Goal: Task Accomplishment & Management: Complete application form

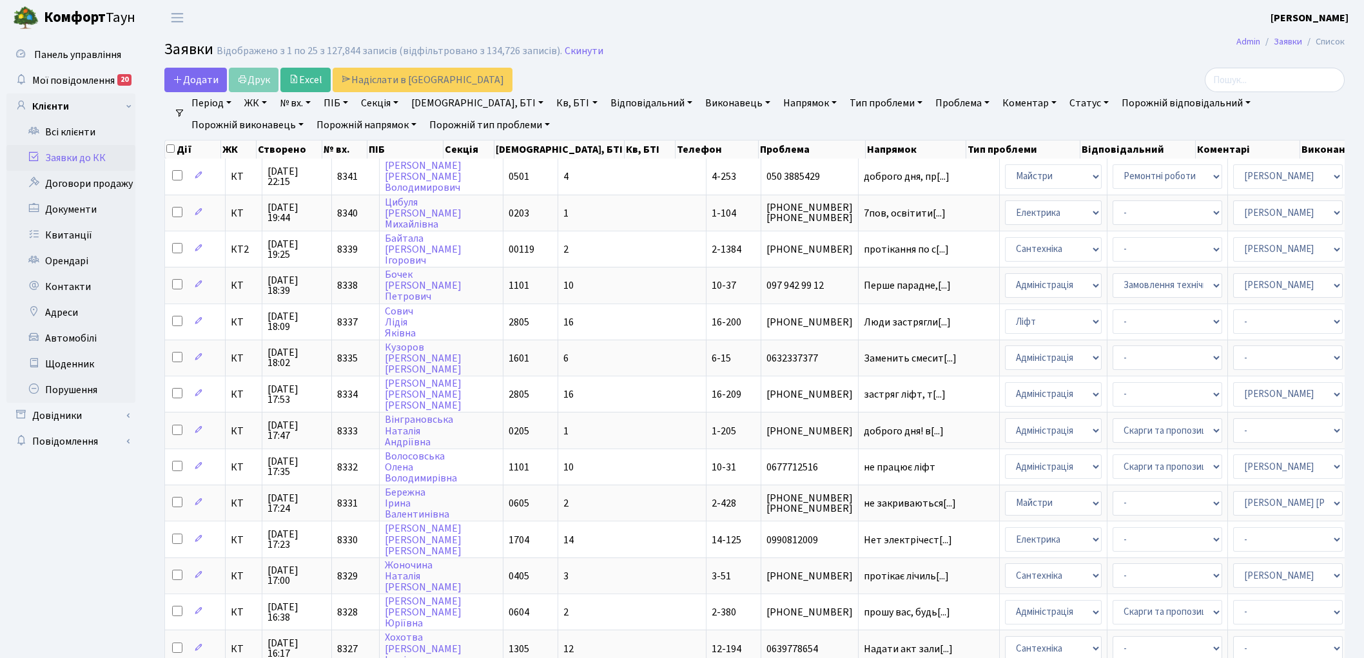
select select "25"
click at [565, 52] on link "Скинути" at bounding box center [584, 51] width 39 height 12
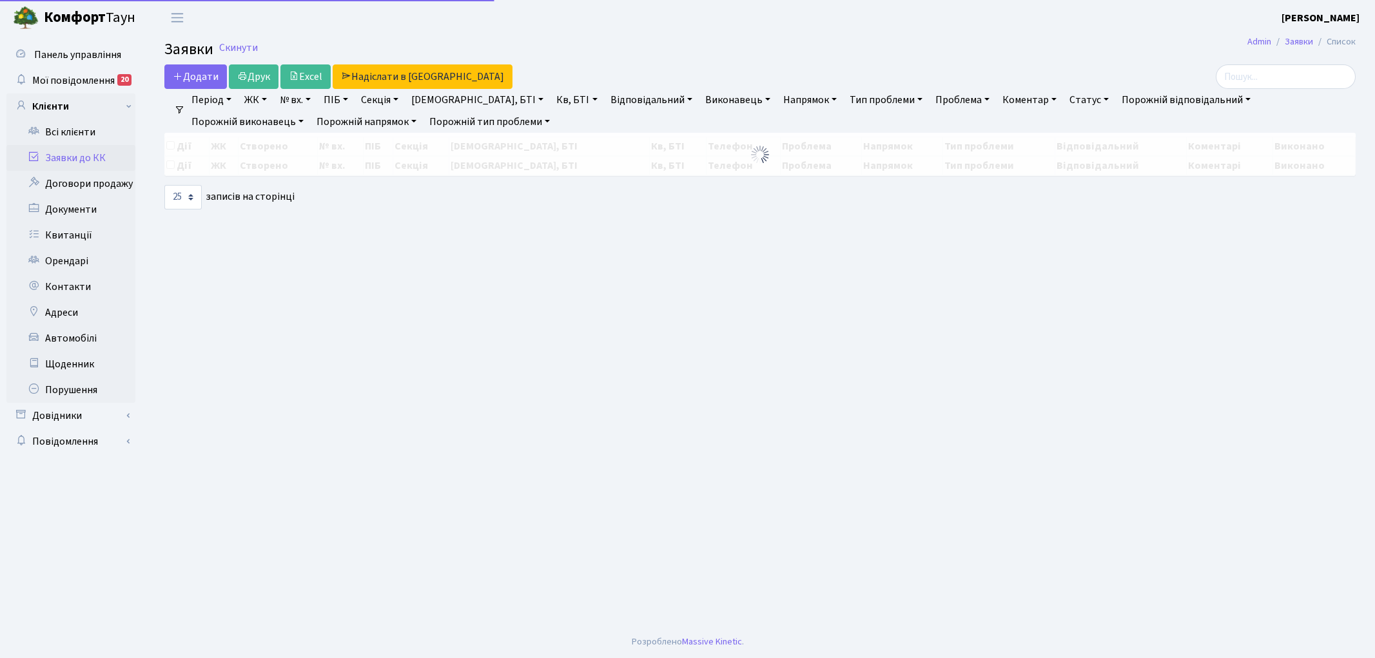
select select "25"
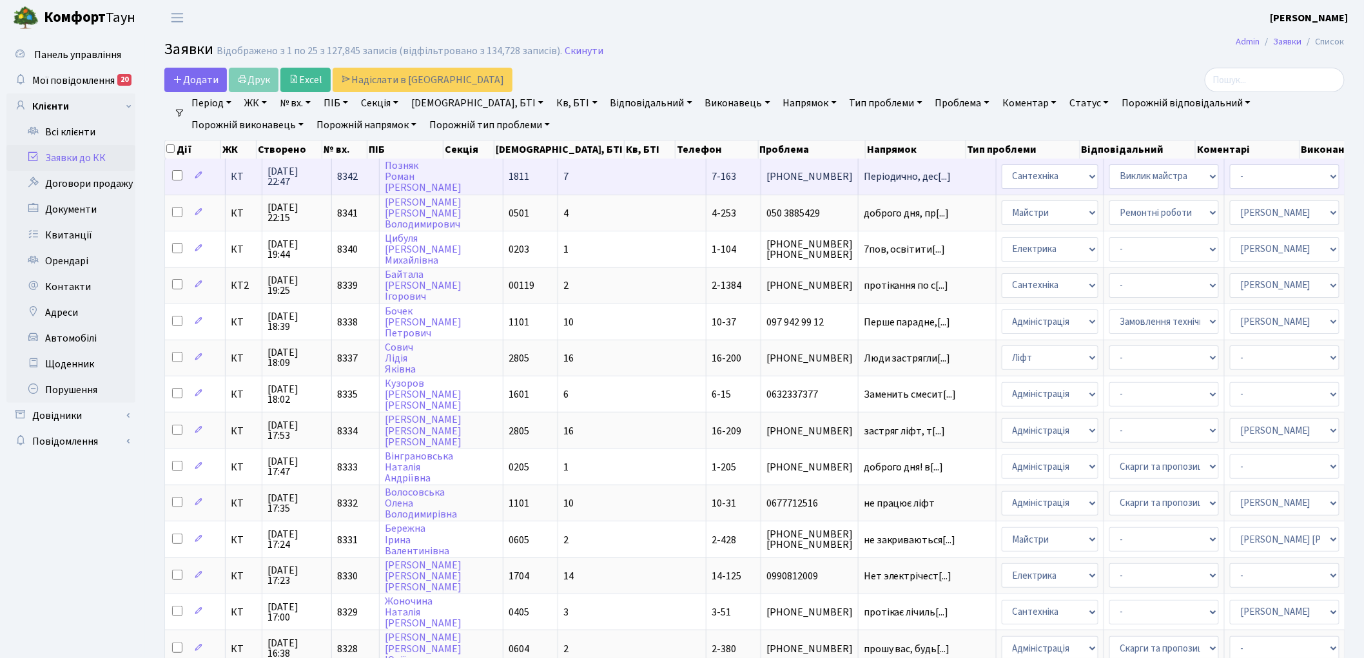
click at [349, 173] on span "8342" at bounding box center [347, 177] width 21 height 14
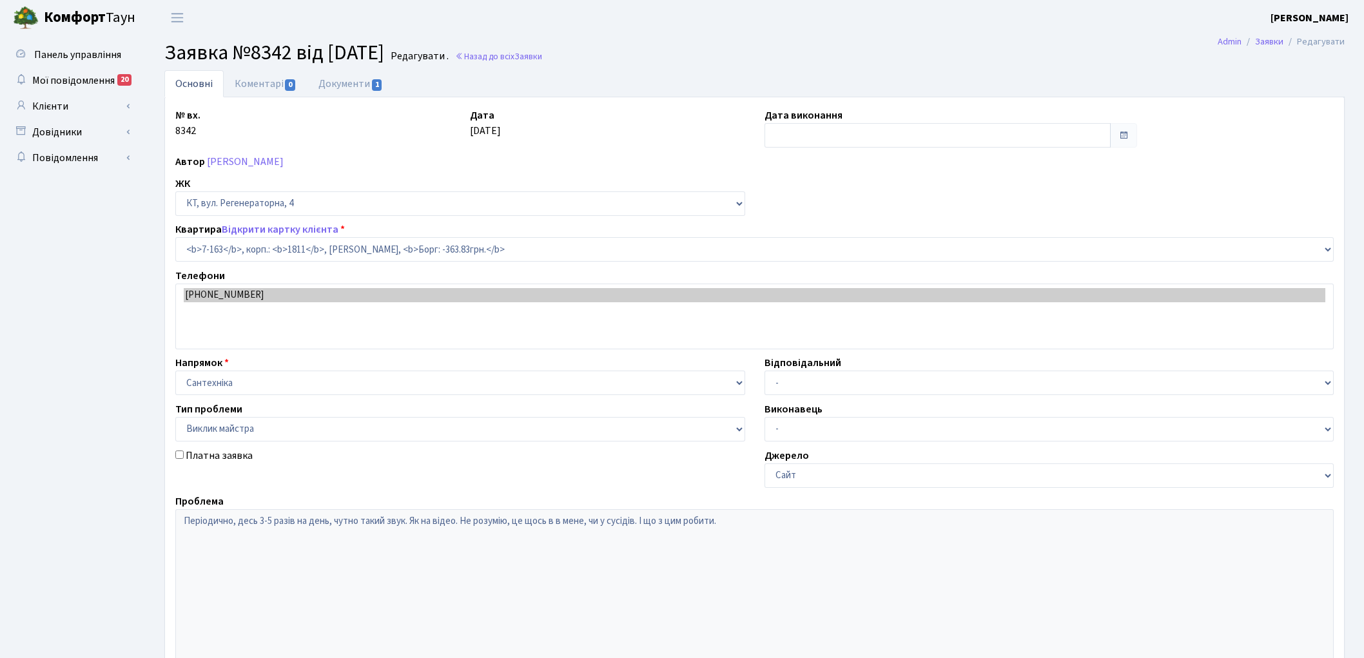
select select "5004"
select select "29"
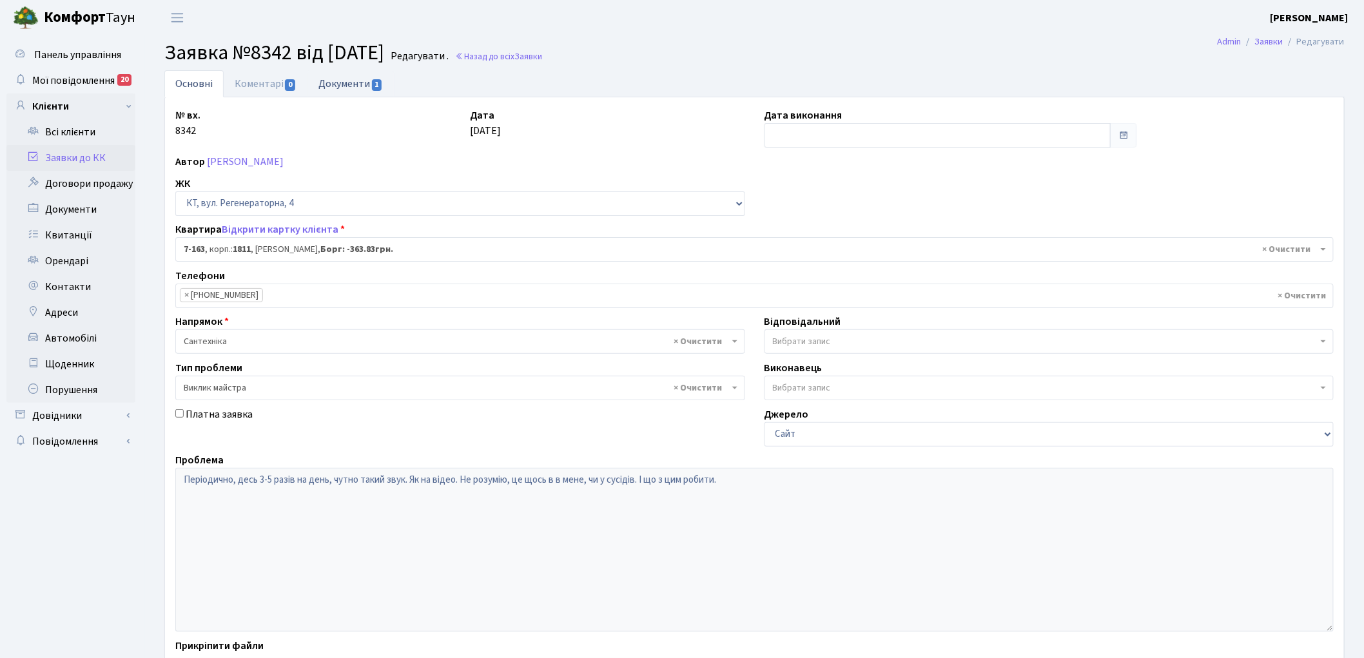
click at [344, 80] on link "Документи 1" at bounding box center [351, 83] width 86 height 26
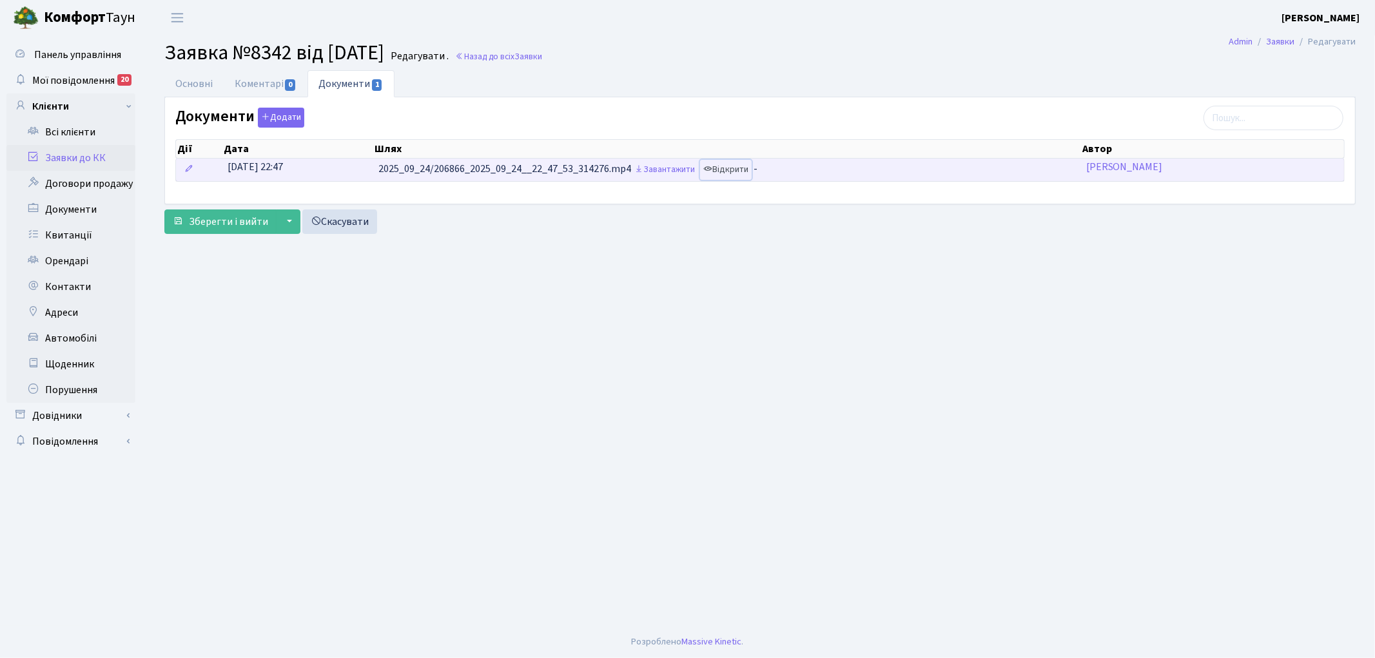
click at [742, 168] on link "Відкрити" at bounding box center [726, 170] width 52 height 20
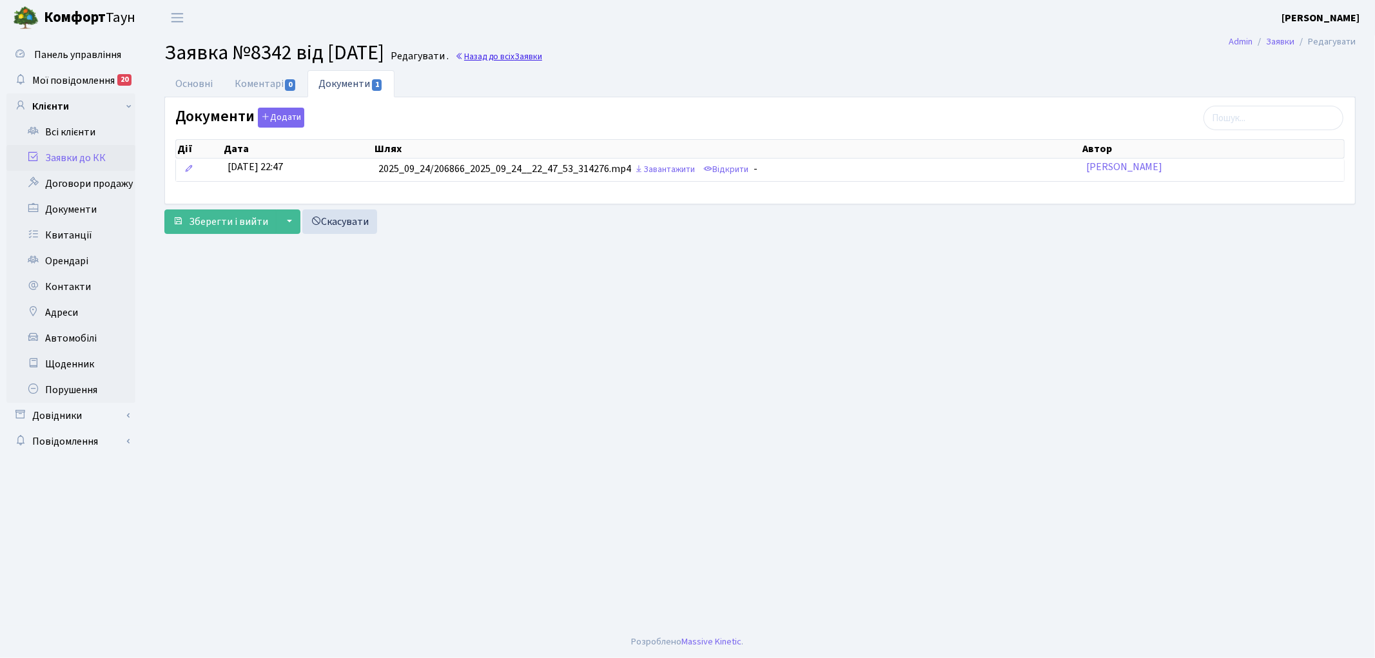
click at [542, 53] on link "Назад до всіх Заявки" at bounding box center [498, 56] width 87 height 12
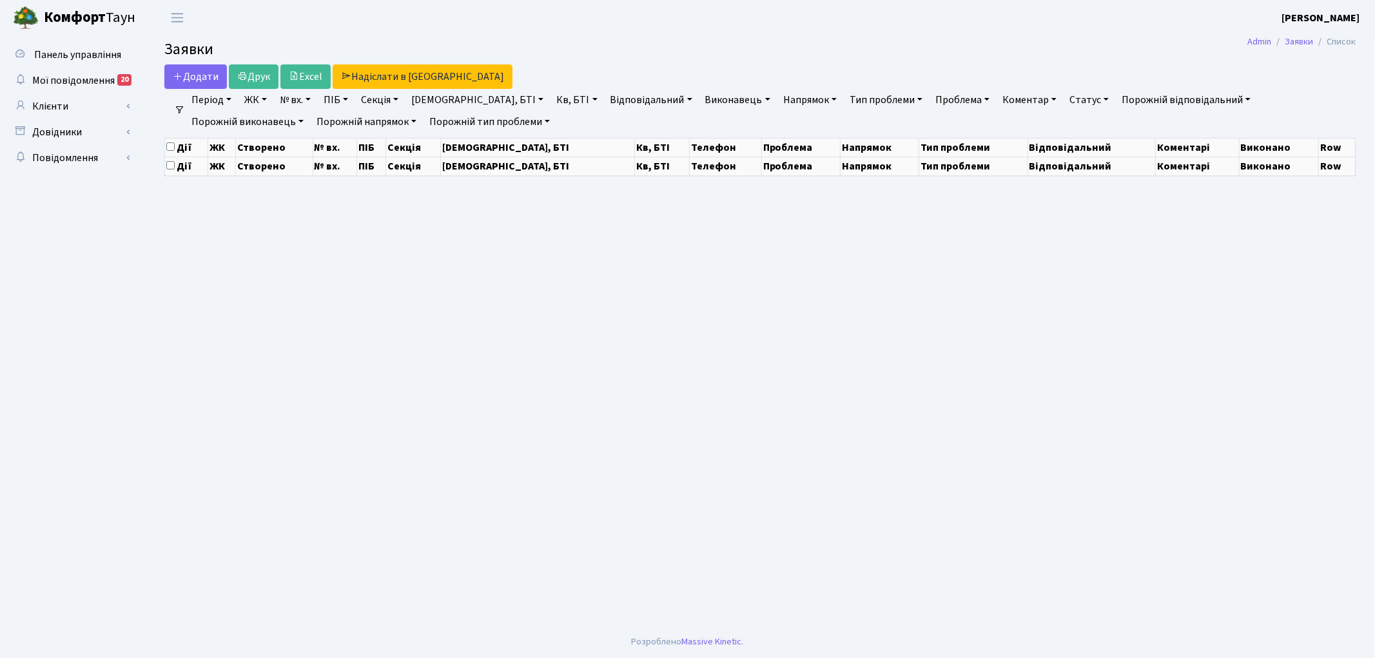
select select "25"
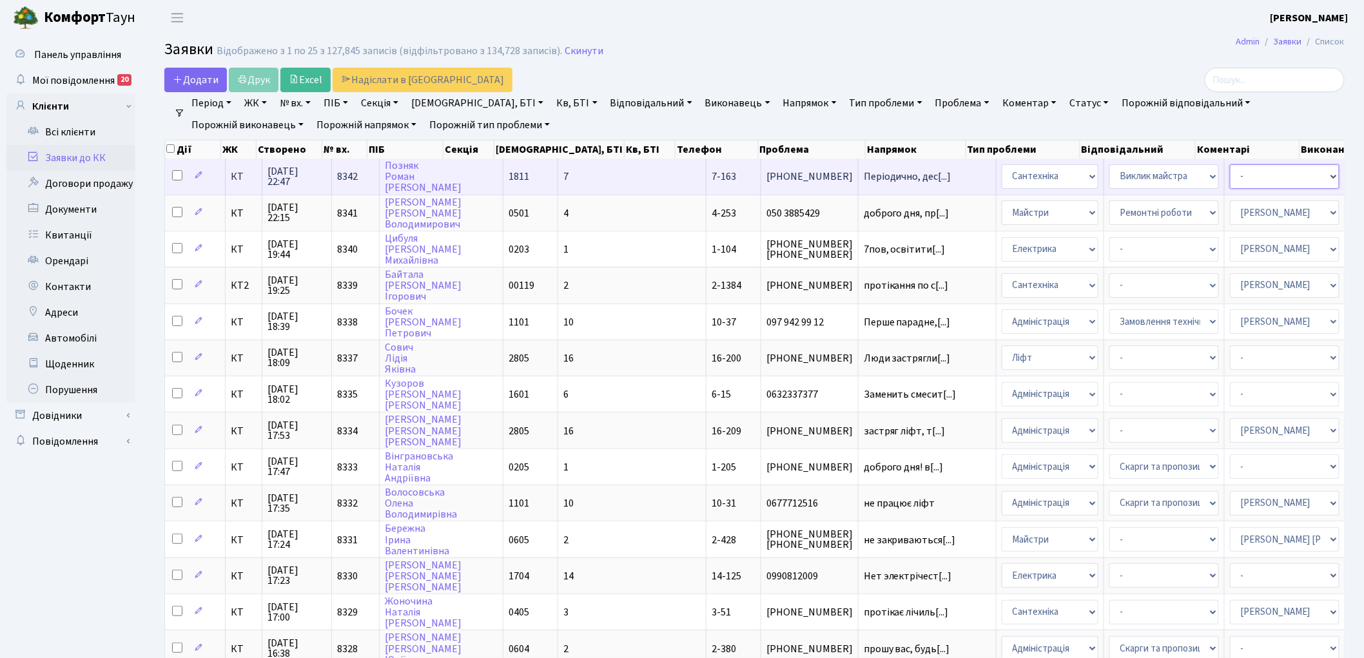
click at [1230, 181] on select "- Адміністратор ЖК ДП Адміністратор ЖК КТ Адміністратор ЖК СП Вижул В. В. Горді…" at bounding box center [1285, 176] width 110 height 25
select select "67"
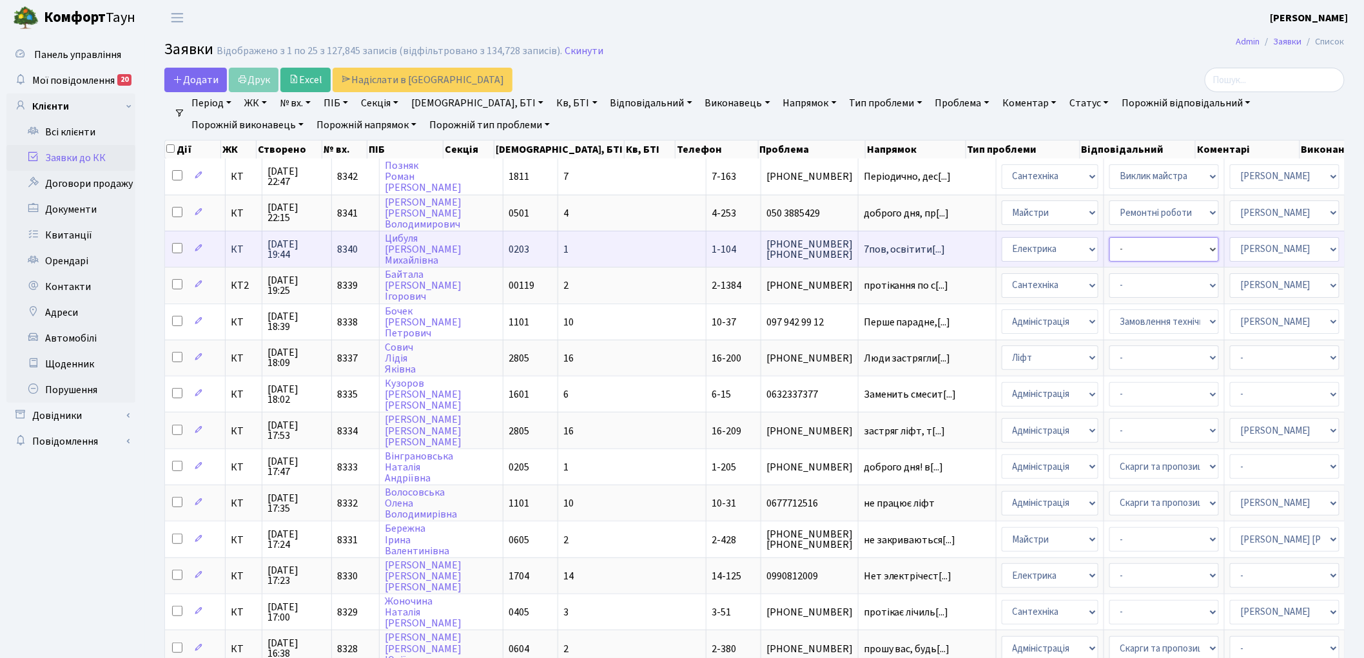
click at [1110, 246] on select "- Виклик майстра Монтаж/демонтаж електролічильника Опломбування\розпломбування …" at bounding box center [1165, 249] width 110 height 25
select select "40"
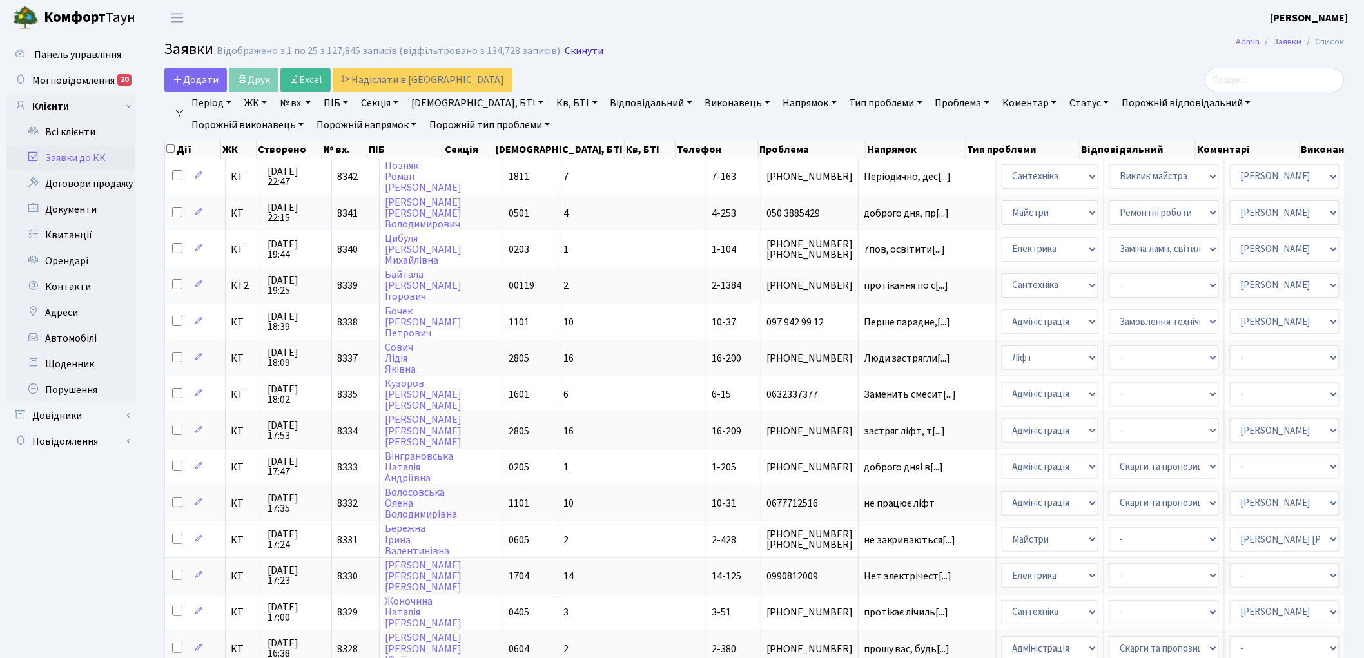
click at [572, 48] on link "Скинути" at bounding box center [584, 51] width 39 height 12
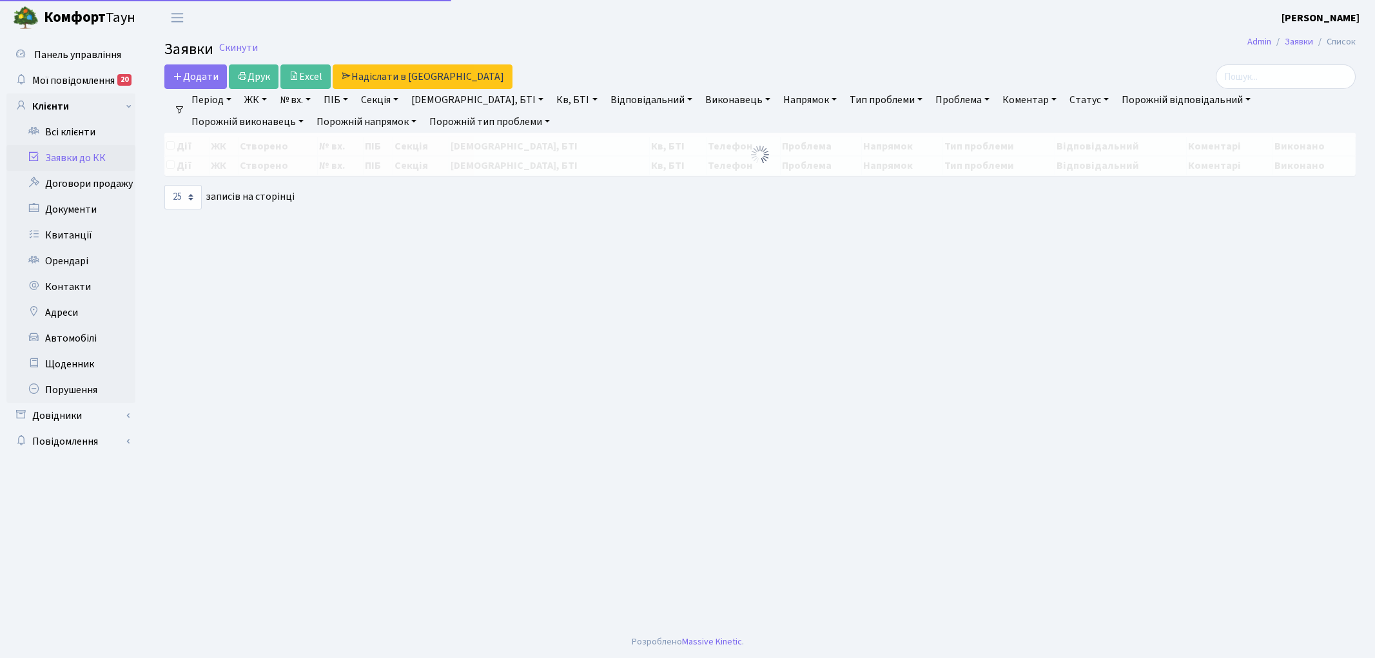
select select "25"
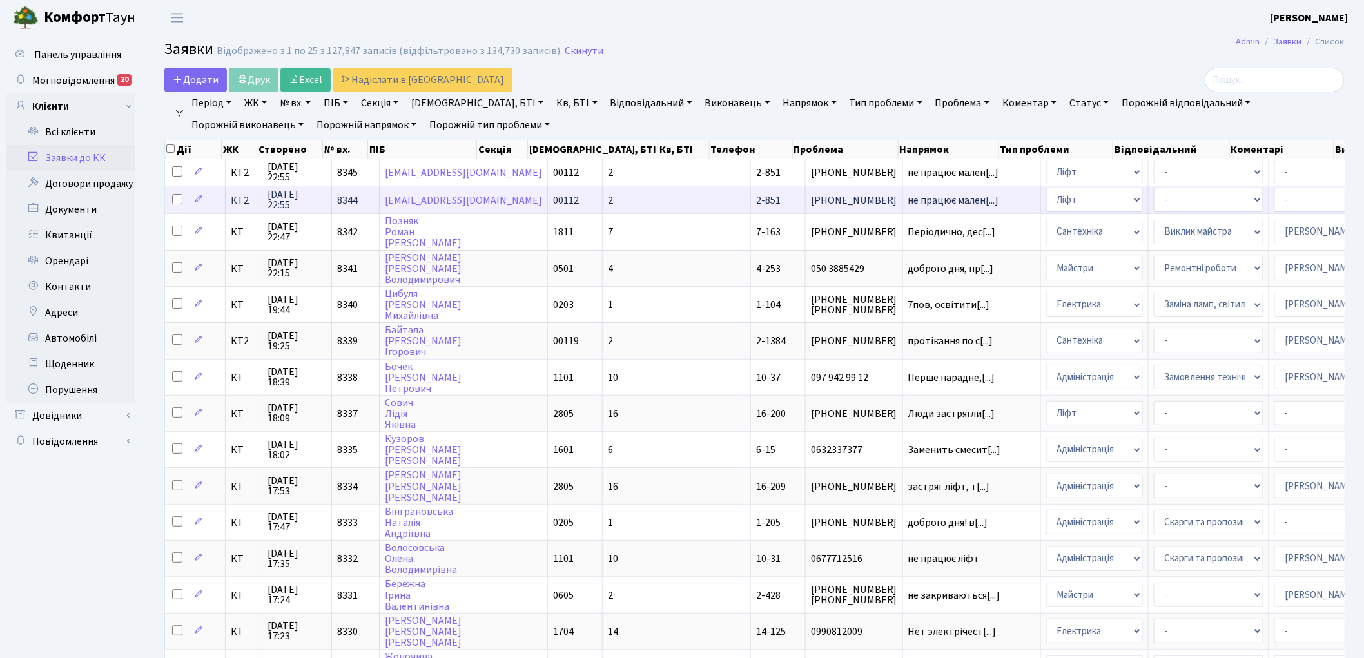
click at [348, 202] on span "8344" at bounding box center [347, 200] width 21 height 14
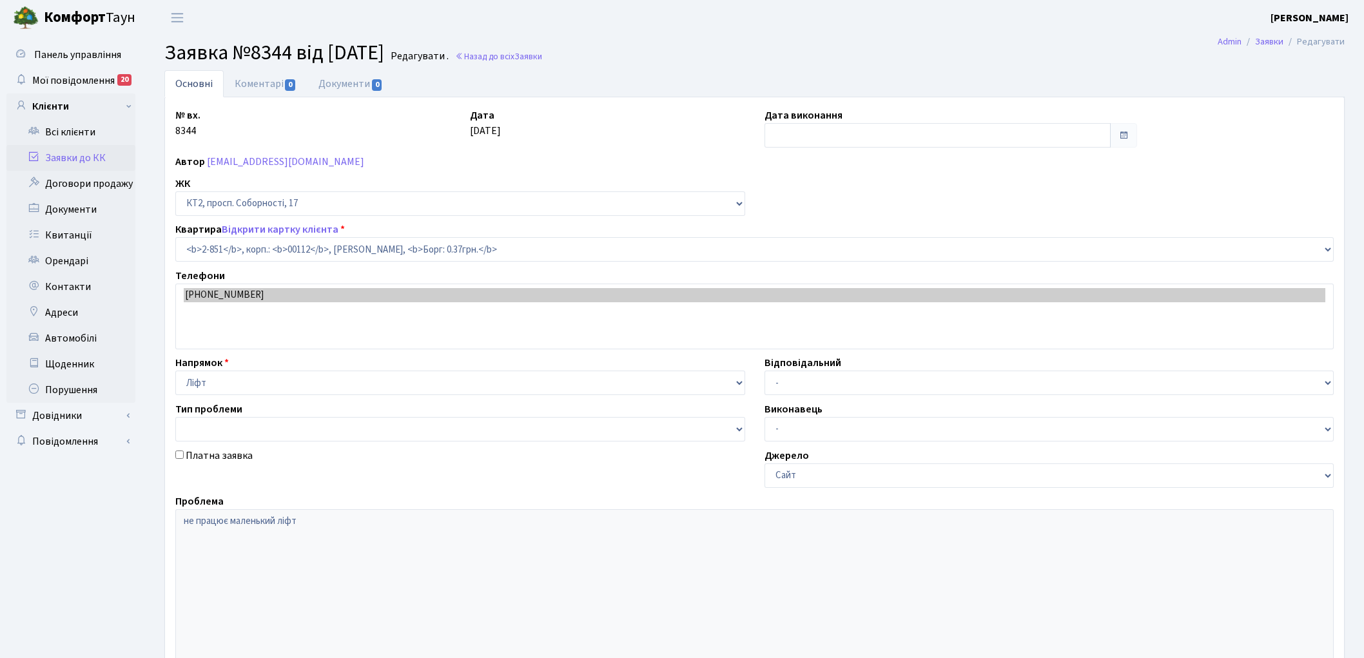
select select "15901"
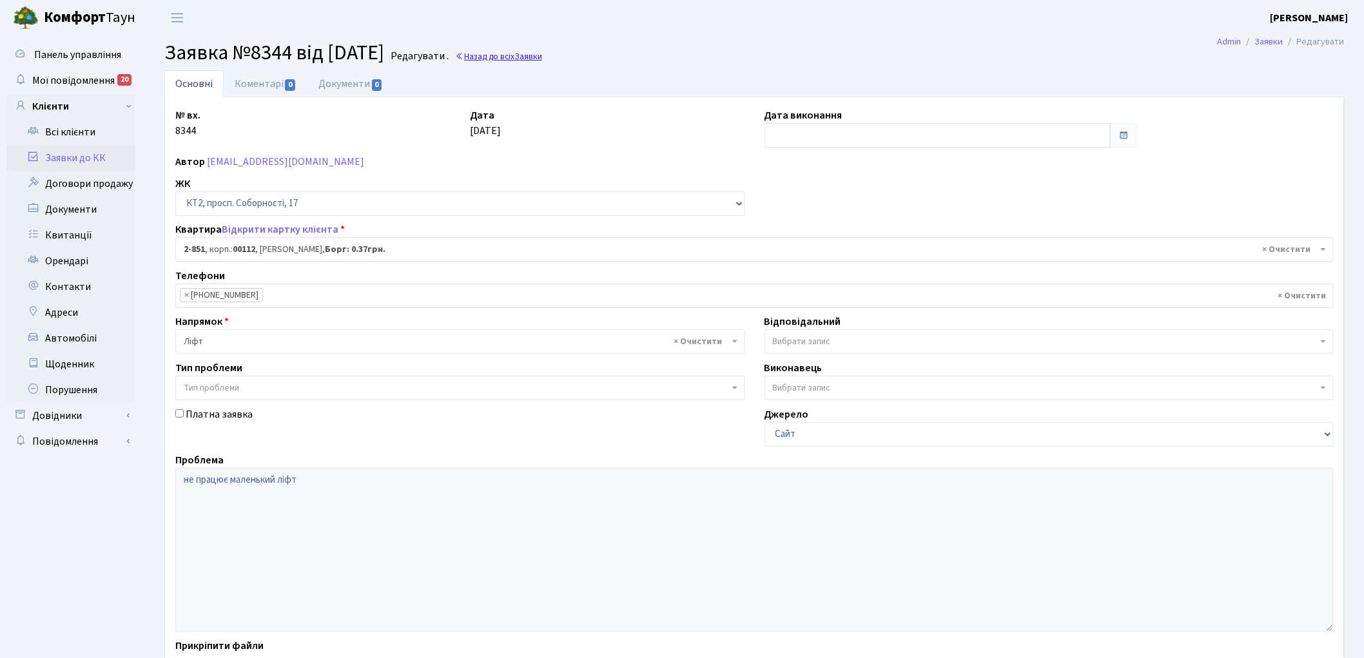
click at [530, 55] on link "Назад до всіх Заявки" at bounding box center [498, 56] width 87 height 12
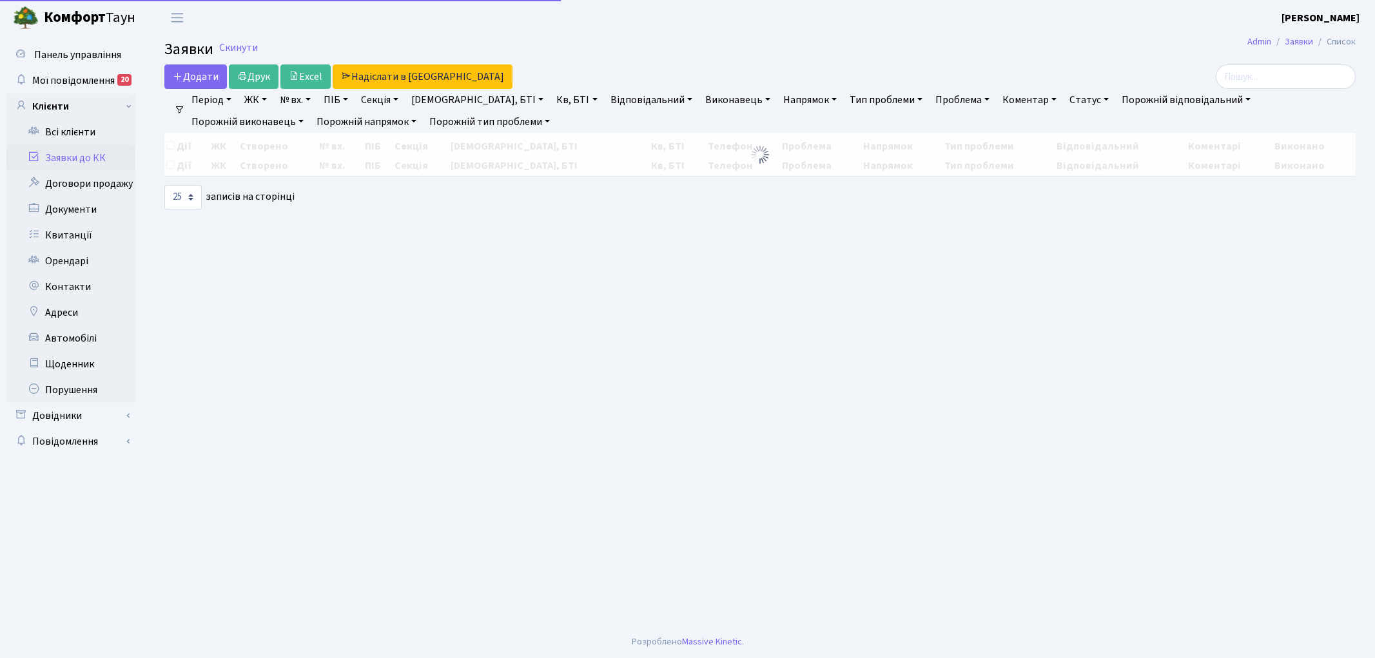
select select "25"
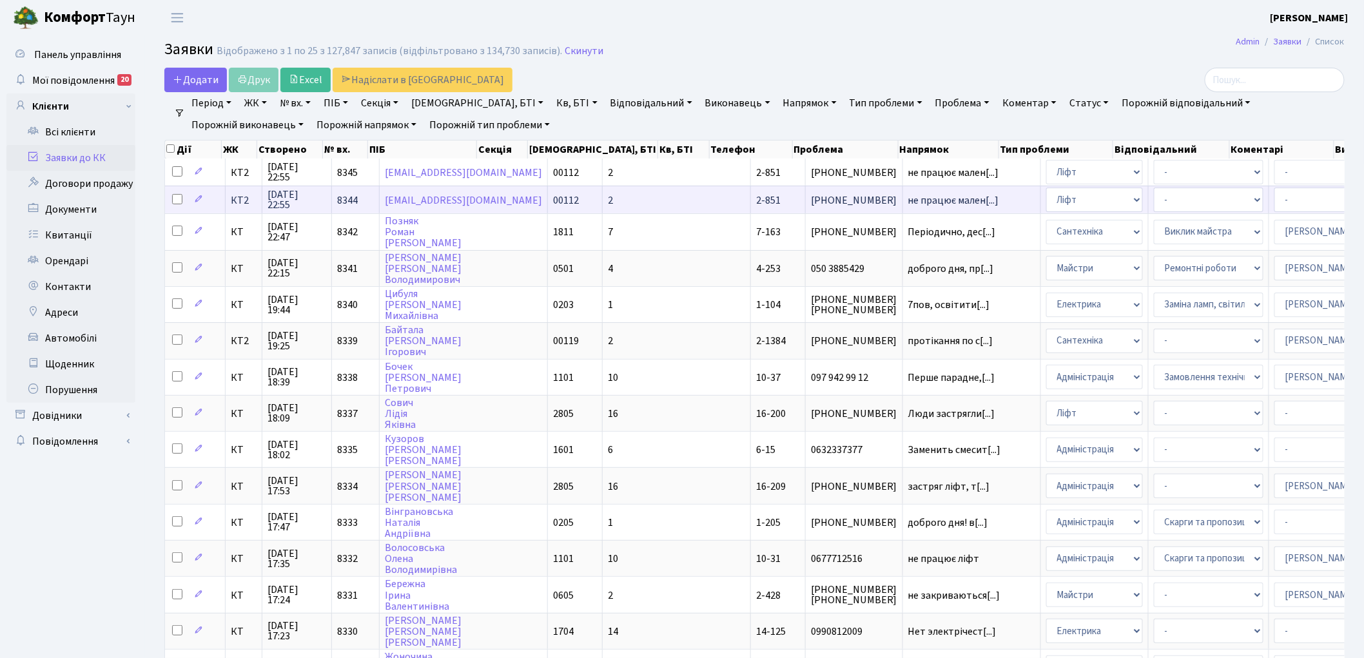
click at [343, 202] on span "8344" at bounding box center [347, 200] width 21 height 14
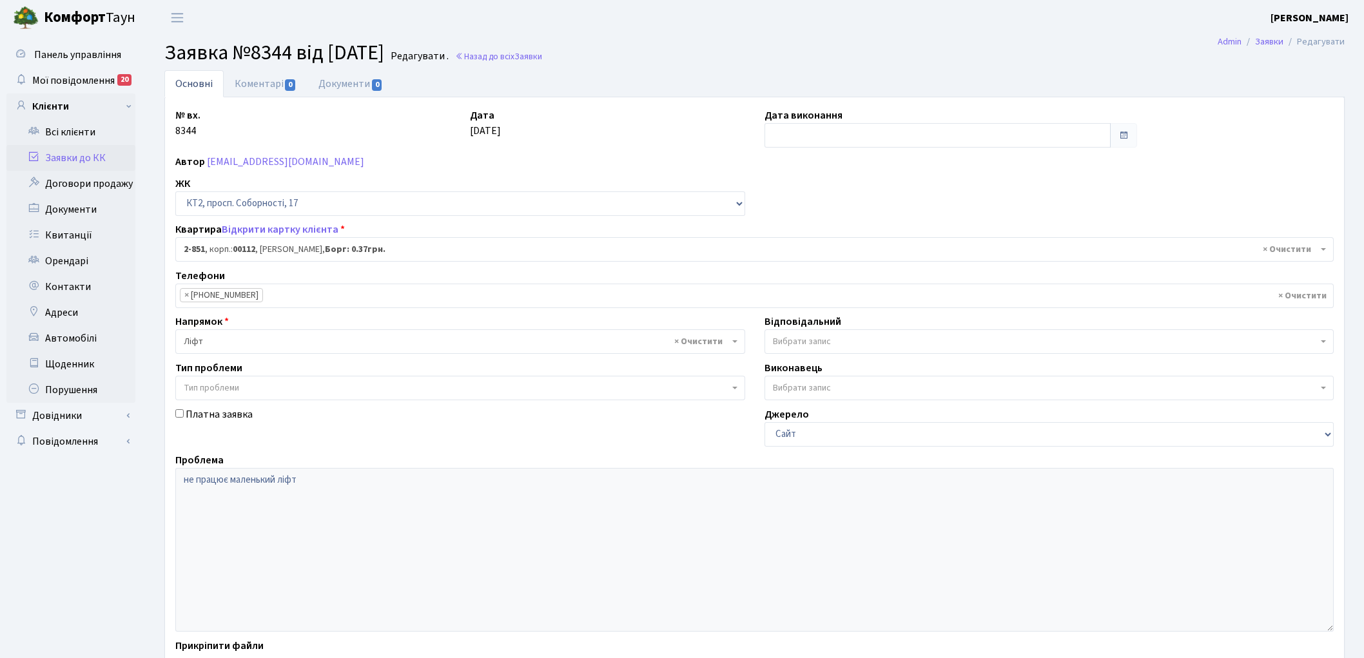
select select "15901"
click at [259, 83] on link "Коментарі 0" at bounding box center [266, 83] width 84 height 26
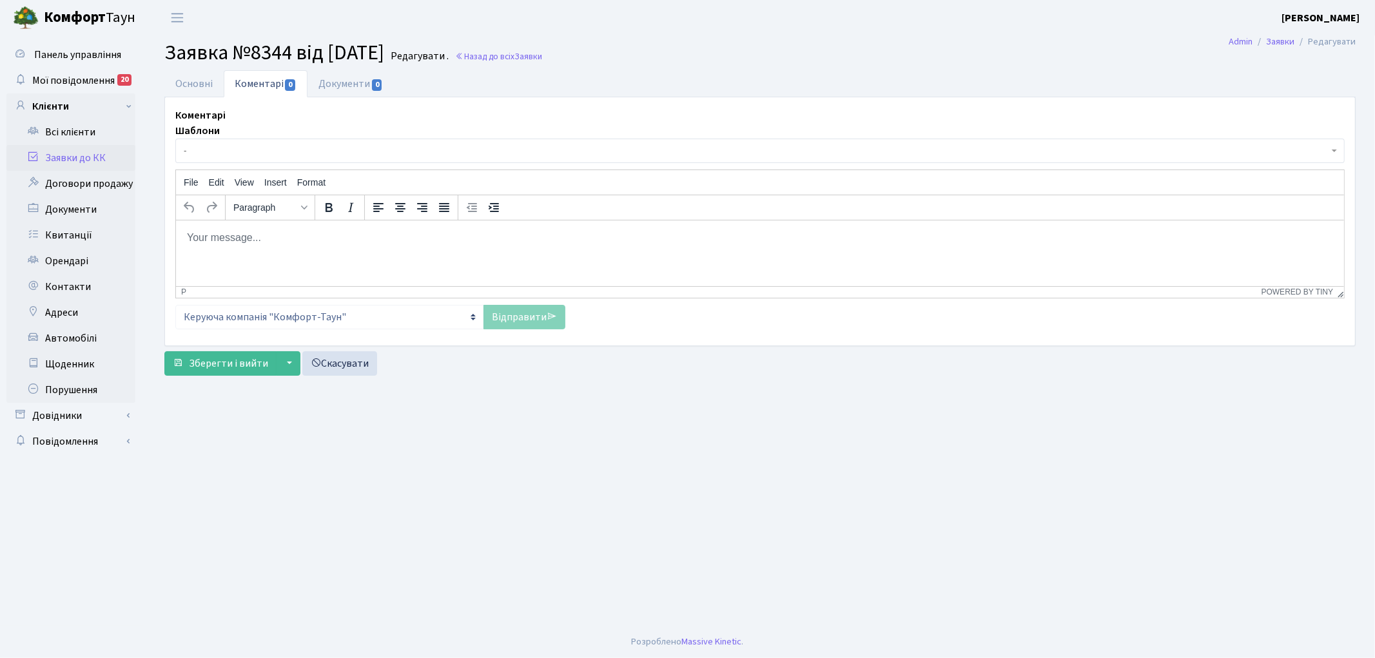
click at [249, 152] on span "-" at bounding box center [756, 150] width 1145 height 13
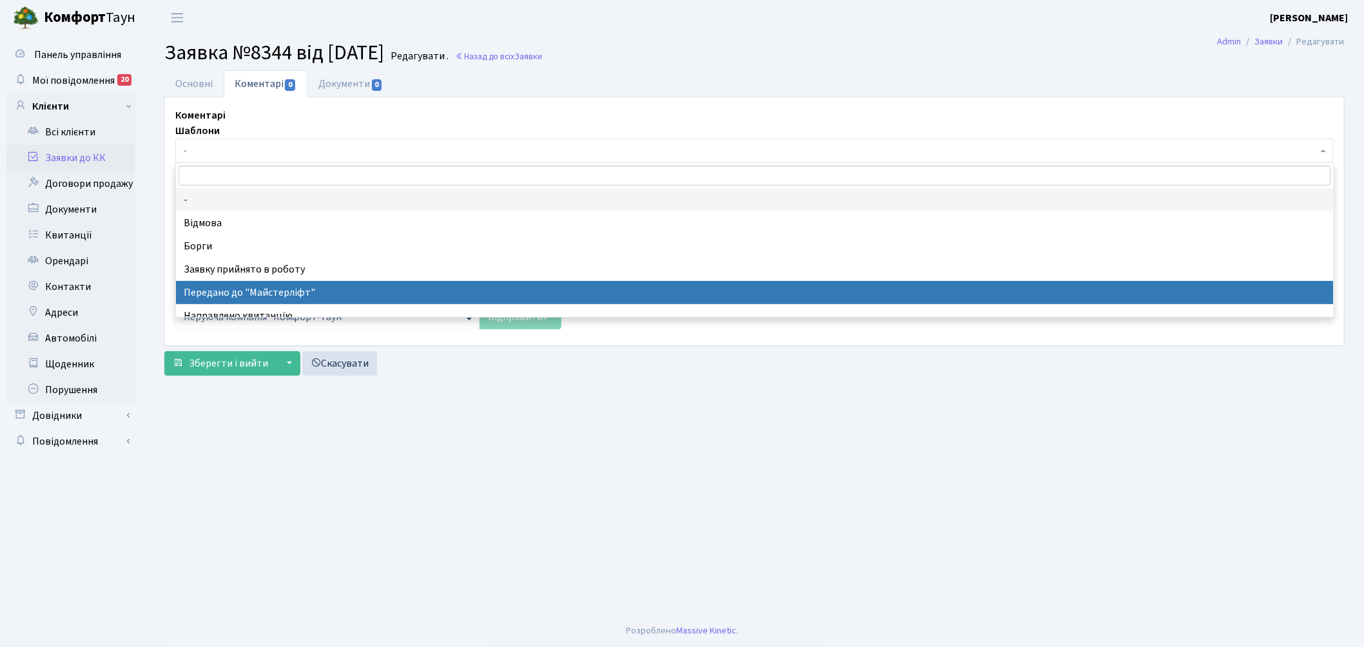
select select "9"
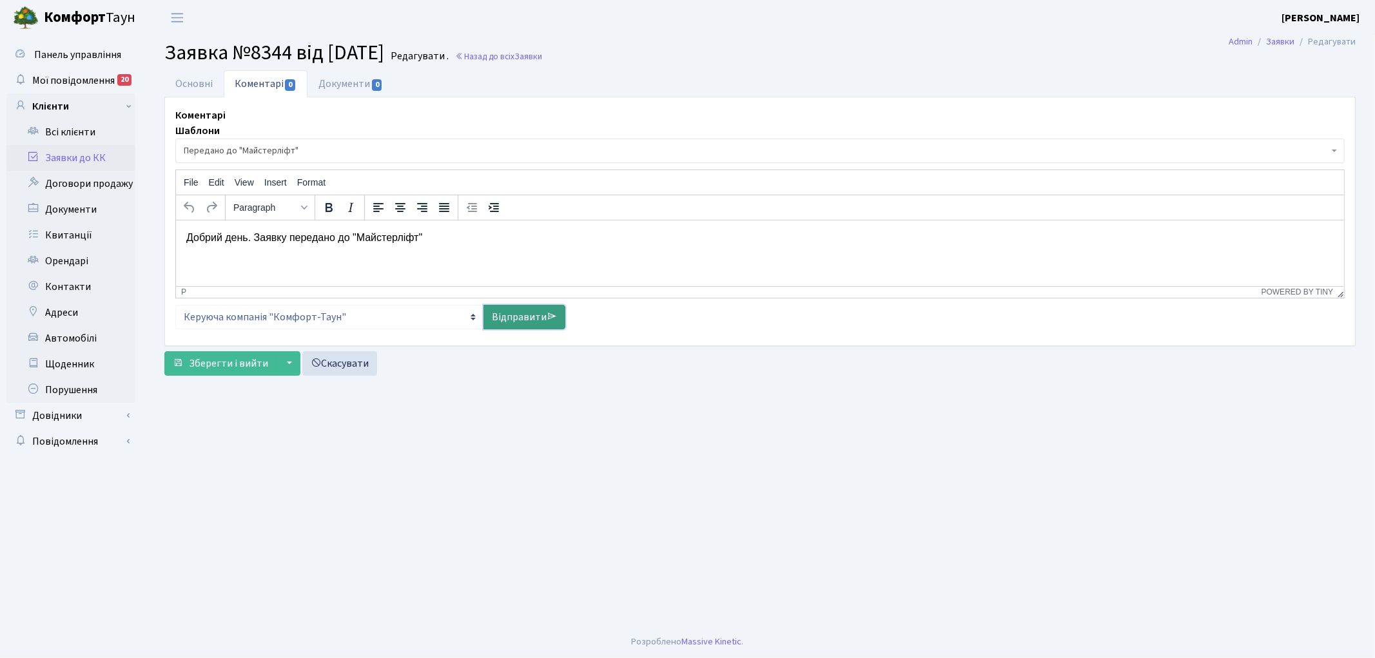
click at [508, 316] on link "Відправити" at bounding box center [525, 317] width 82 height 25
select select
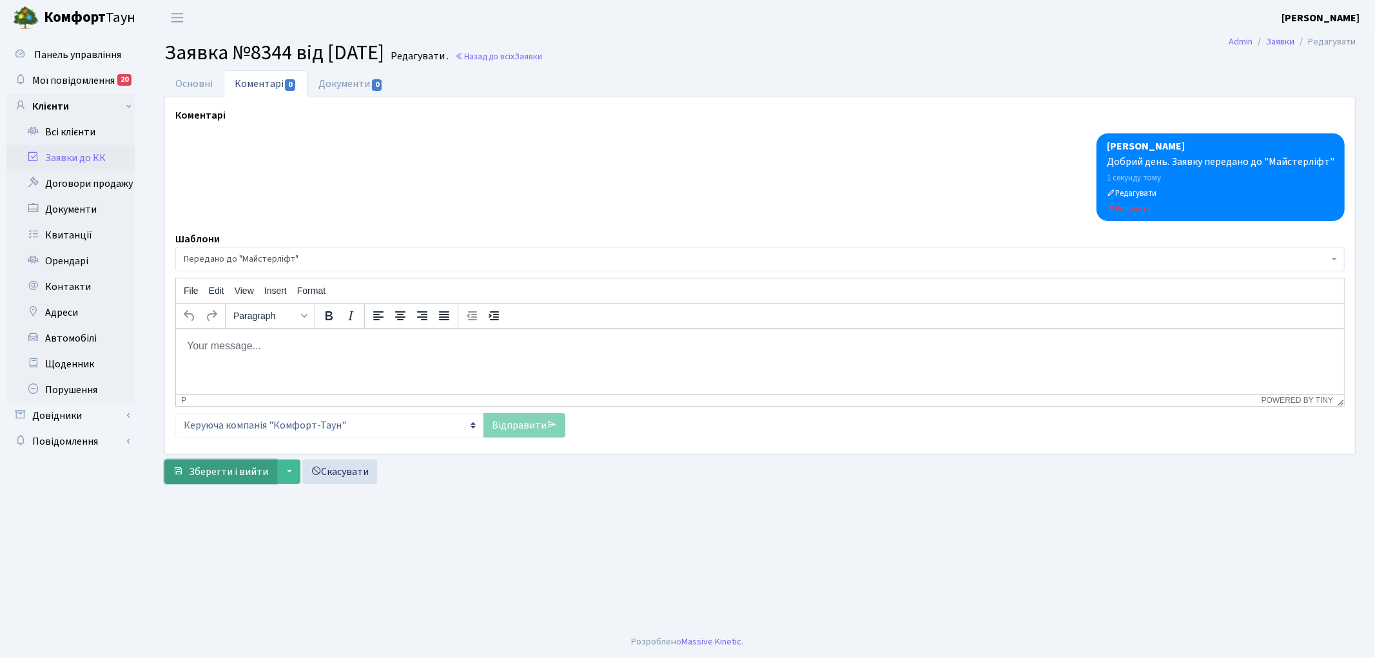
click at [211, 467] on span "Зберегти і вийти" at bounding box center [228, 472] width 79 height 14
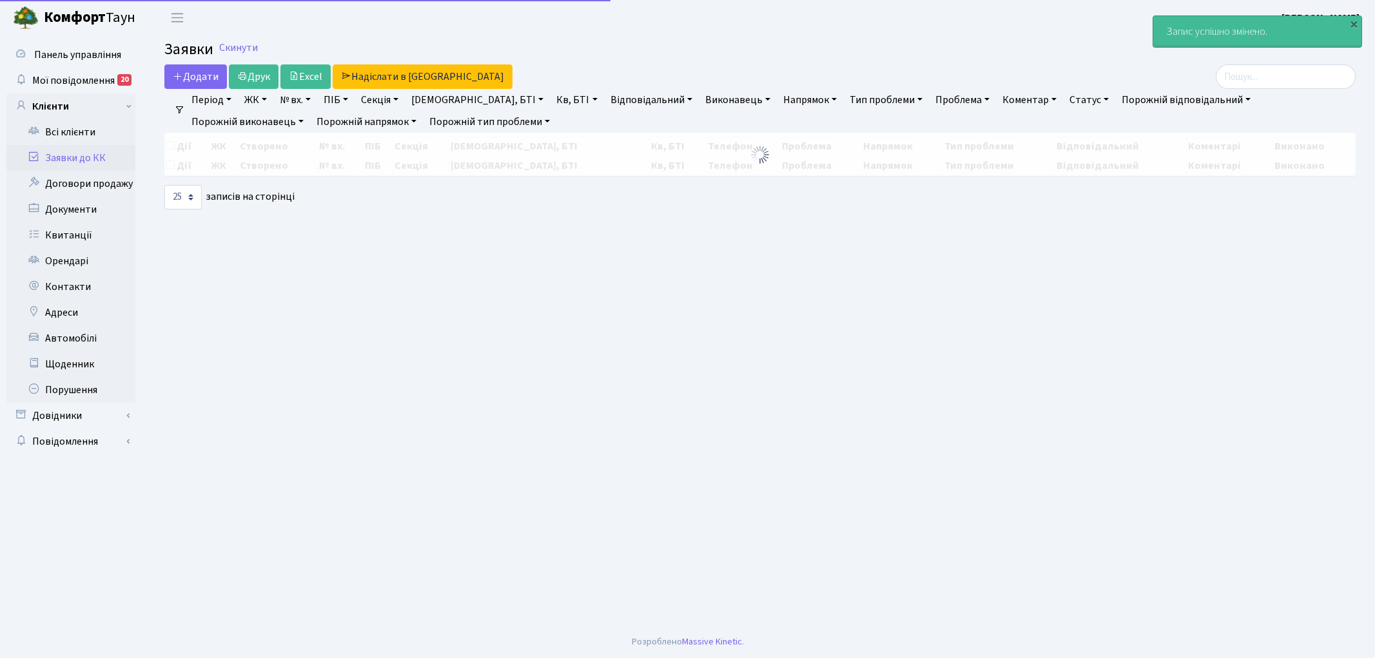
select select "25"
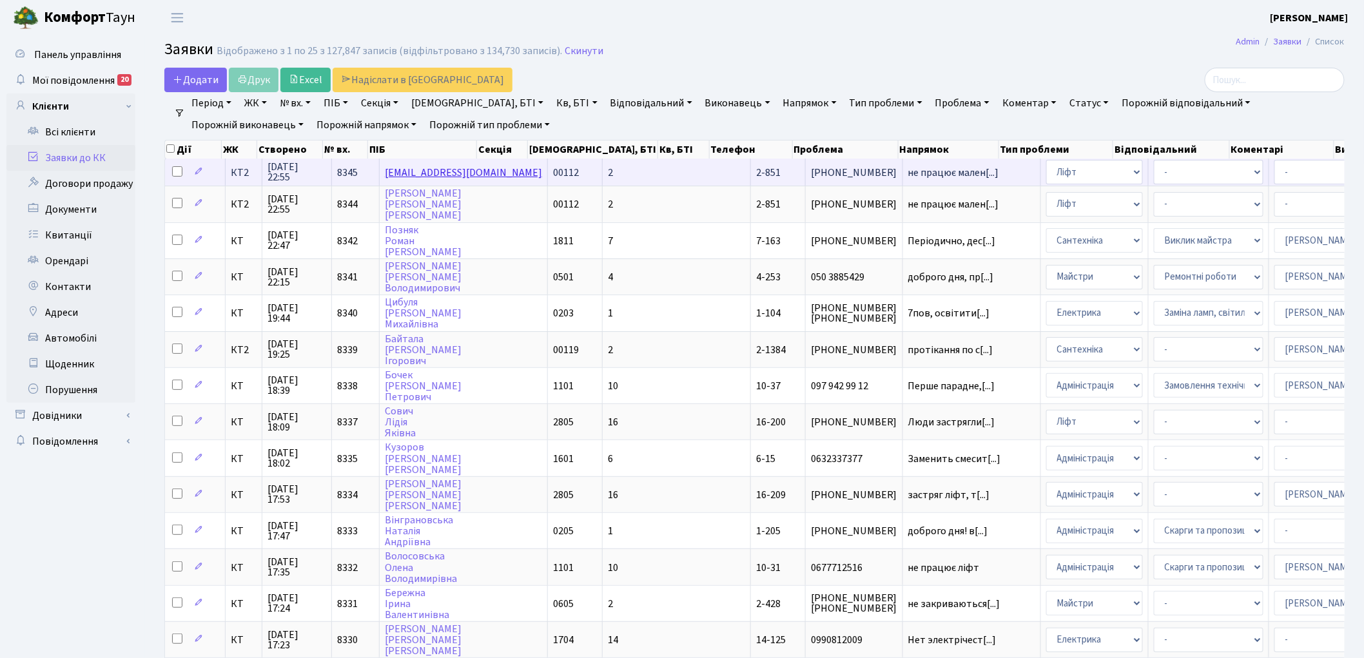
click at [411, 172] on link "[EMAIL_ADDRESS][DOMAIN_NAME]" at bounding box center [463, 173] width 157 height 14
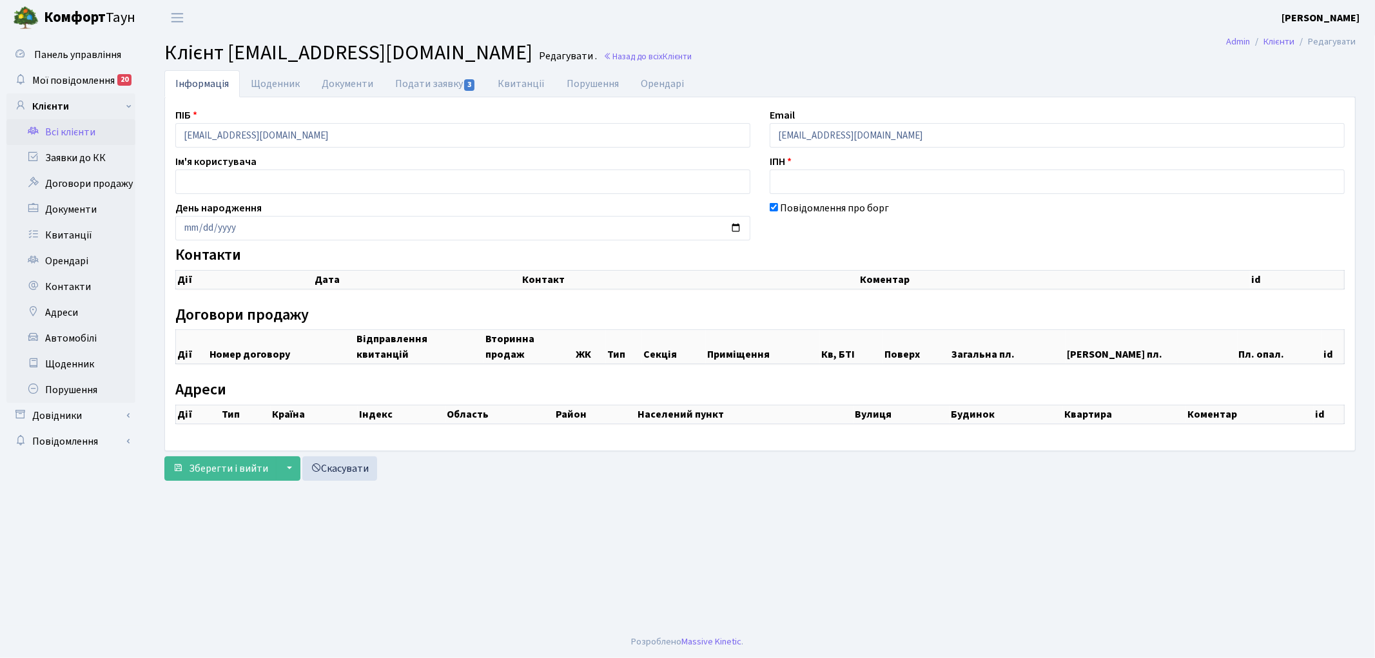
checkbox input "true"
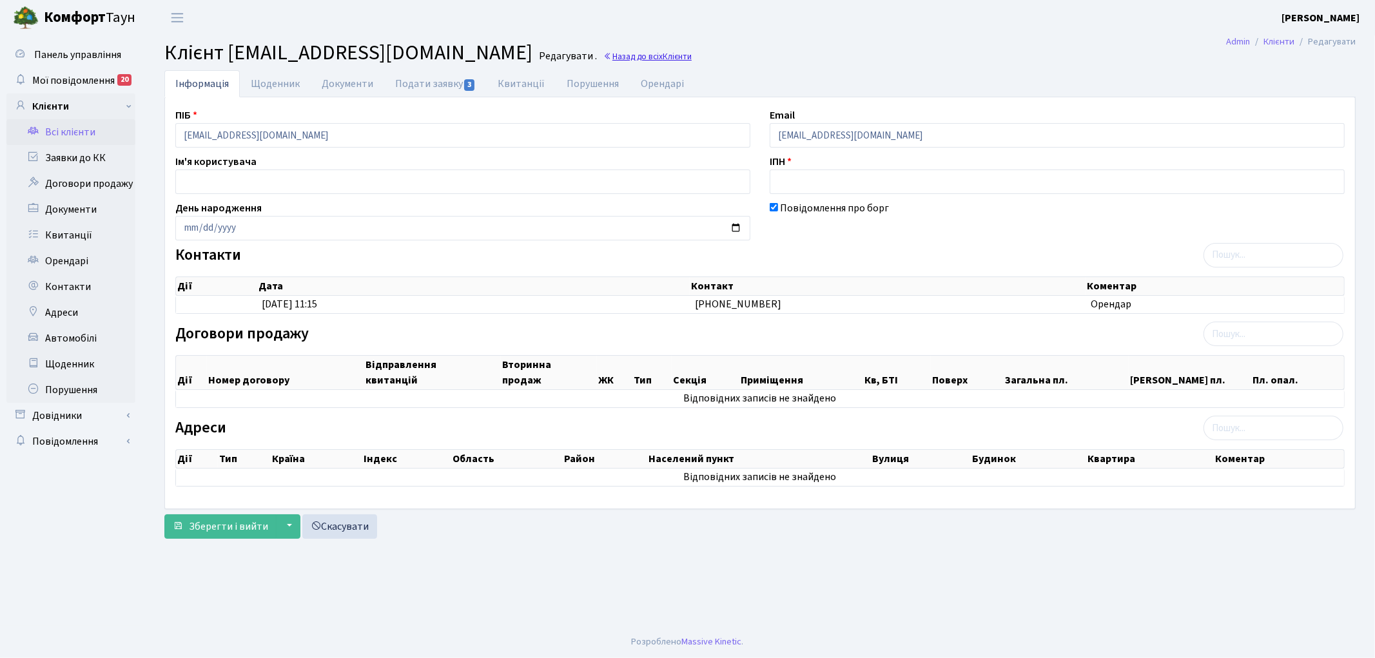
click at [604, 56] on link "Назад до всіх Клієнти" at bounding box center [648, 56] width 88 height 12
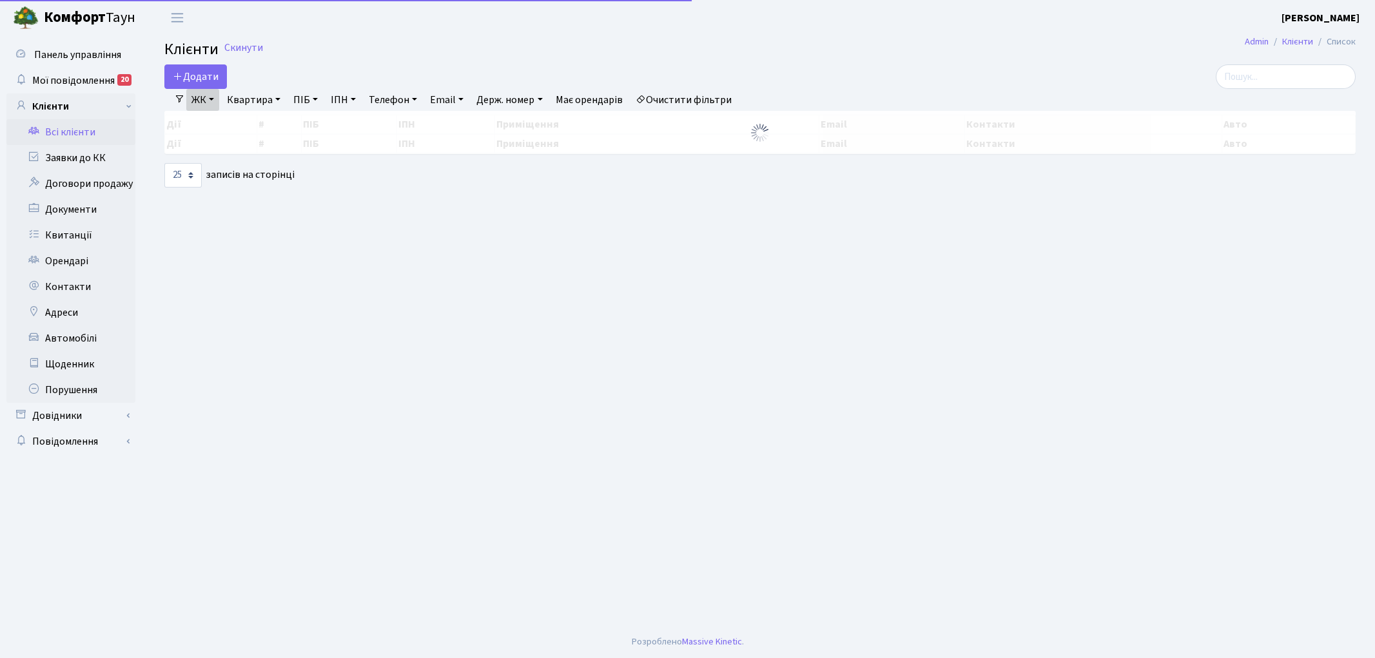
select select "25"
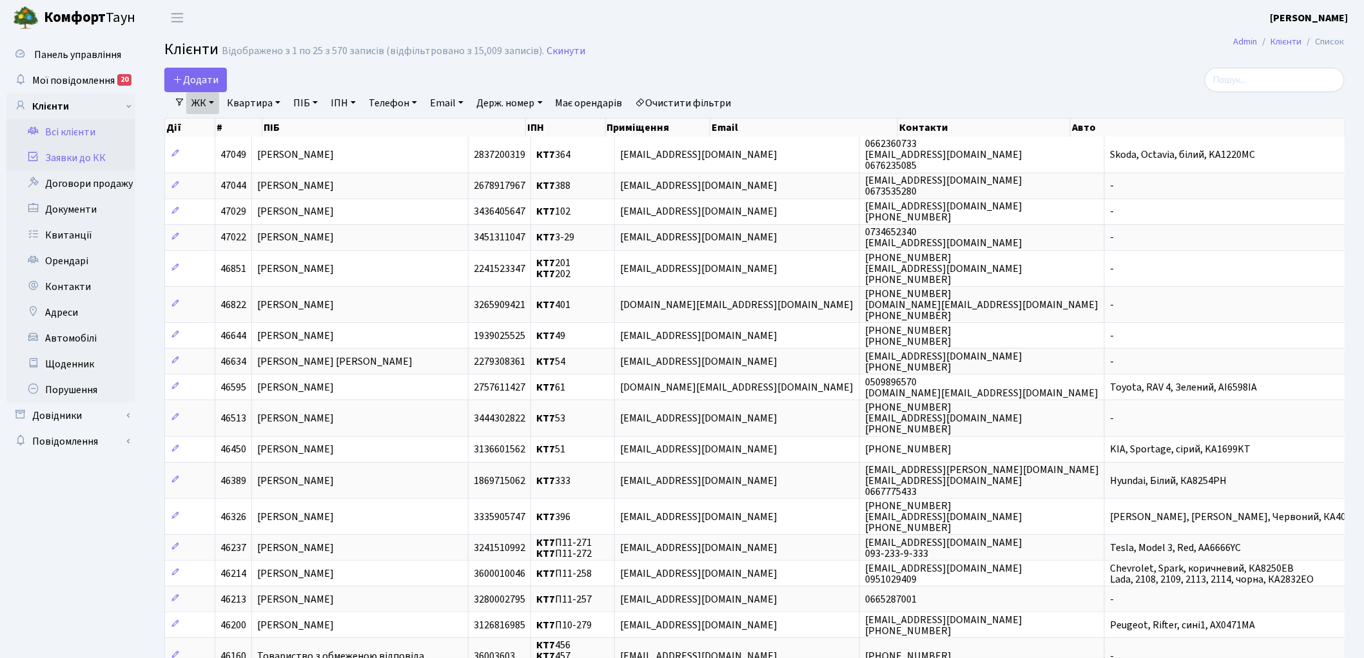
click at [81, 159] on link "Заявки до КК" at bounding box center [70, 158] width 129 height 26
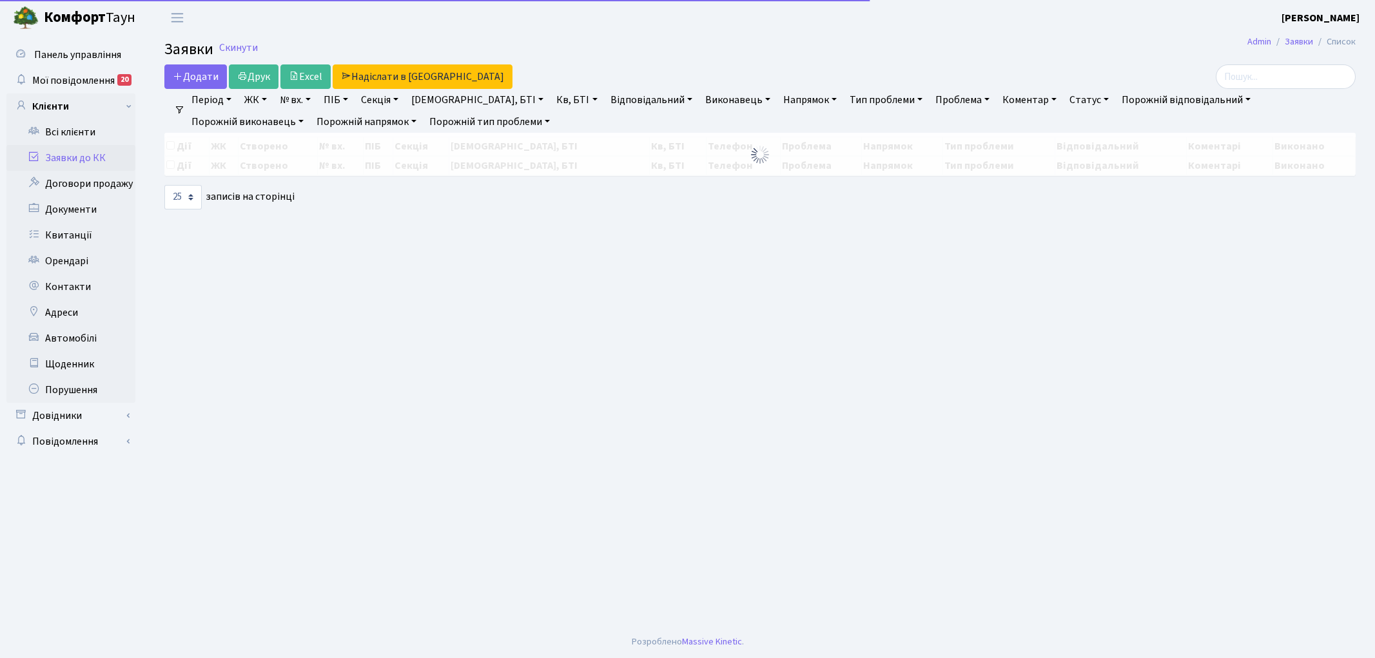
select select "25"
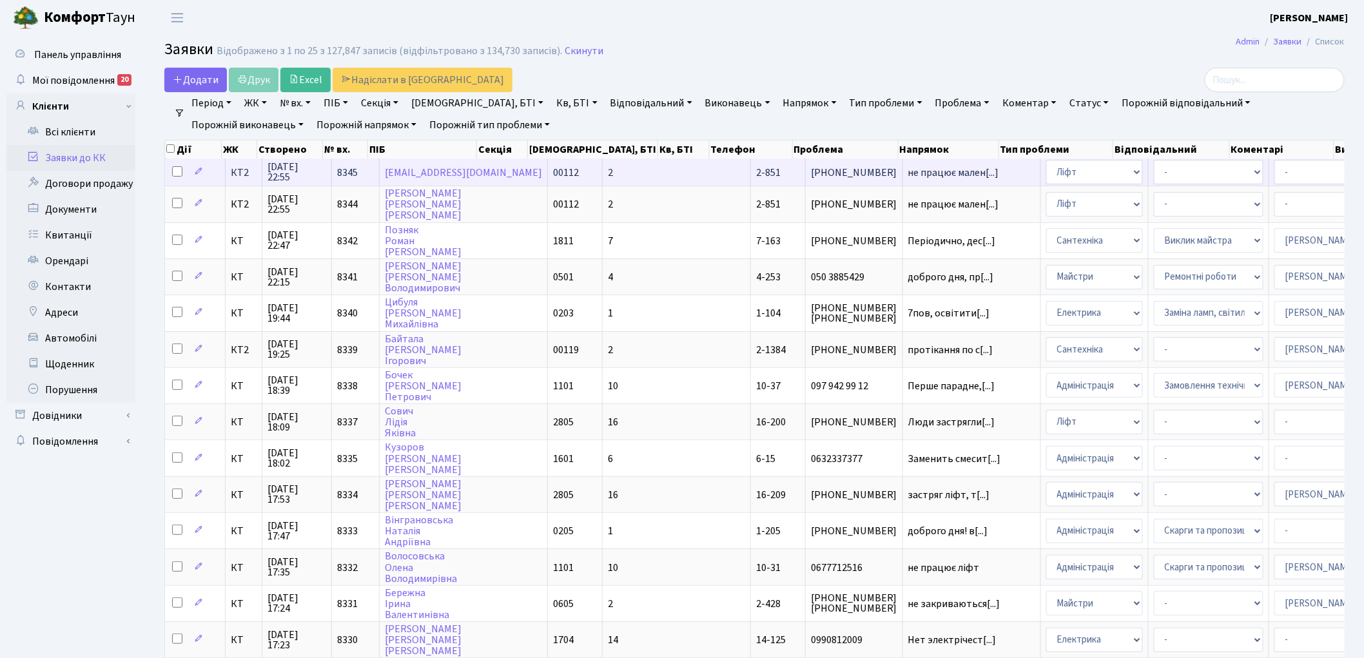
click at [345, 173] on span "8345" at bounding box center [347, 173] width 21 height 14
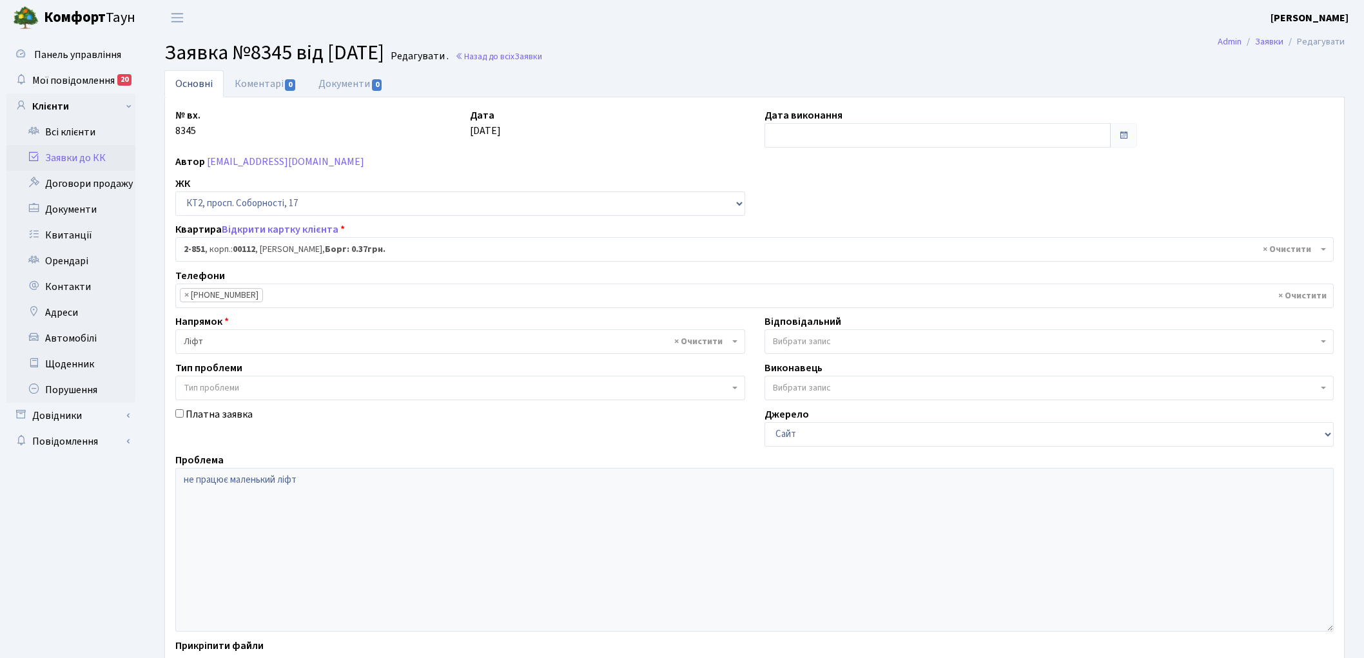
select select "15901"
click at [246, 79] on link "Коментарі 0" at bounding box center [266, 83] width 84 height 26
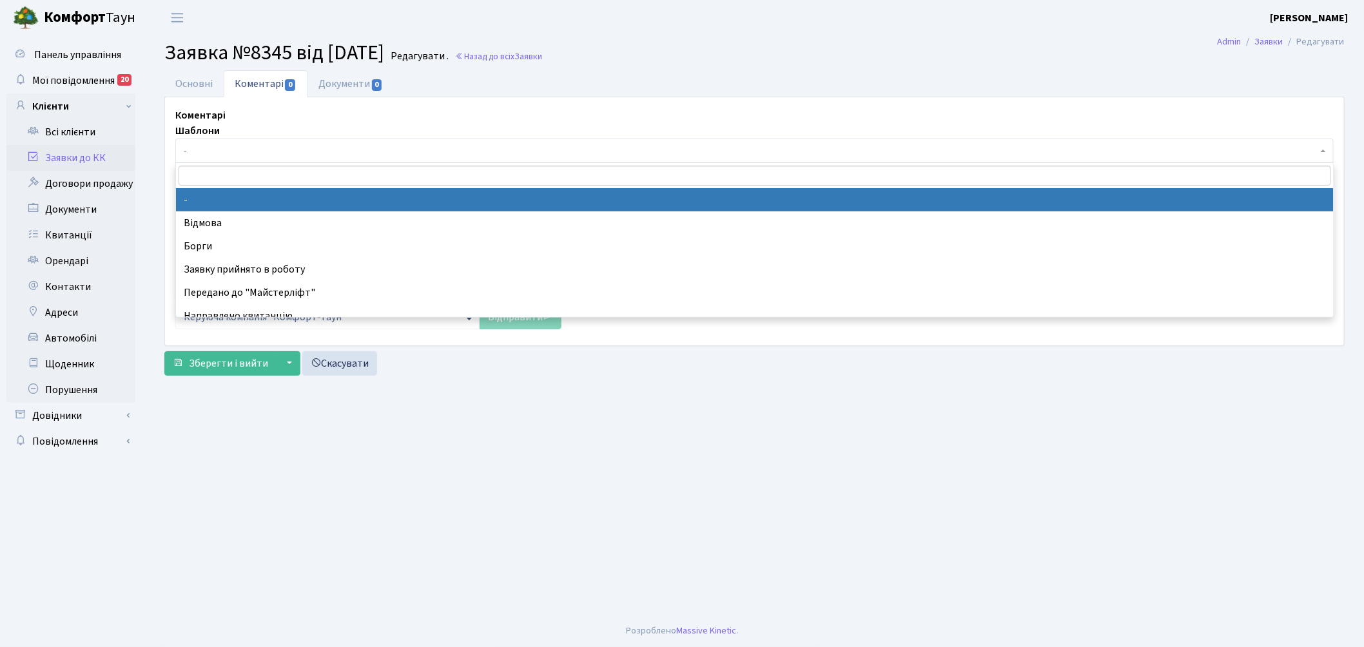
click at [234, 150] on span "-" at bounding box center [751, 150] width 1134 height 13
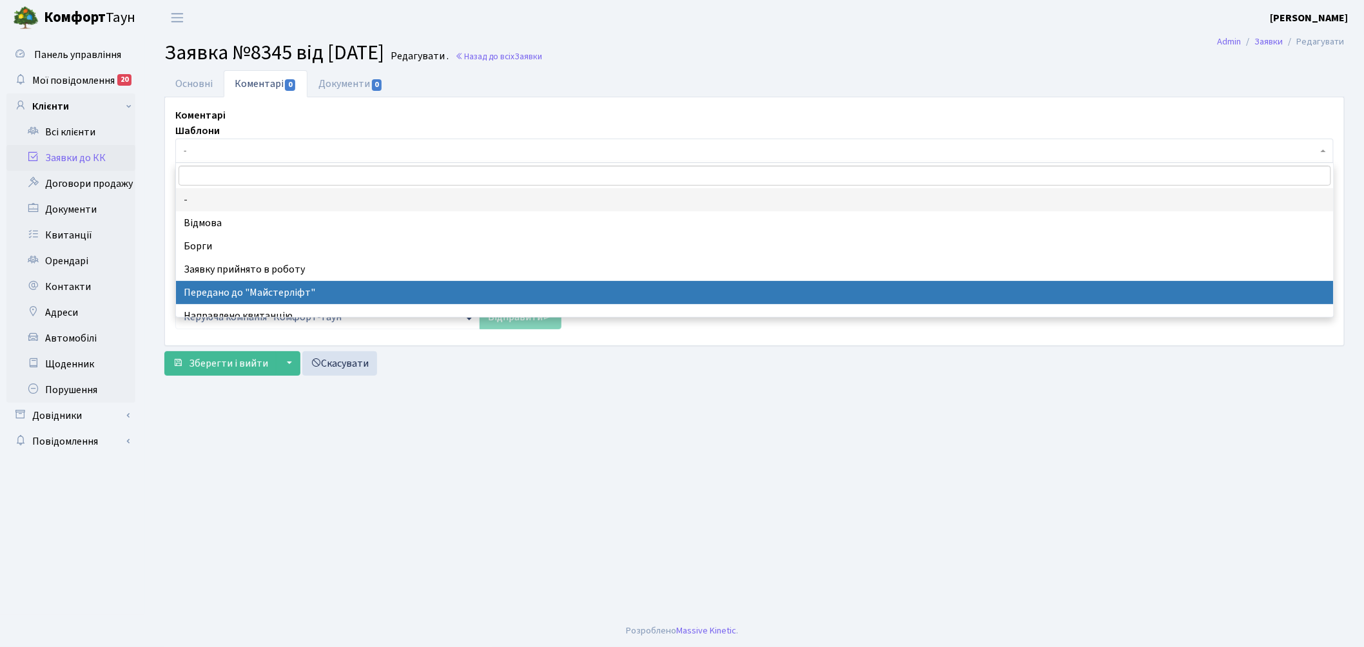
select select "9"
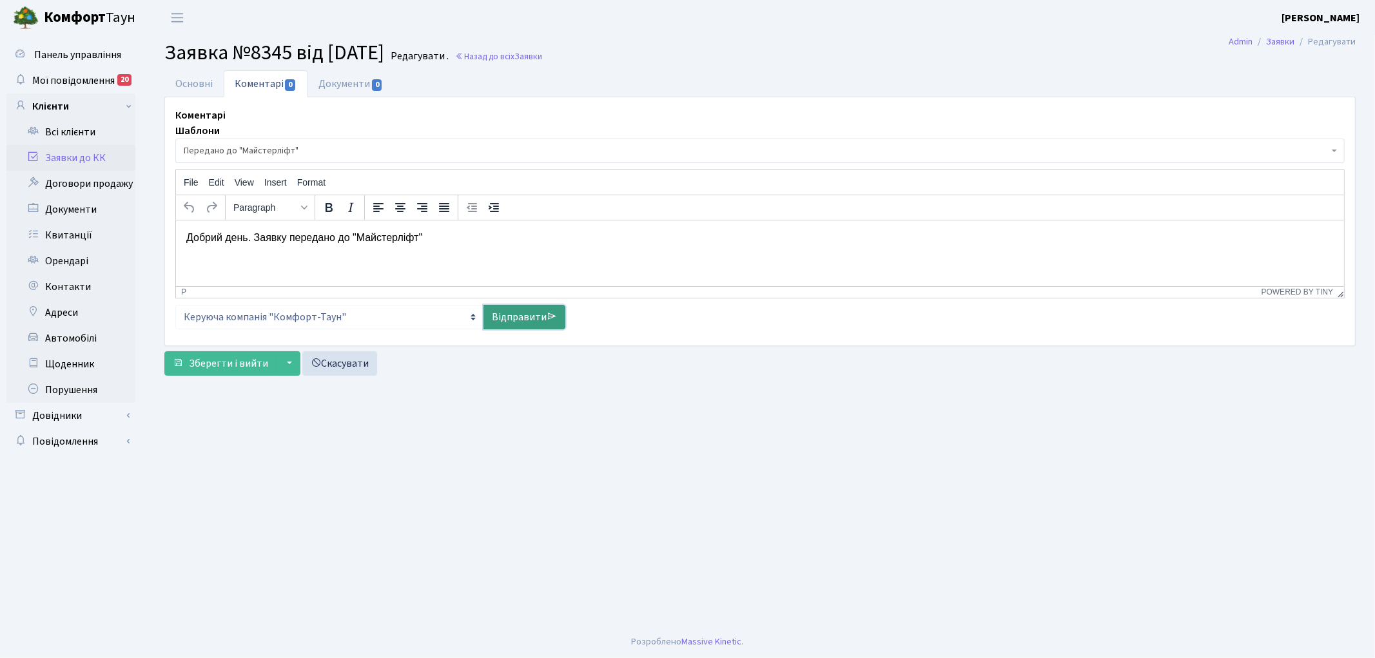
click at [533, 323] on link "Відправити" at bounding box center [525, 317] width 82 height 25
select select
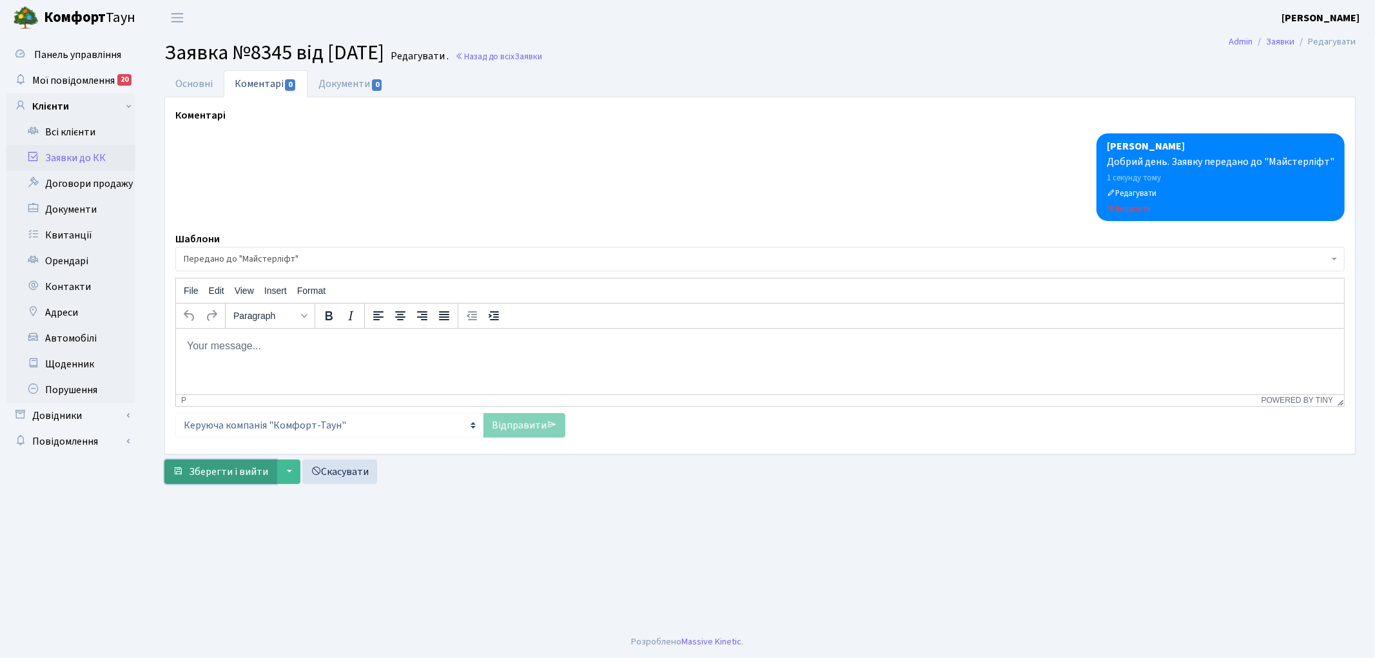
click at [211, 463] on button "Зберегти і вийти" at bounding box center [220, 472] width 112 height 25
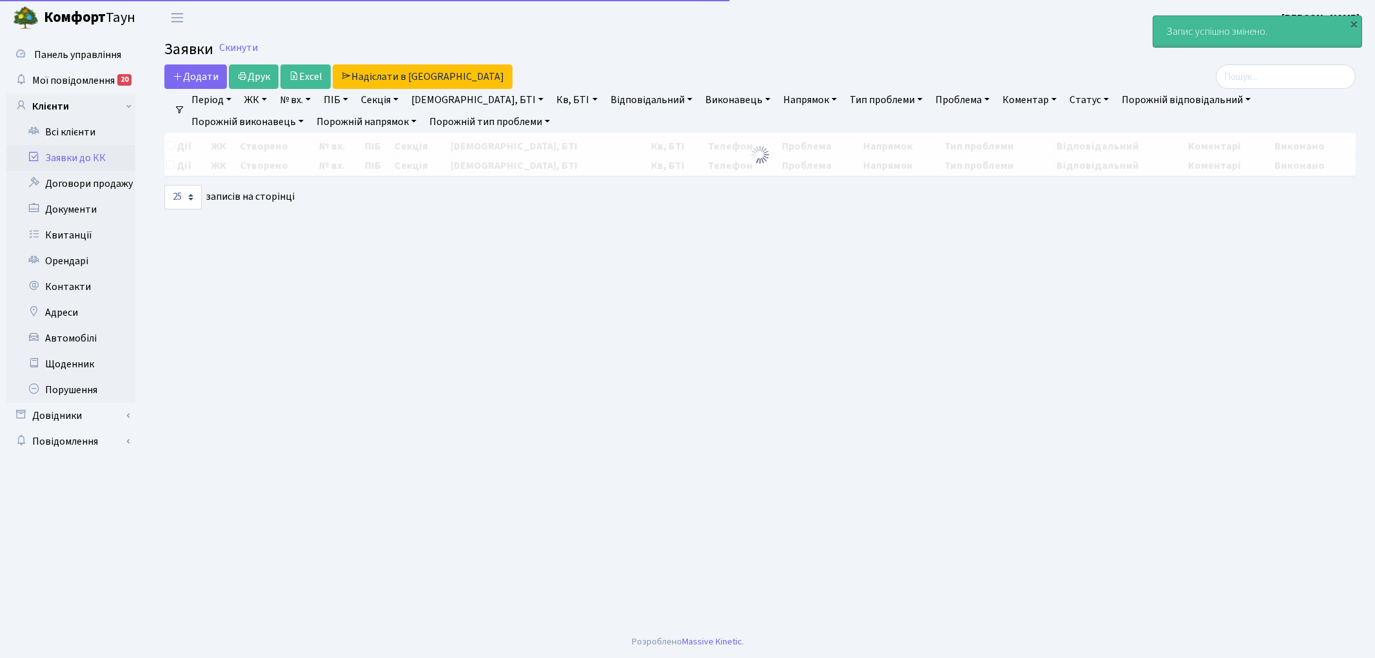
select select "25"
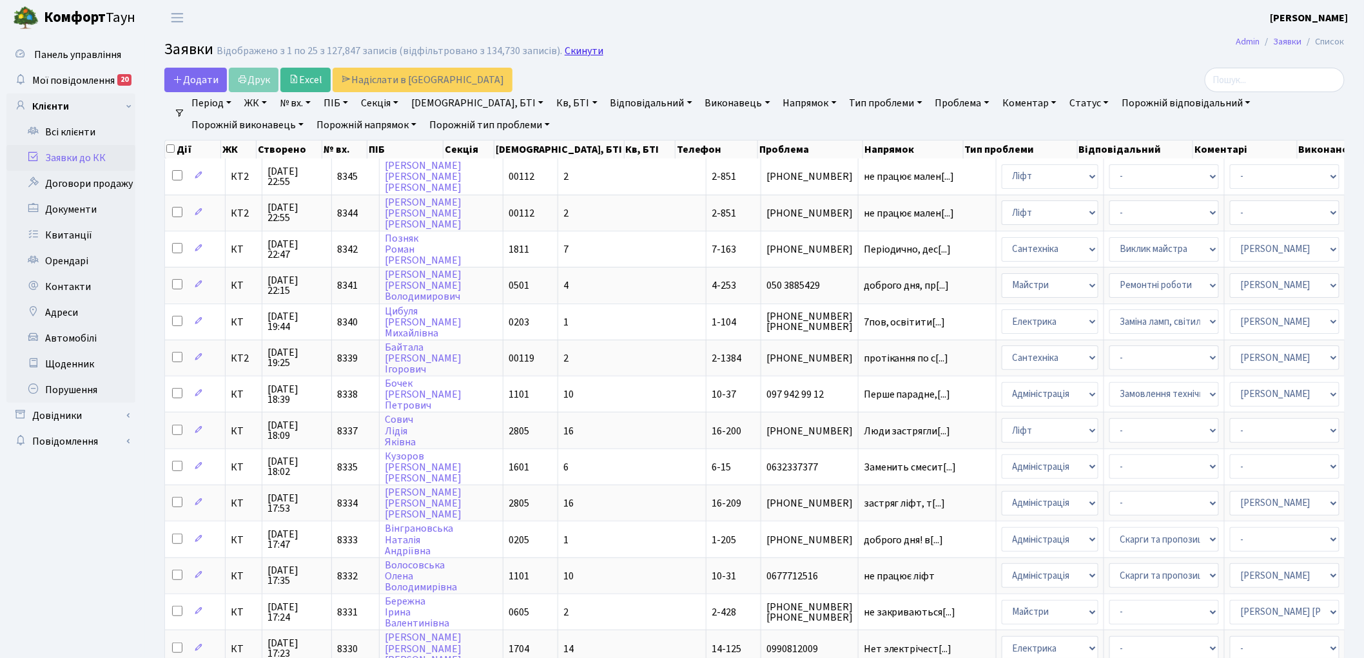
click at [579, 55] on link "Скинути" at bounding box center [584, 51] width 39 height 12
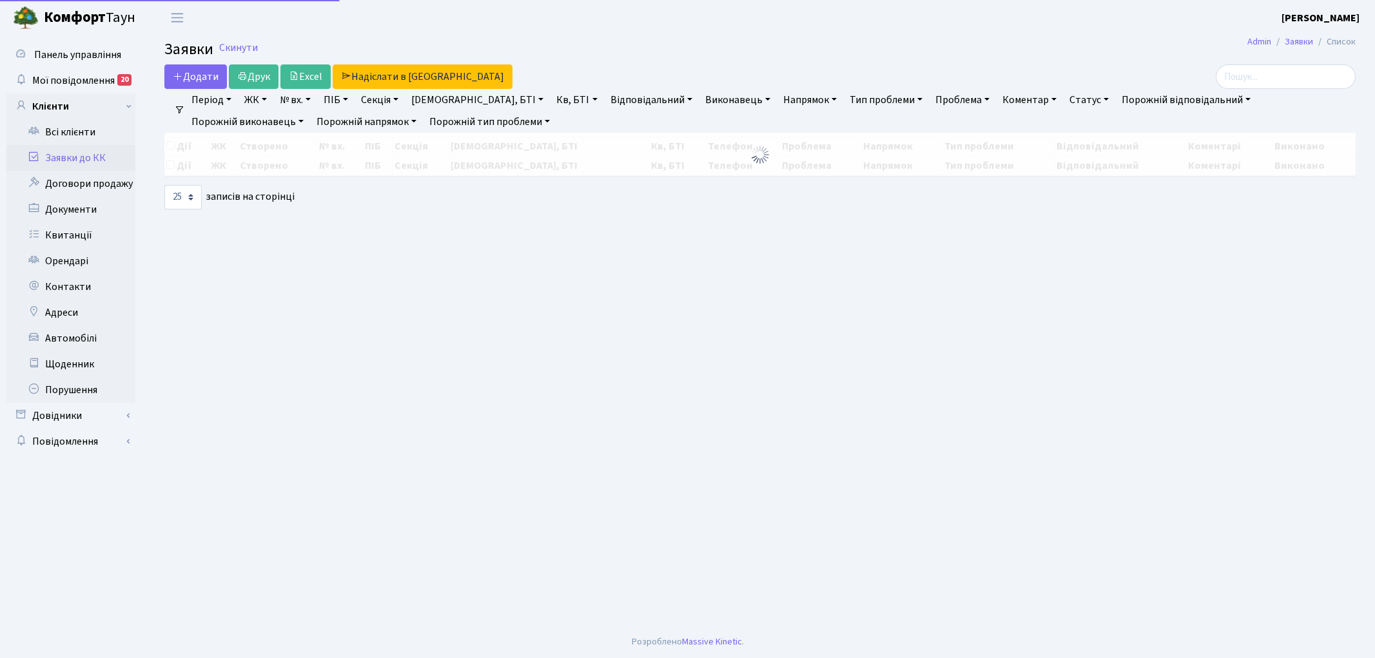
select select "25"
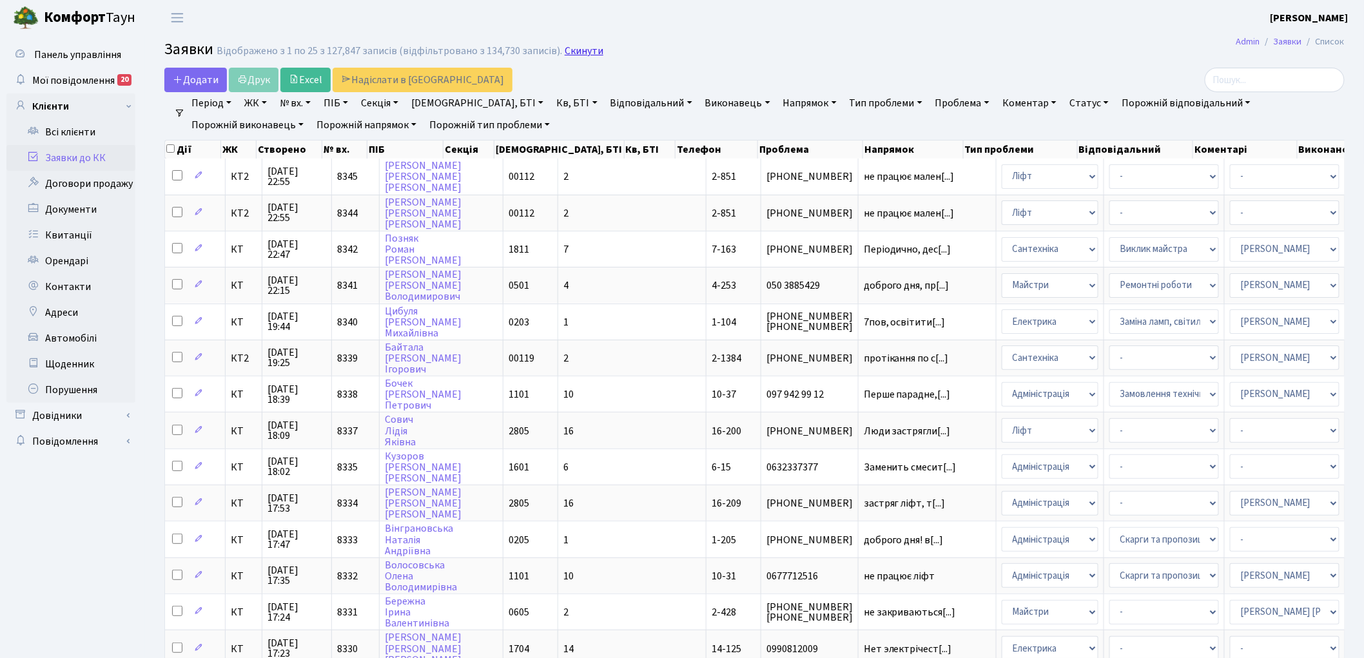
click at [574, 50] on link "Скинути" at bounding box center [584, 51] width 39 height 12
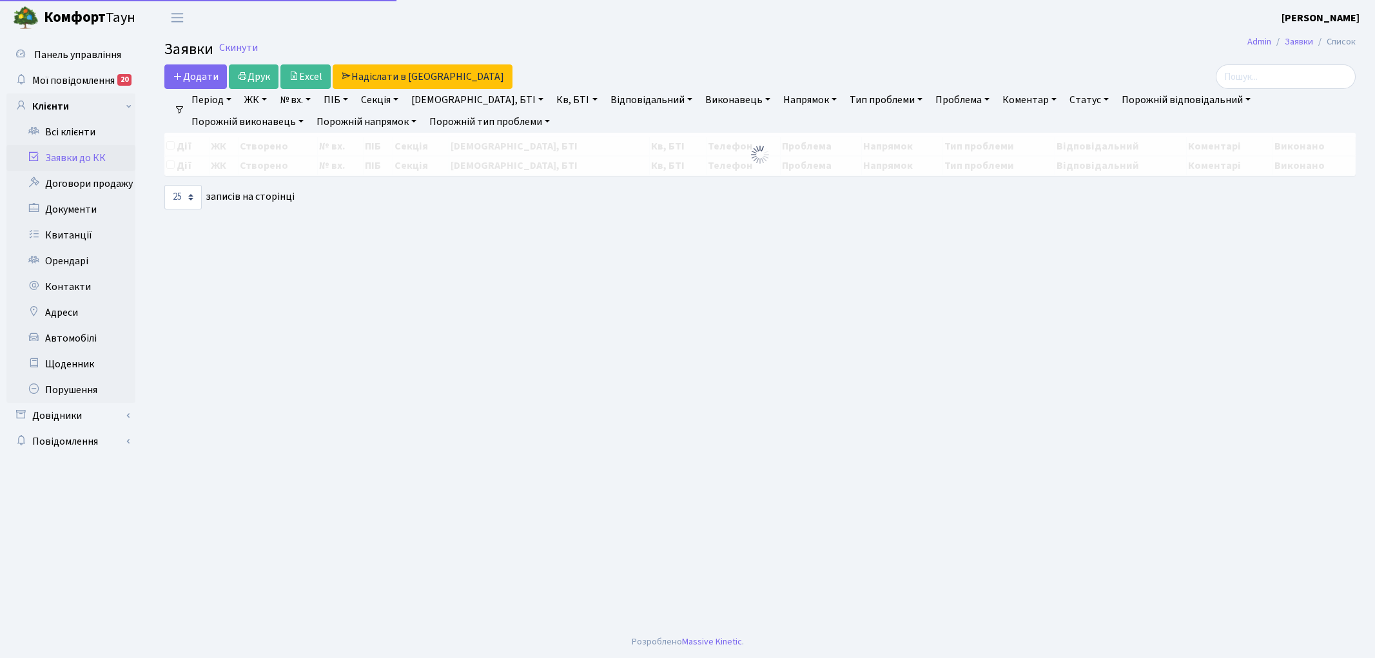
select select "25"
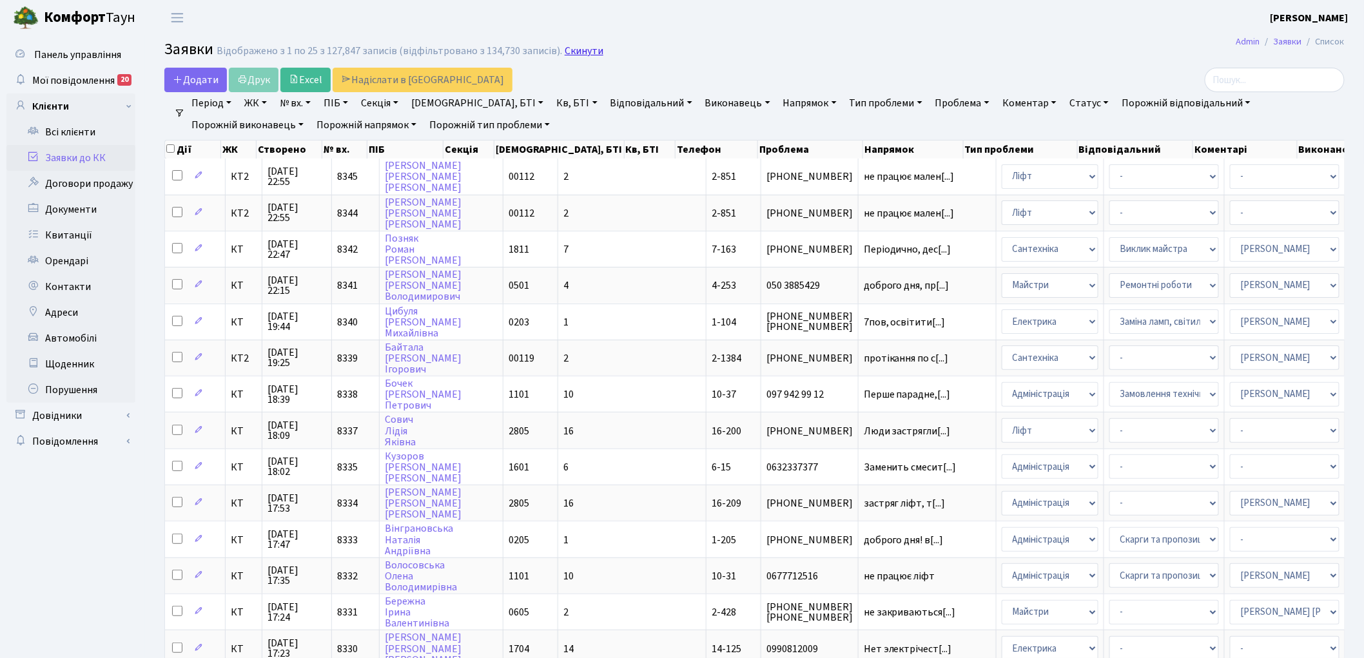
click at [565, 46] on link "Скинути" at bounding box center [584, 51] width 39 height 12
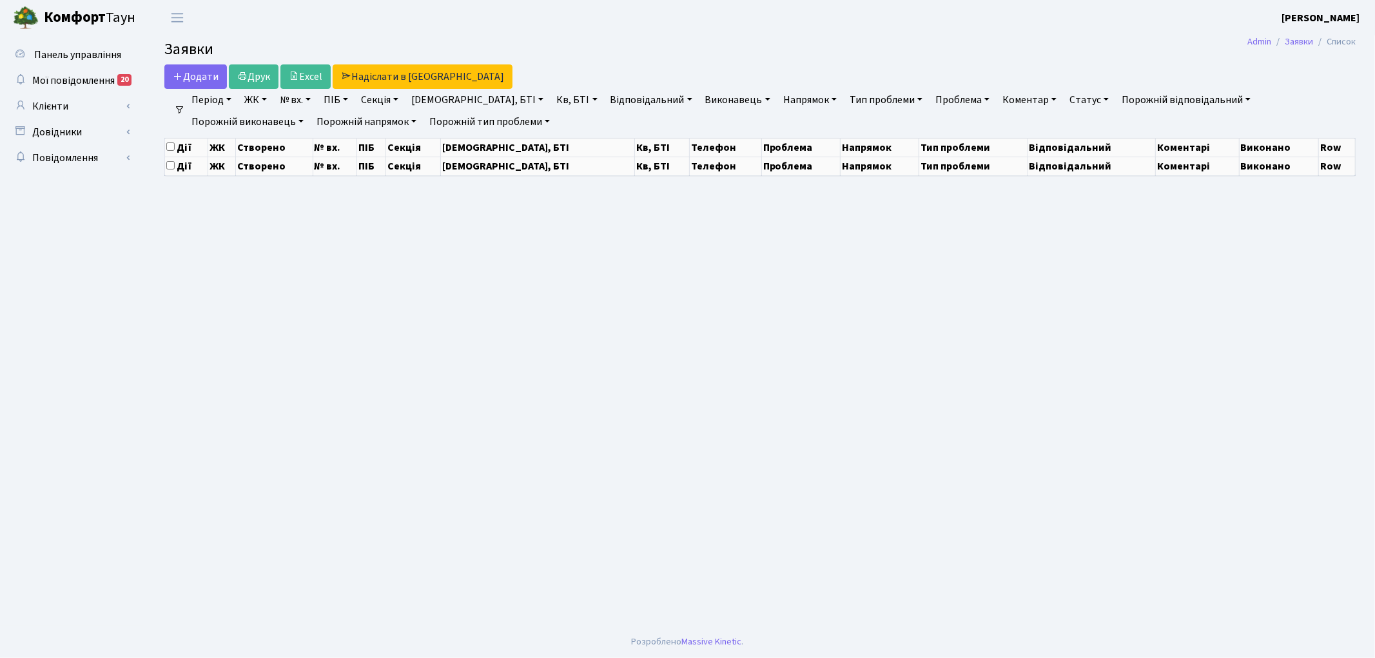
select select "25"
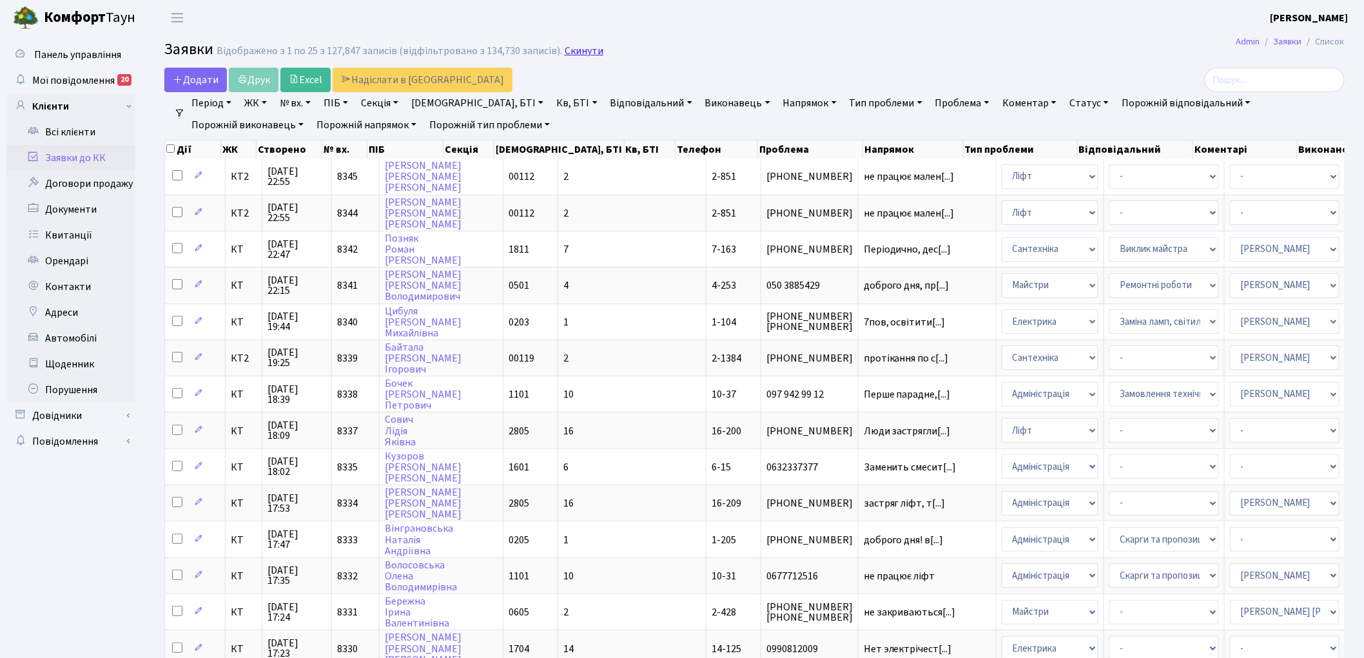
click at [573, 53] on link "Скинути" at bounding box center [584, 51] width 39 height 12
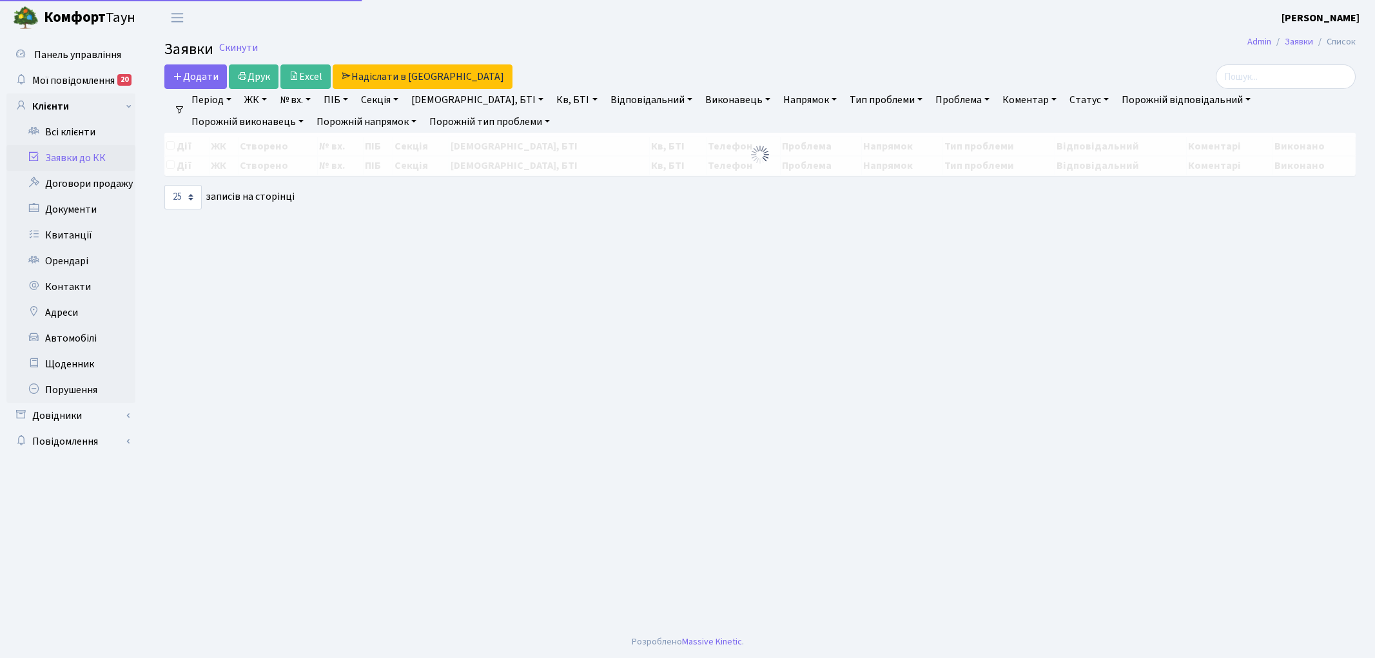
select select "25"
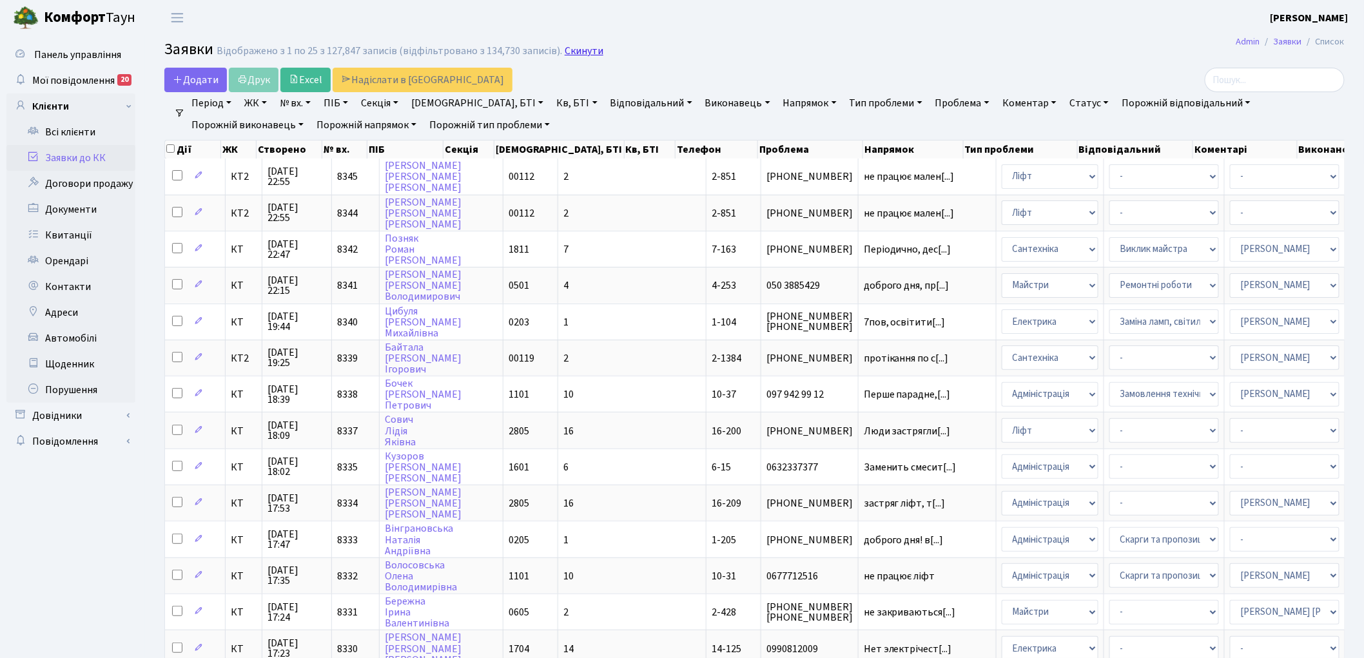
click at [570, 52] on link "Скинути" at bounding box center [584, 51] width 39 height 12
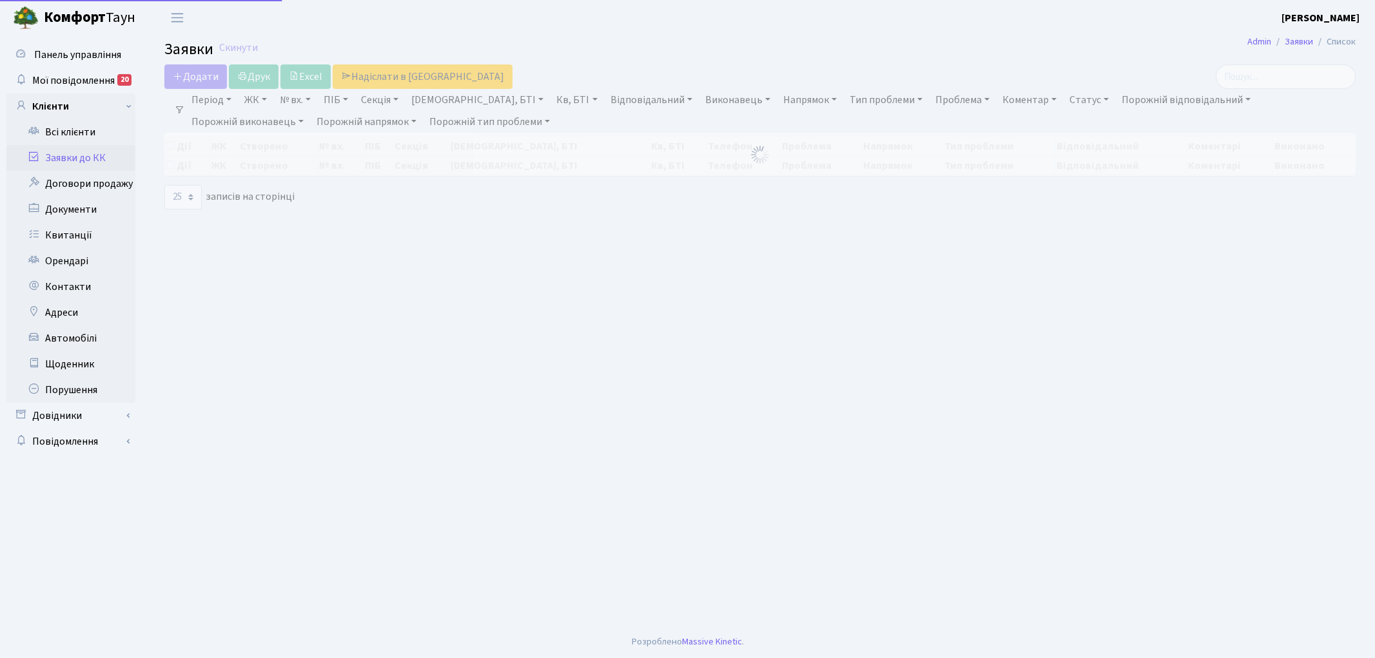
select select "25"
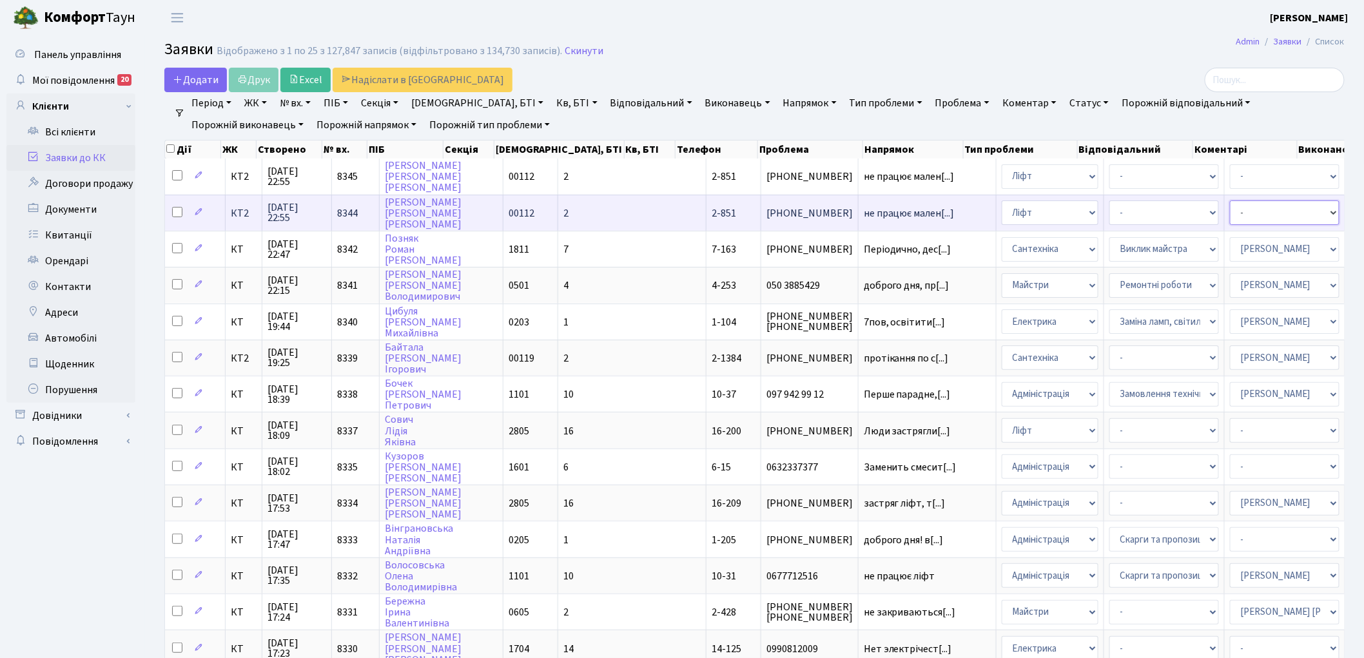
click at [1230, 214] on select "- Адміністратор ЖК ДП Адміністратор ЖК КТ Адміністратор ЖК СП [PERSON_NAME] [PE…" at bounding box center [1285, 213] width 110 height 25
select select "11"
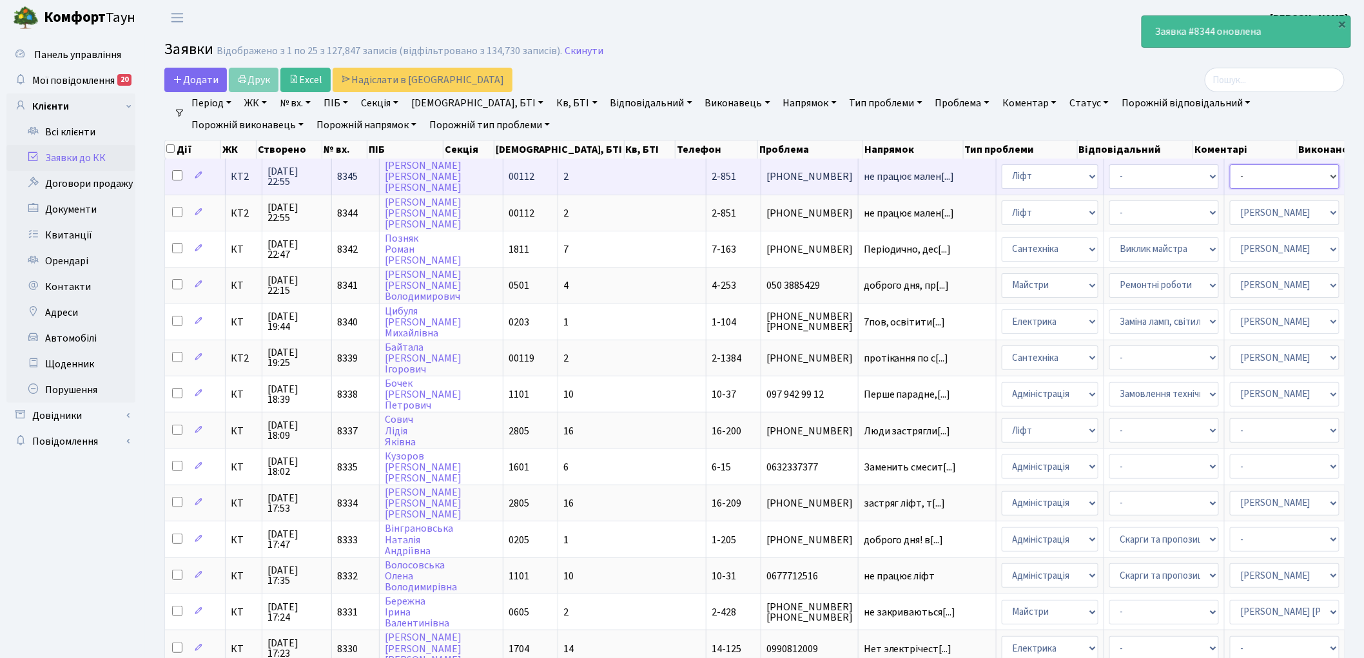
click at [1230, 177] on select "- Адміністратор ЖК ДП Адміністратор ЖК КТ Адміністратор ЖК СП Вижул В. В. Горді…" at bounding box center [1285, 176] width 110 height 25
select select "11"
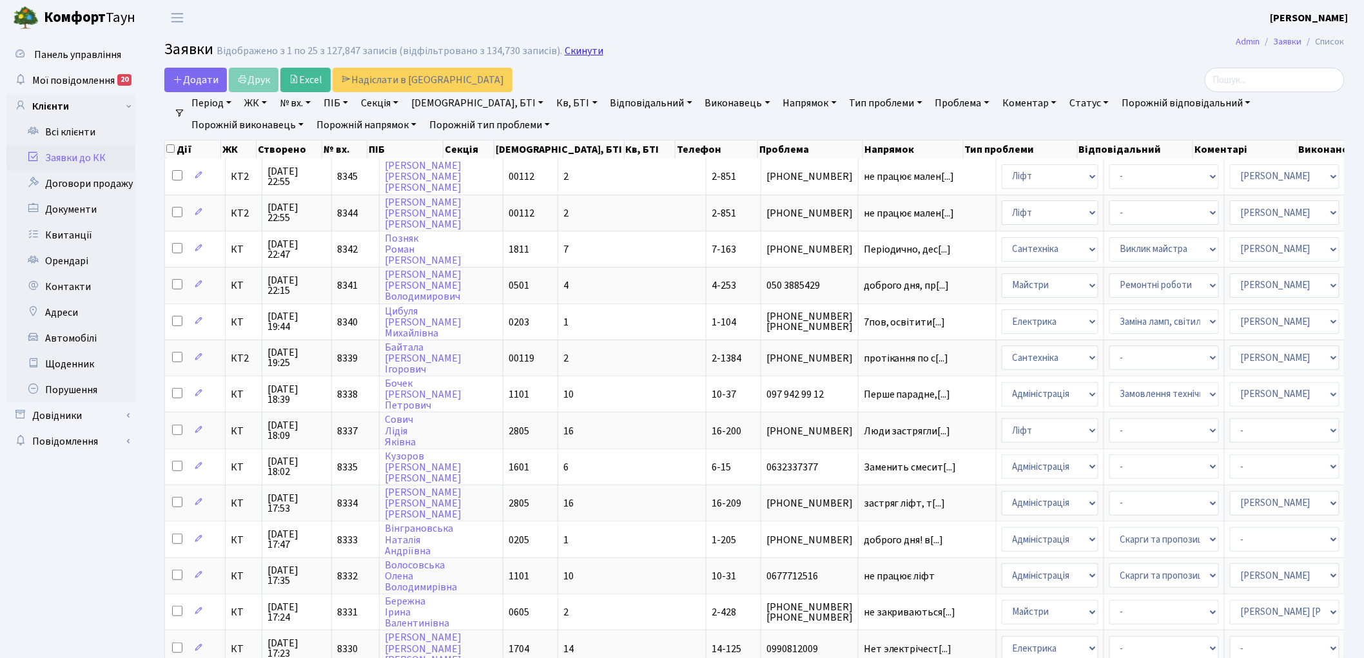
click at [569, 53] on link "Скинути" at bounding box center [584, 51] width 39 height 12
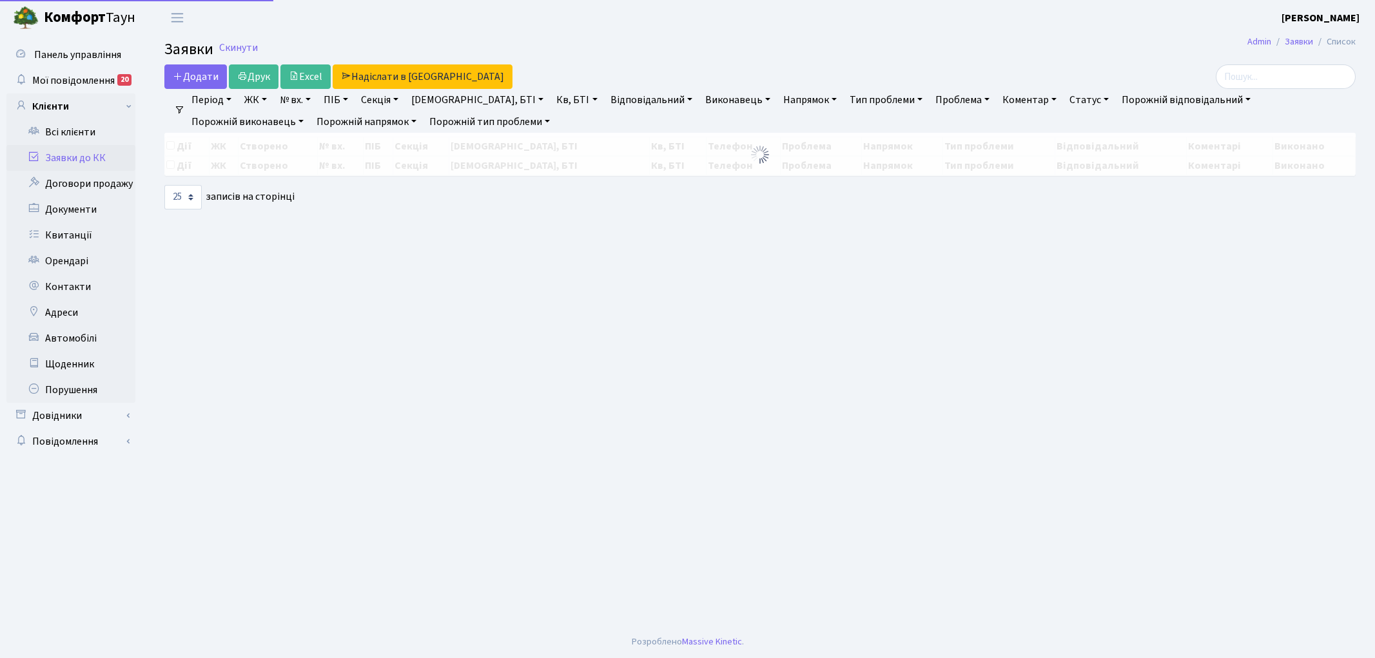
select select "25"
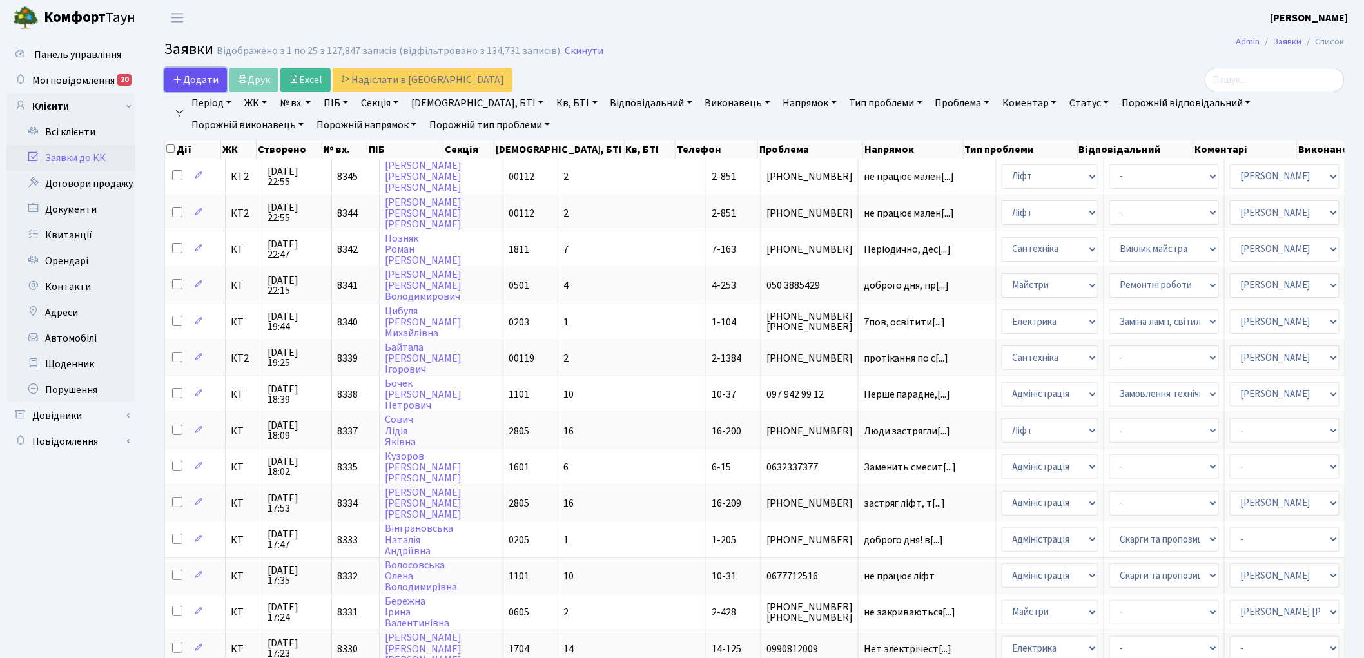
click at [195, 81] on span "Додати" at bounding box center [196, 80] width 46 height 14
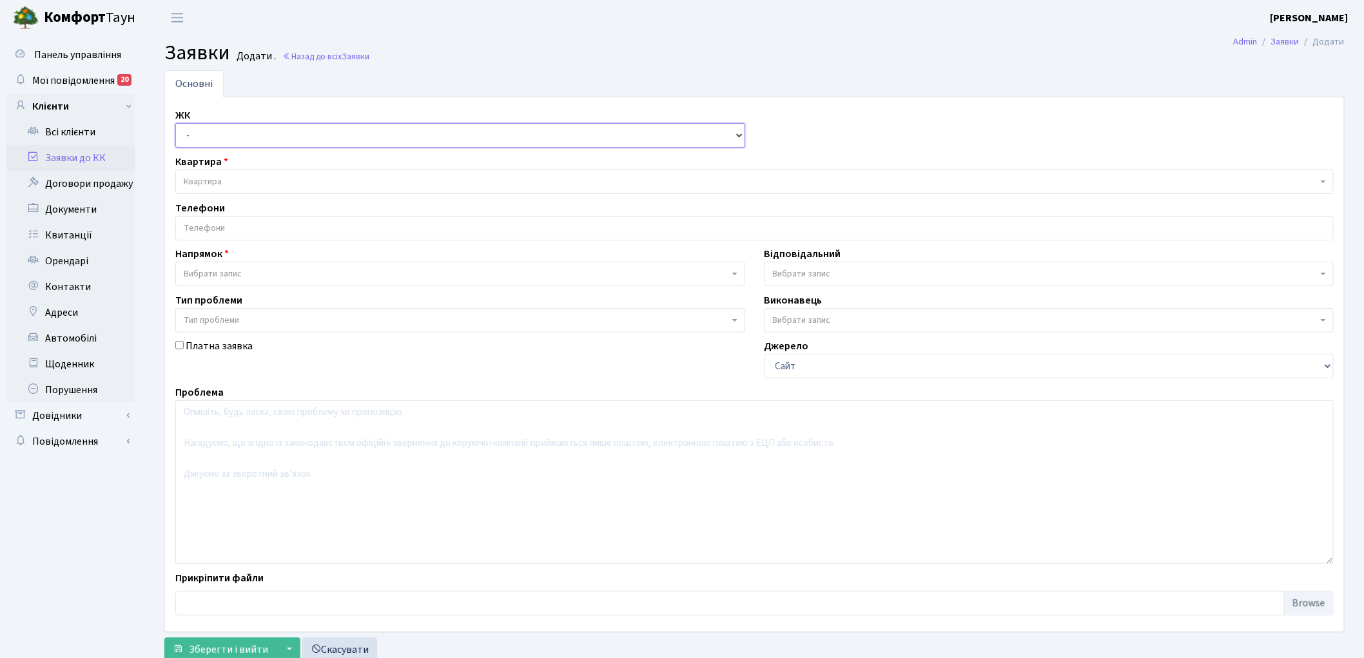
click at [192, 140] on select "- КТ, вул. Регенераторна, 4 КТ2, просп. [STREET_ADDRESS] [STREET_ADDRESS] [PERS…" at bounding box center [460, 135] width 570 height 25
select select "271"
click at [175, 123] on select "- КТ, вул. Регенераторна, 4 КТ2, просп. [STREET_ADDRESS] [STREET_ADDRESS] [PERS…" at bounding box center [460, 135] width 570 height 25
select select
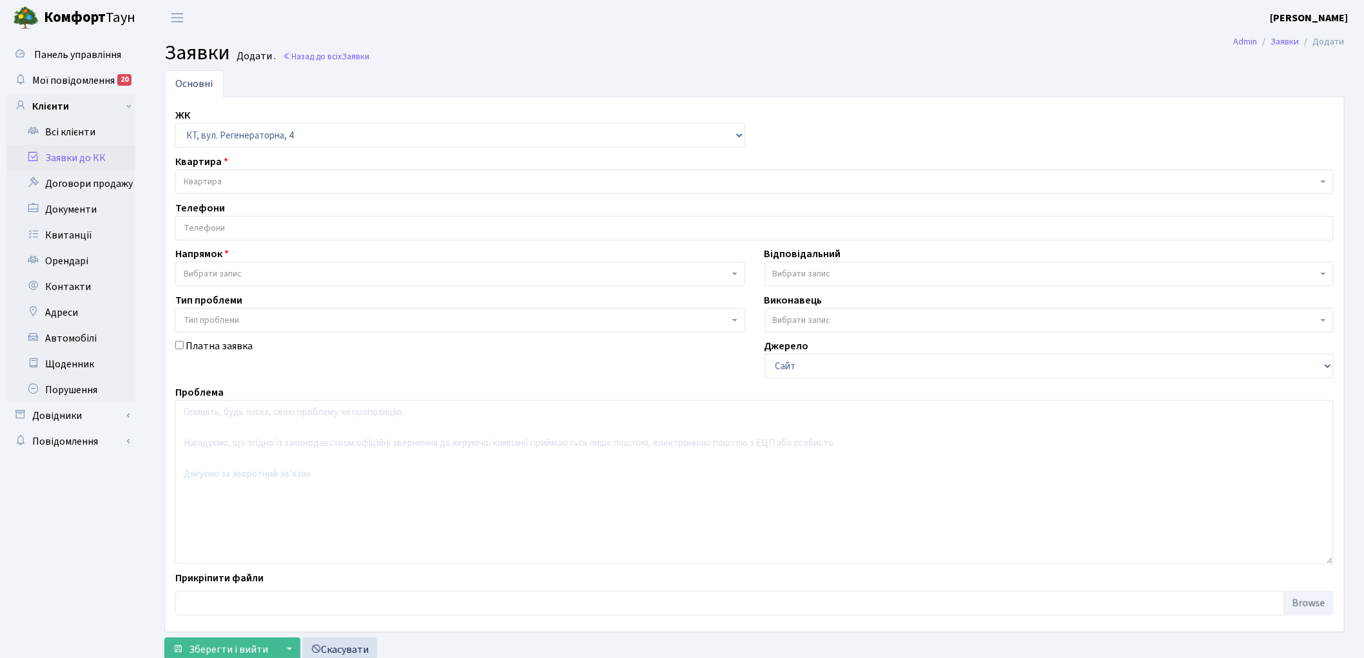
click at [214, 181] on span "Квартира" at bounding box center [203, 181] width 38 height 13
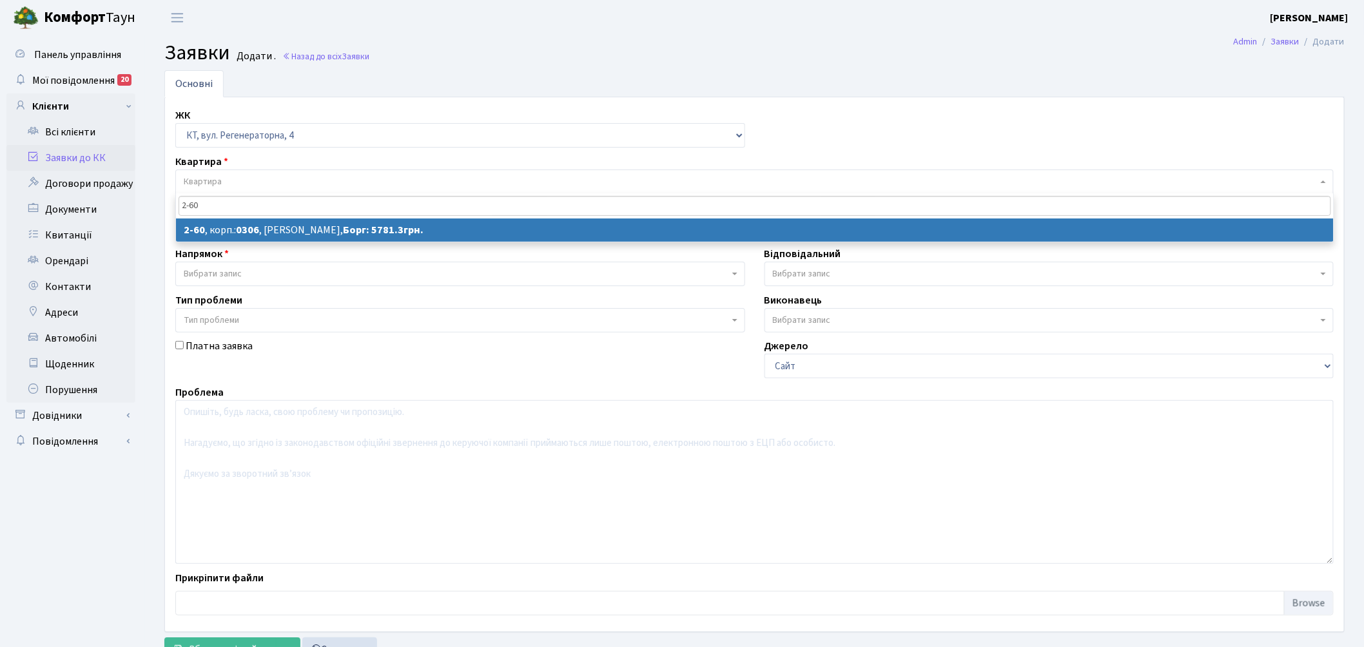
type input "2-60"
select select
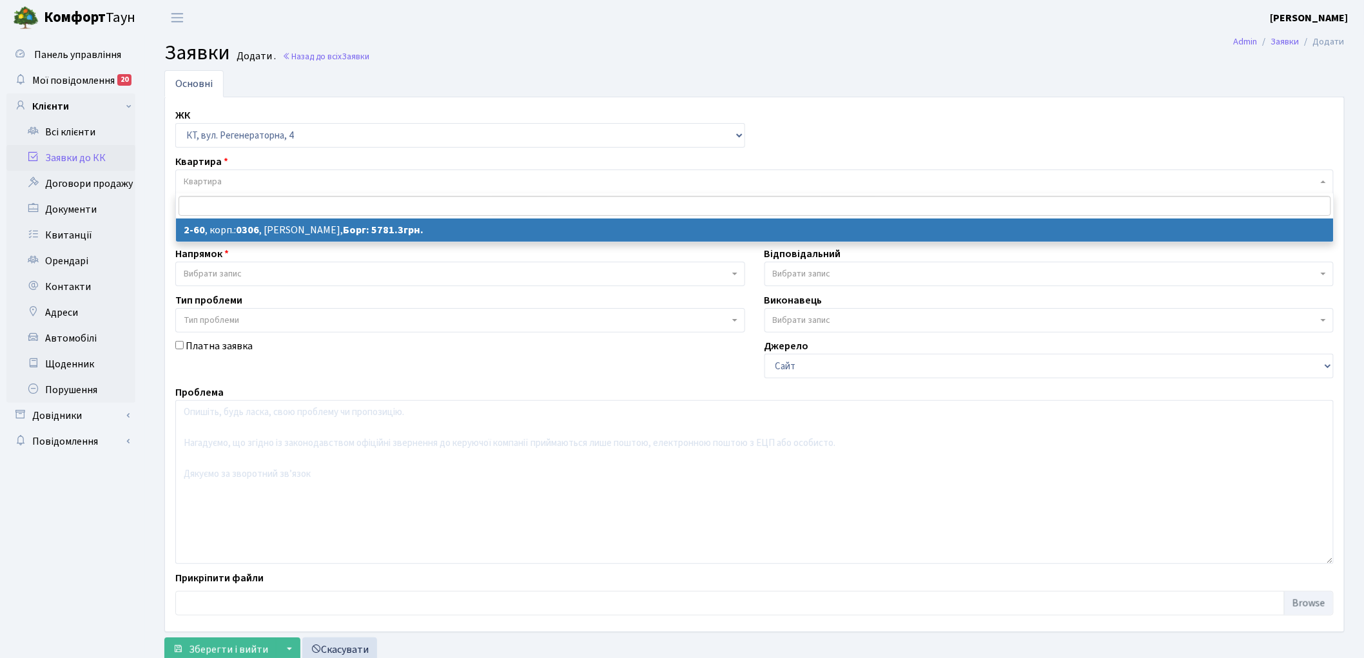
select select "691"
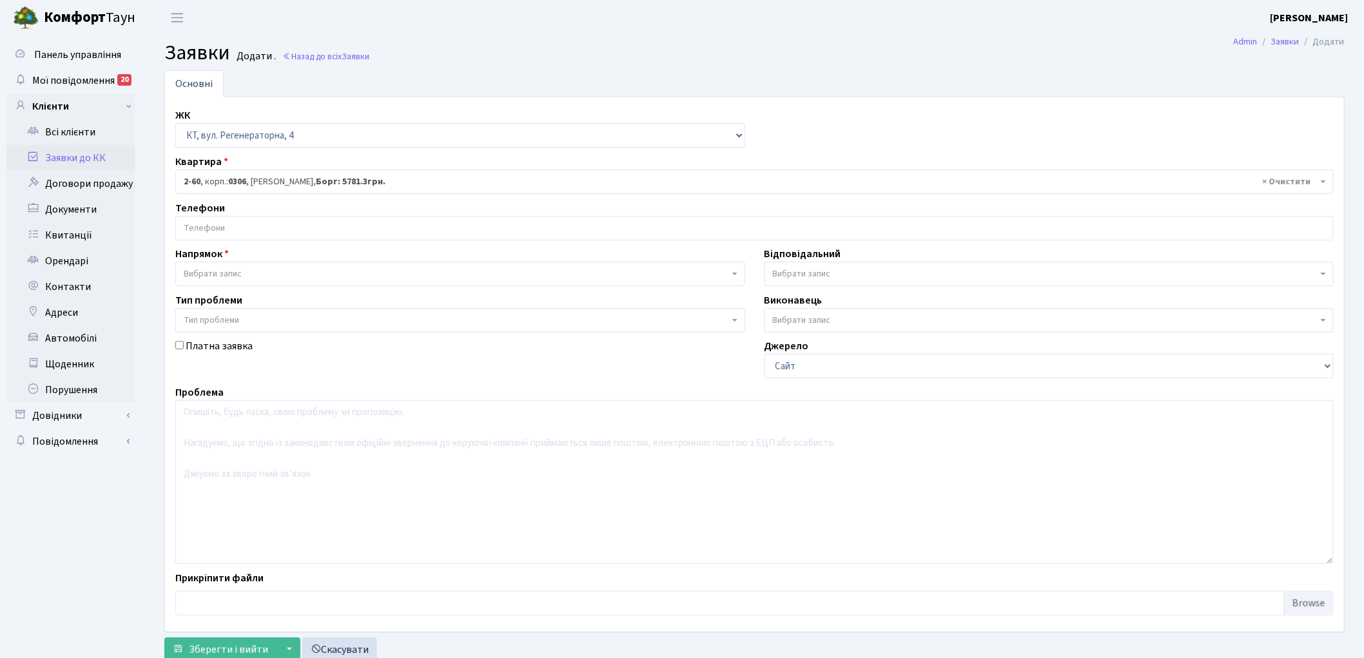
click at [213, 224] on input "search" at bounding box center [754, 228] width 1157 height 23
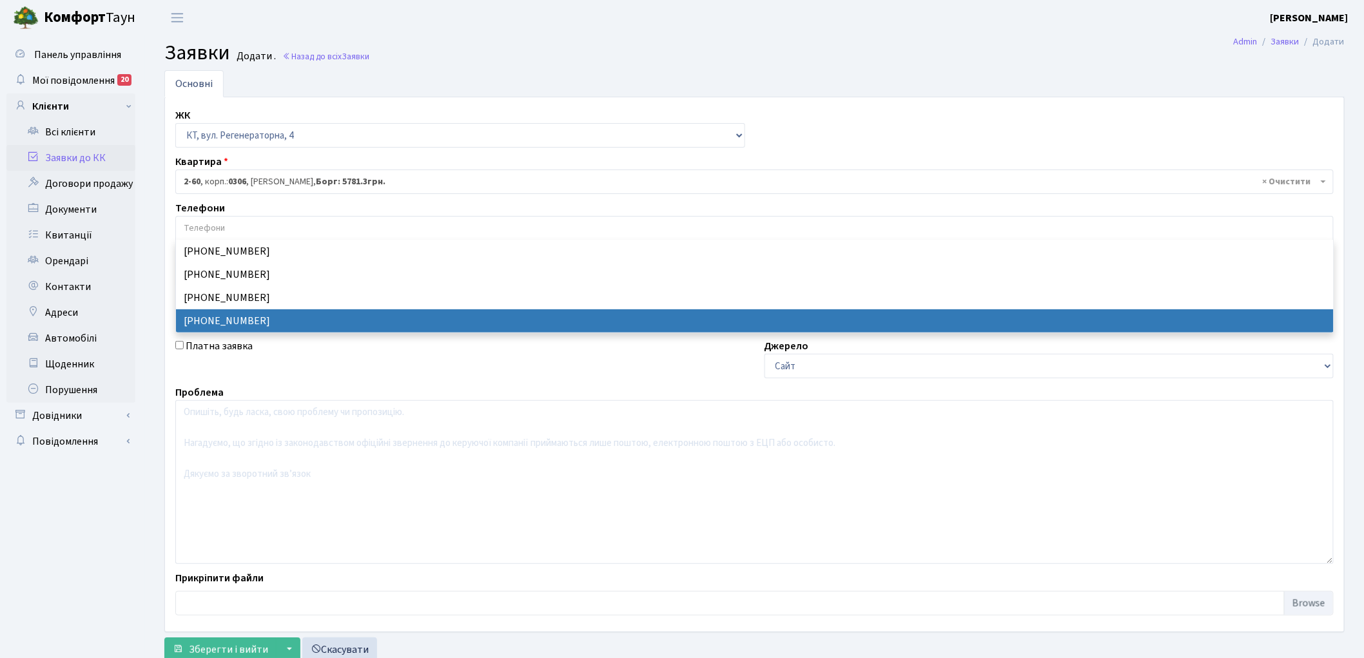
select select "11887"
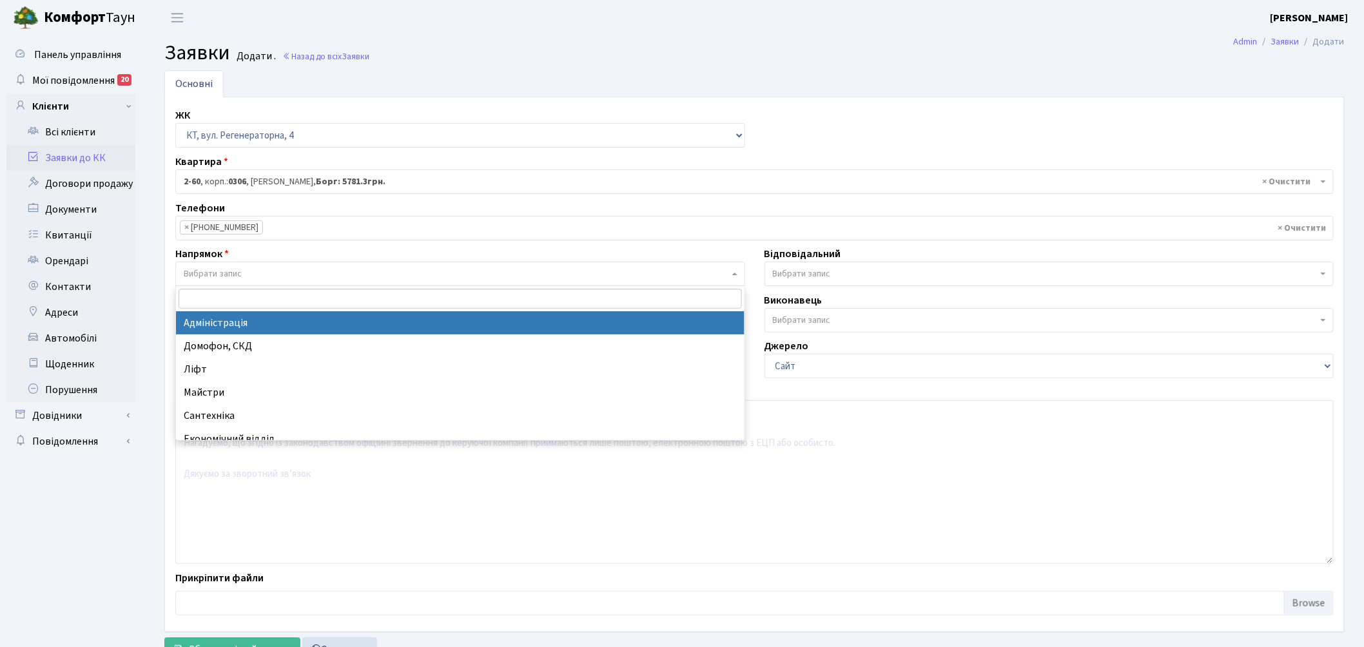
click at [235, 274] on span "Вибрати запис" at bounding box center [213, 274] width 58 height 13
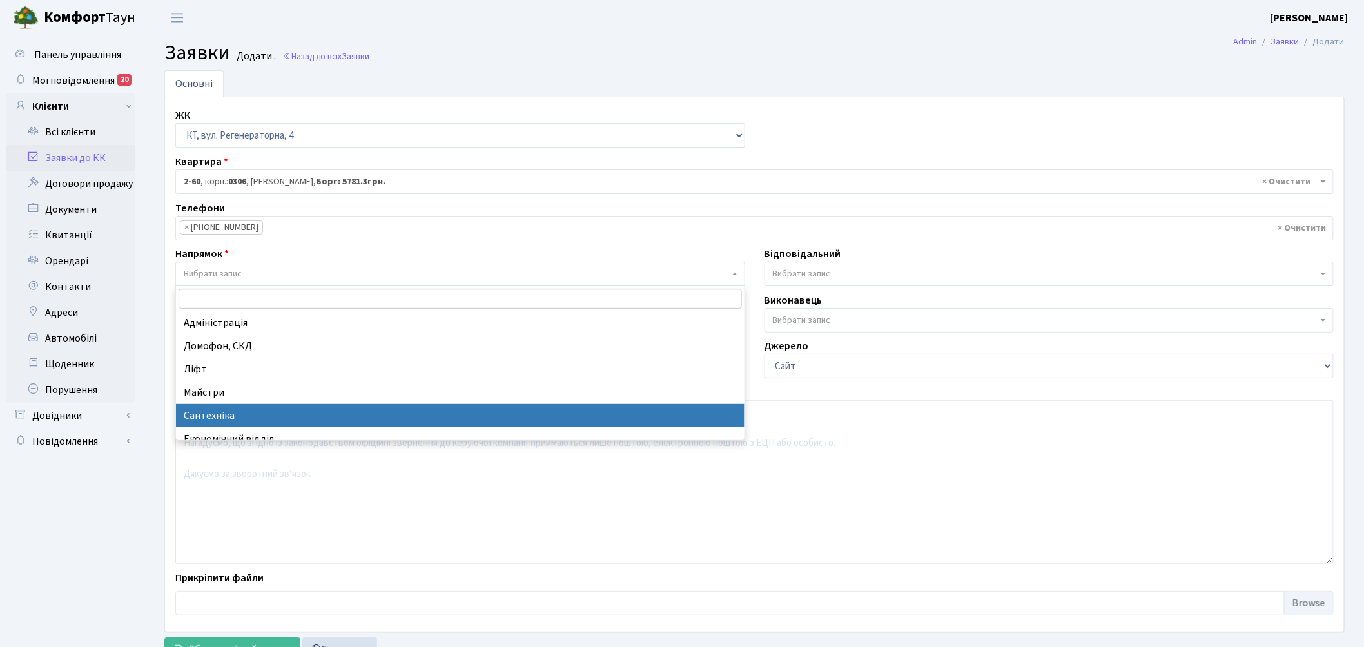
select select "2"
select select
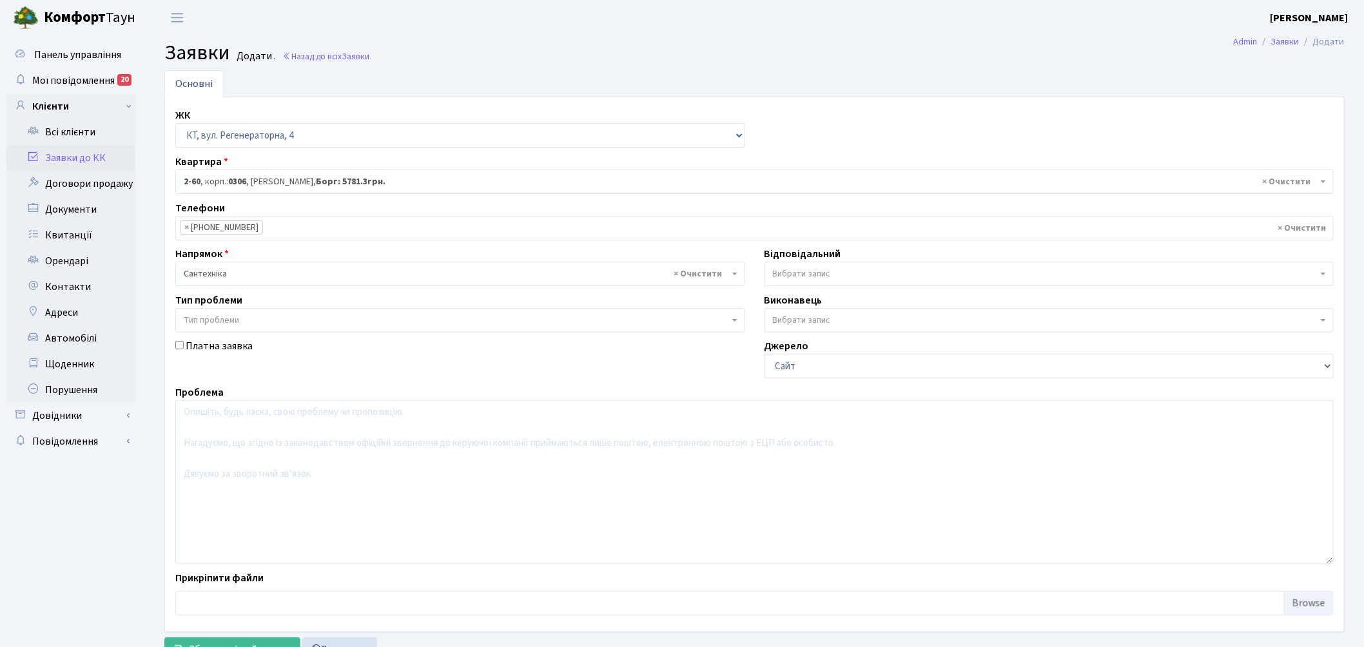
click at [833, 268] on span "Вибрати запис" at bounding box center [1045, 274] width 545 height 13
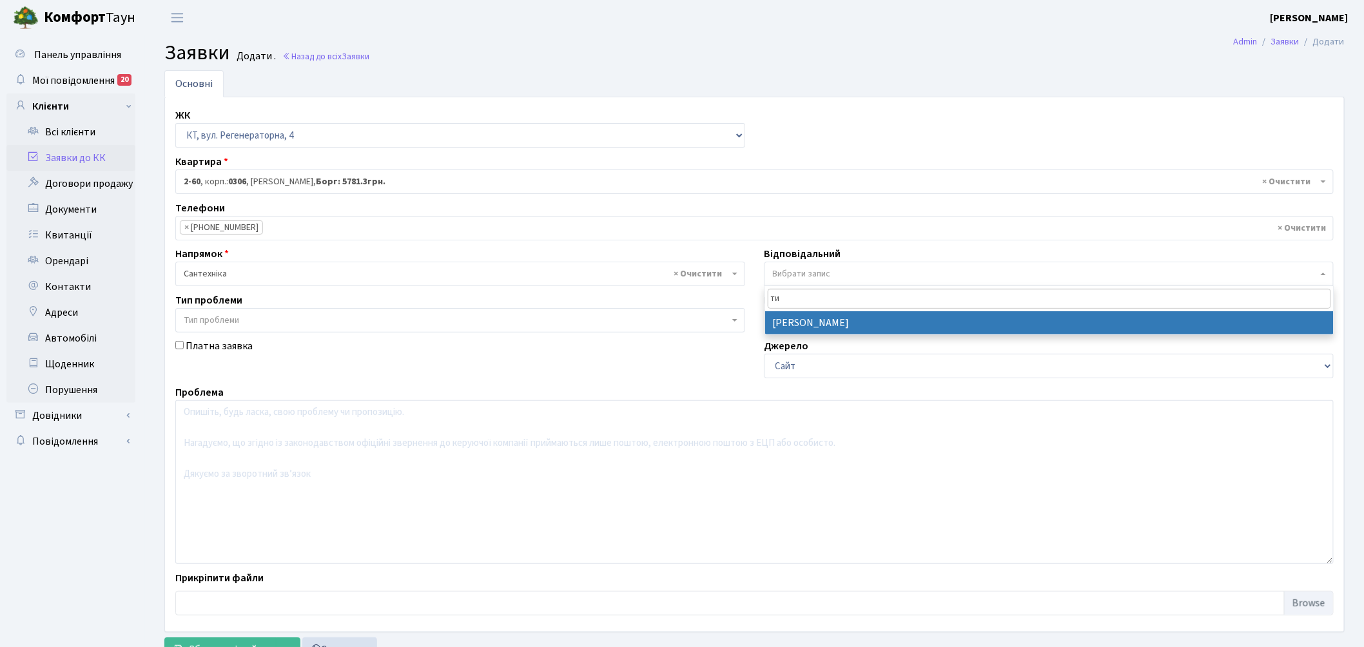
type input "ти"
select select "67"
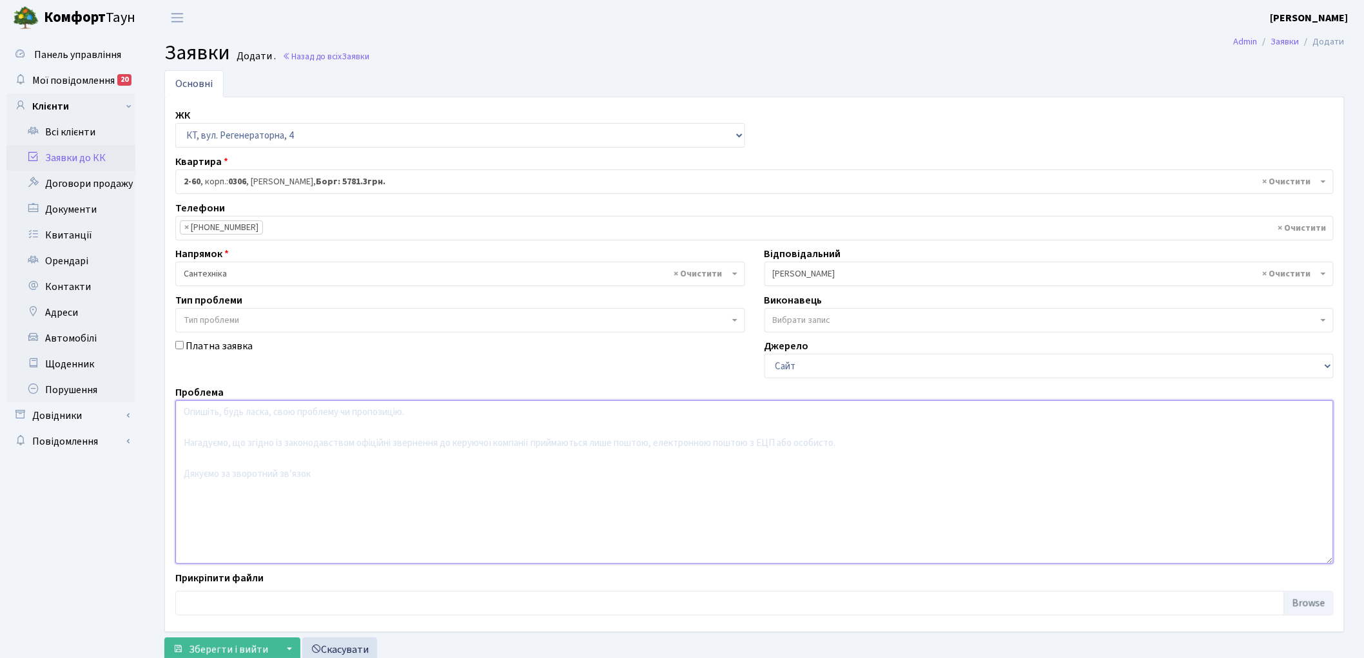
click at [285, 468] on textarea at bounding box center [754, 482] width 1159 height 164
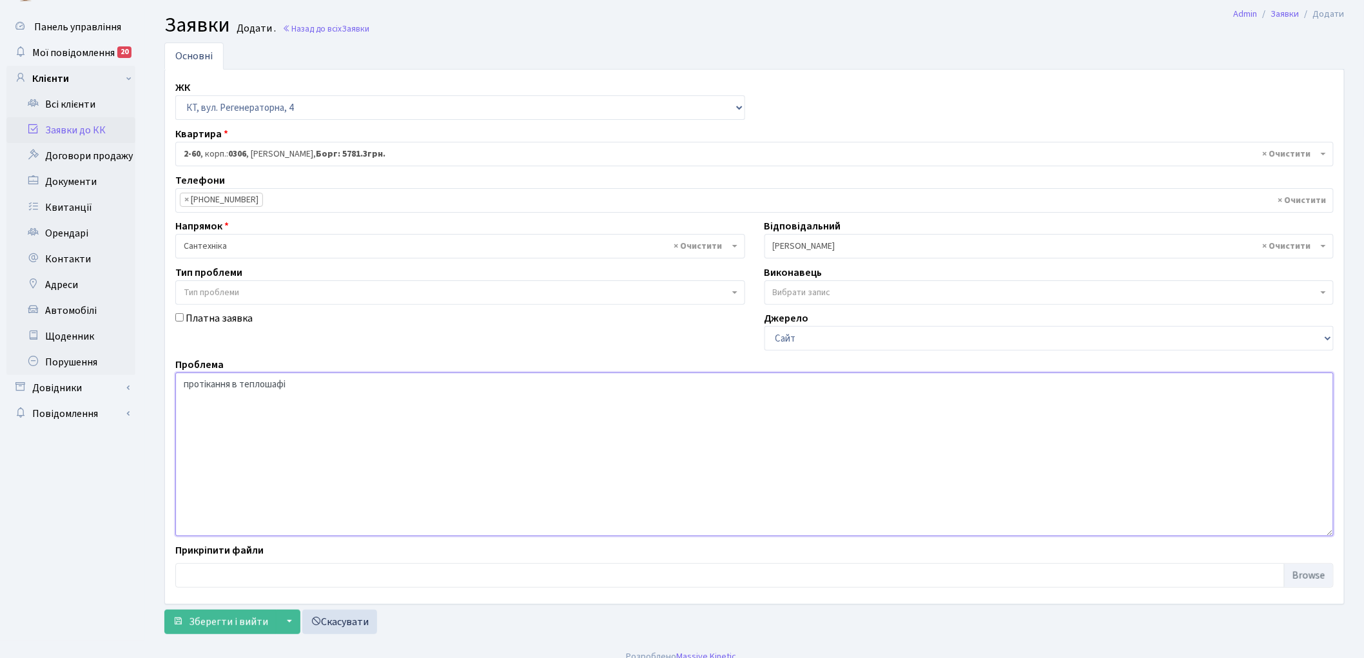
scroll to position [43, 0]
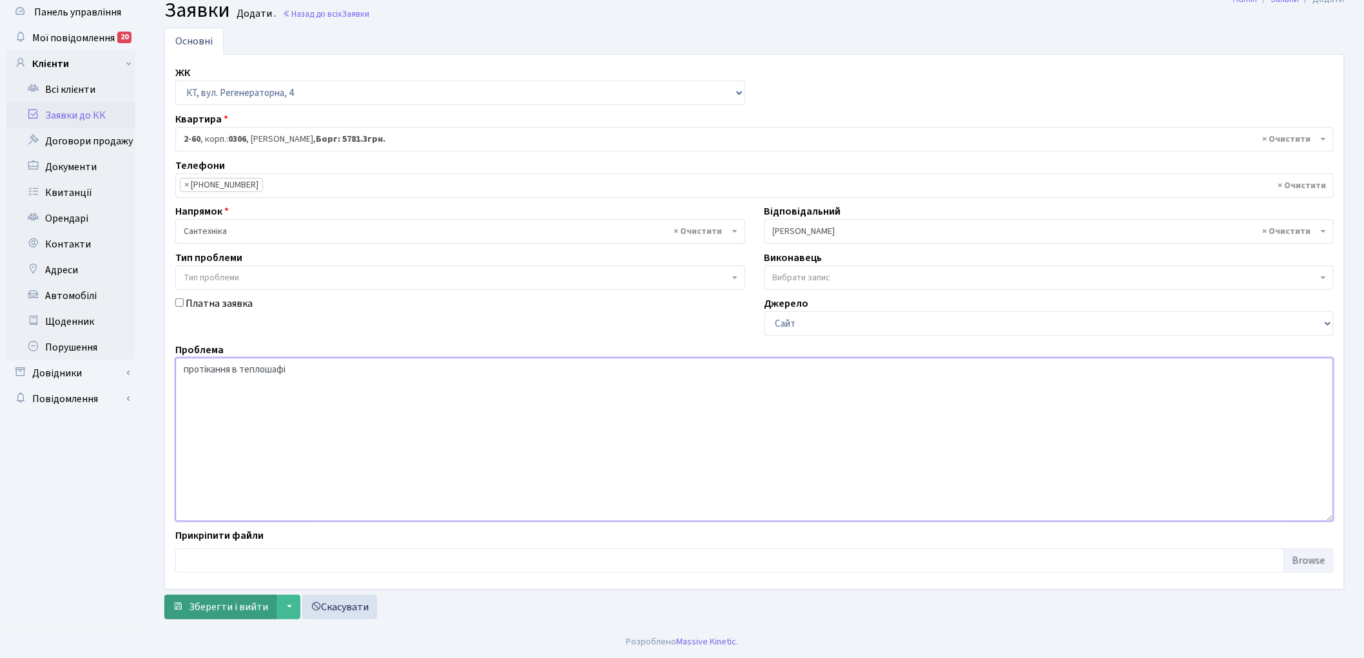
type textarea "протікання в теплошафі"
click at [221, 609] on span "Зберегти і вийти" at bounding box center [228, 607] width 79 height 14
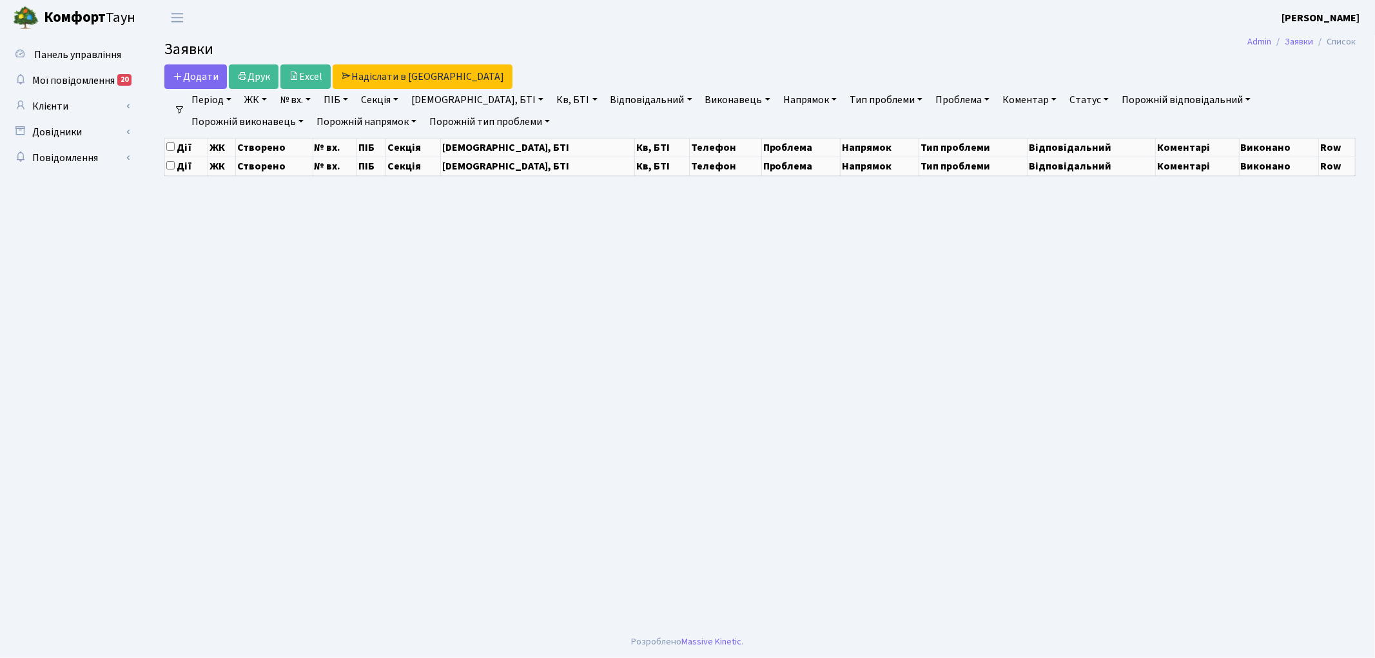
select select "25"
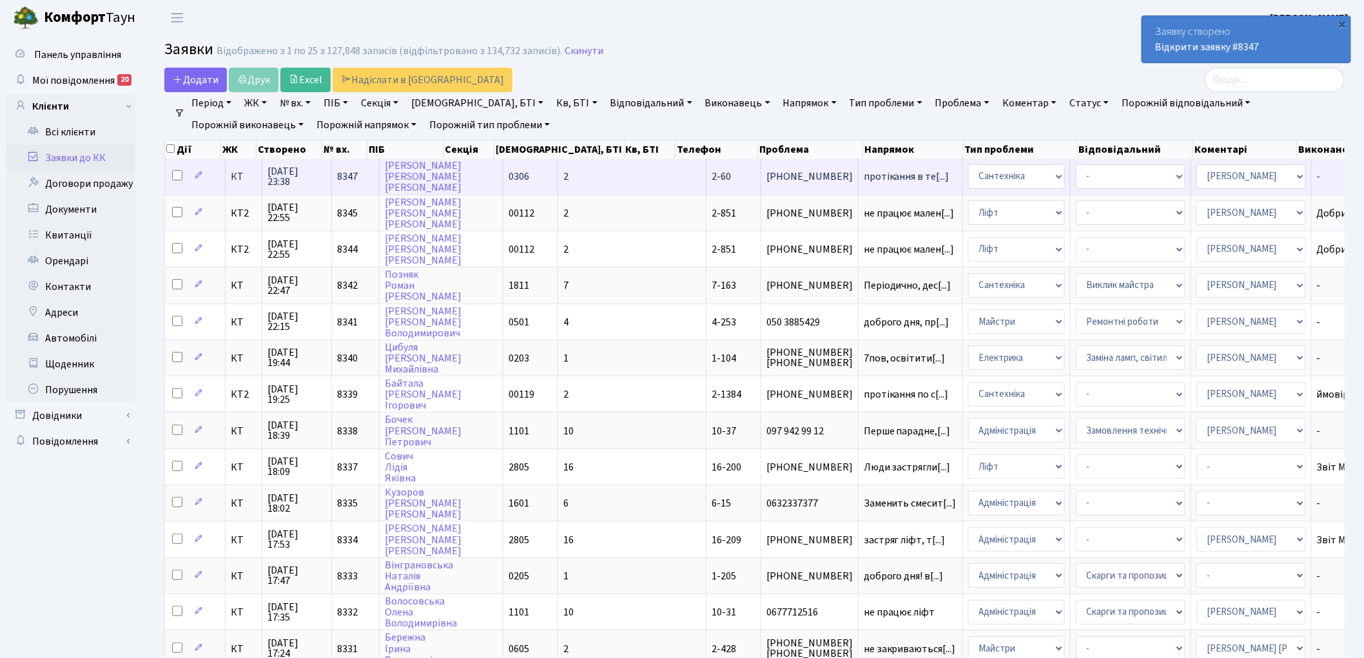
click at [356, 175] on span "8347" at bounding box center [347, 177] width 21 height 14
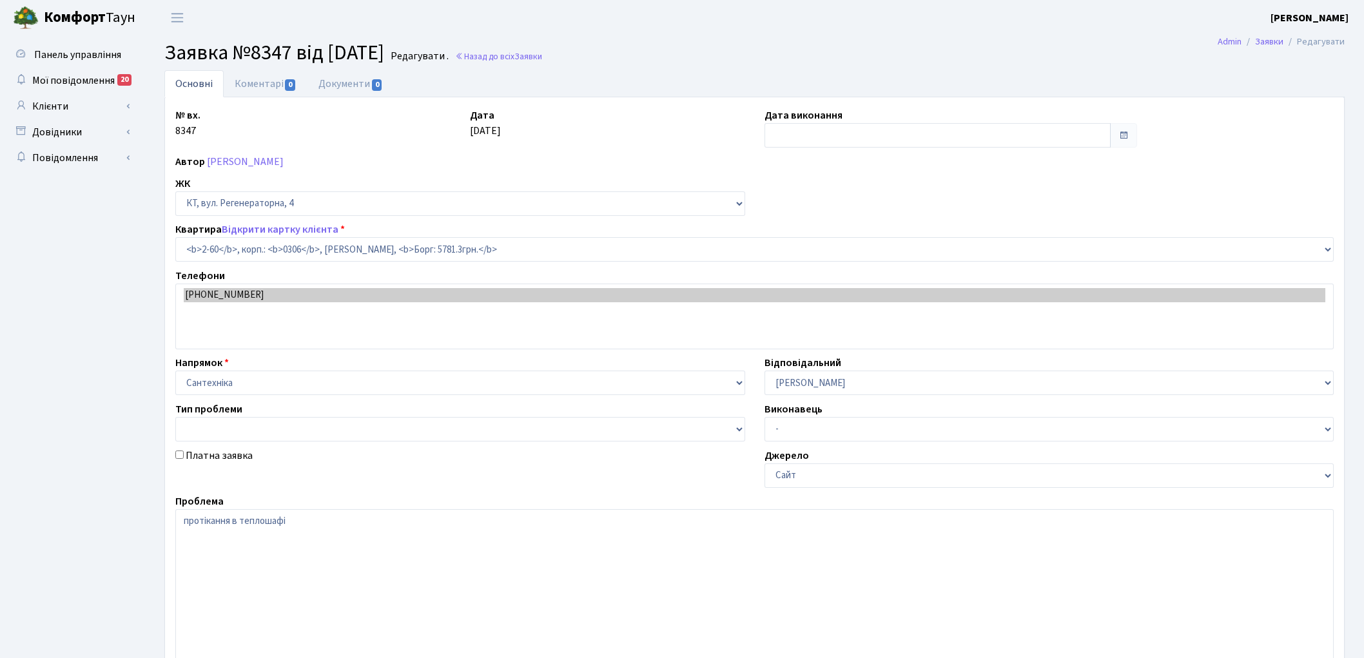
select select "691"
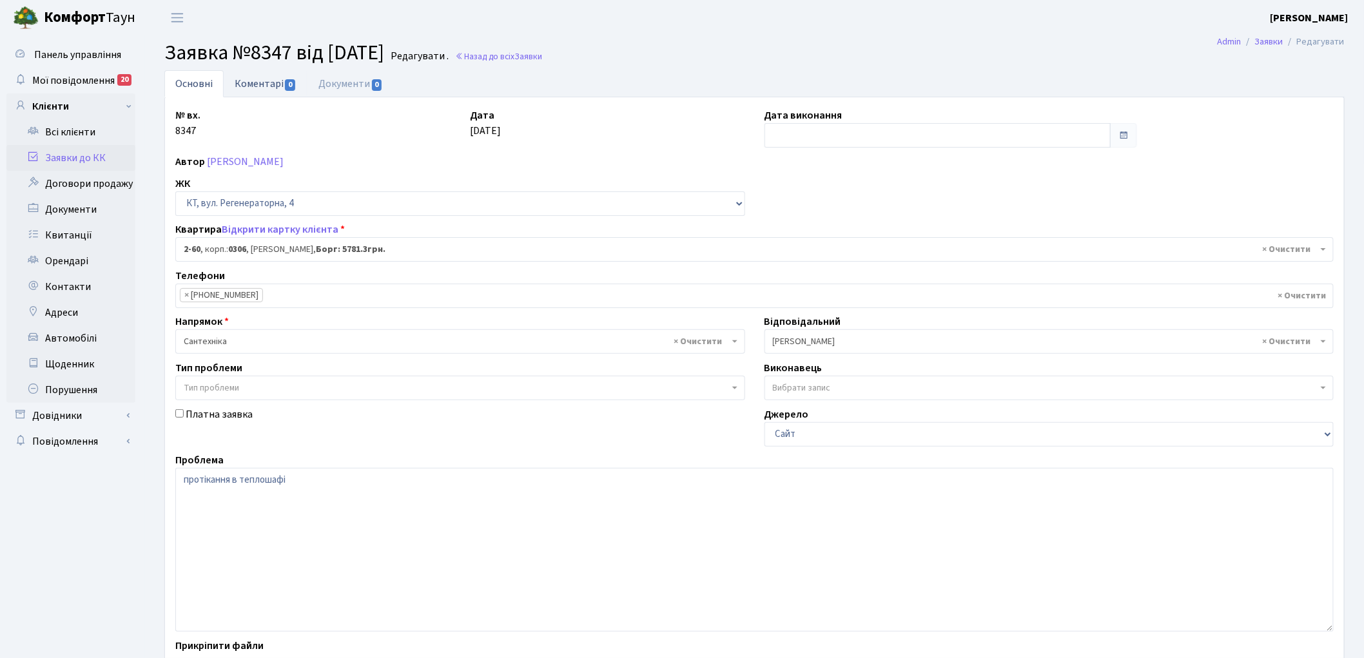
drag, startPoint x: 265, startPoint y: 85, endPoint x: 259, endPoint y: 91, distance: 8.7
click at [263, 85] on link "Коментарі 0" at bounding box center [266, 83] width 84 height 26
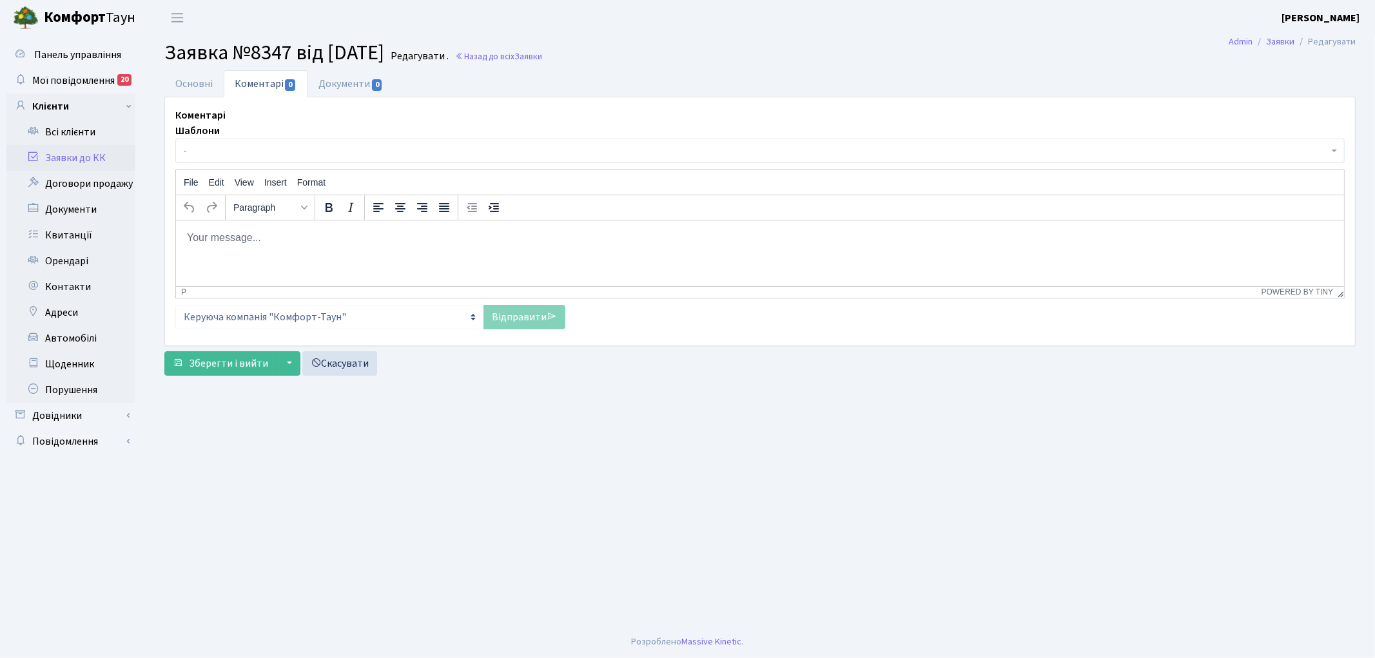
click at [241, 255] on html at bounding box center [759, 237] width 1168 height 35
click at [504, 319] on link "Відправити" at bounding box center [525, 317] width 82 height 25
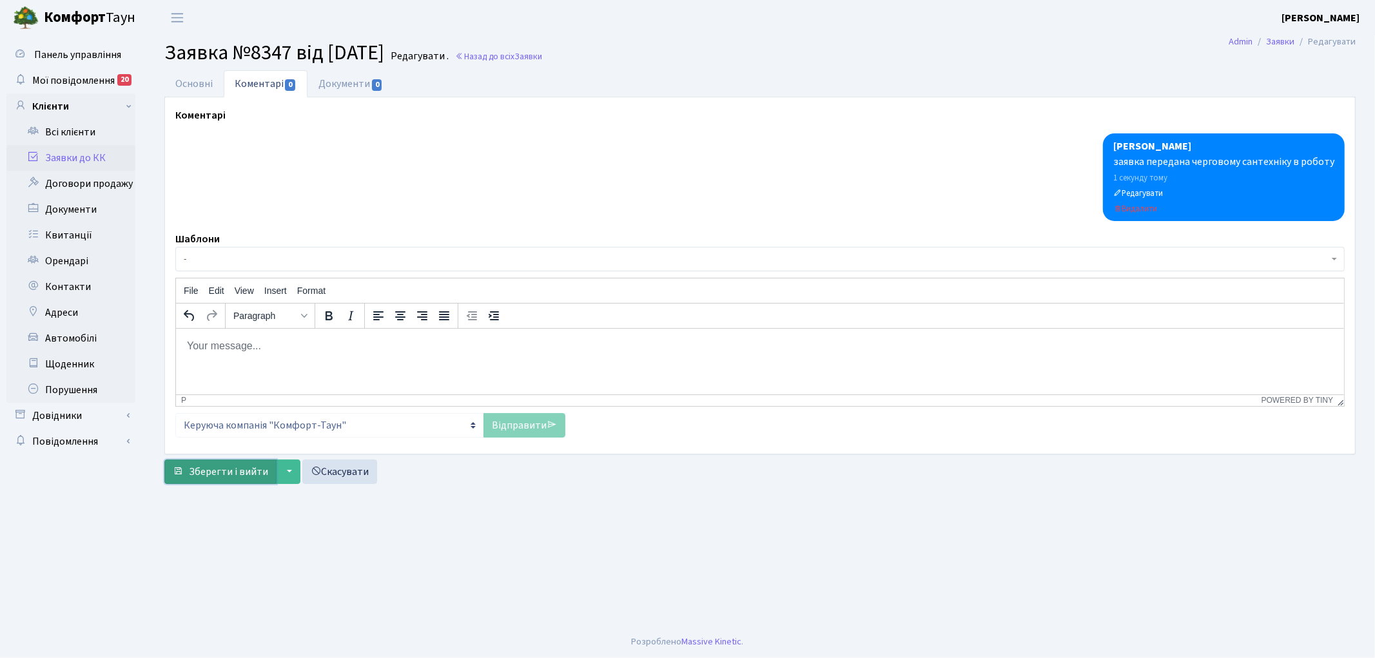
click at [217, 473] on span "Зберегти і вийти" at bounding box center [228, 472] width 79 height 14
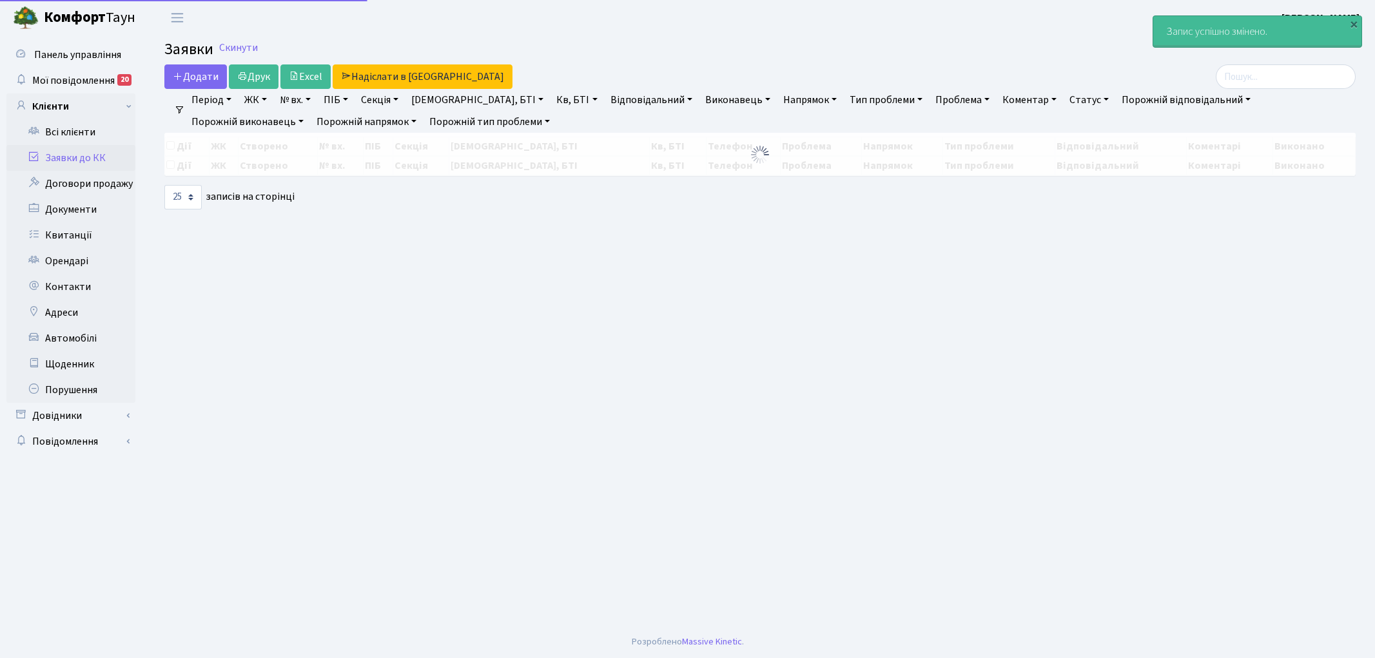
select select "25"
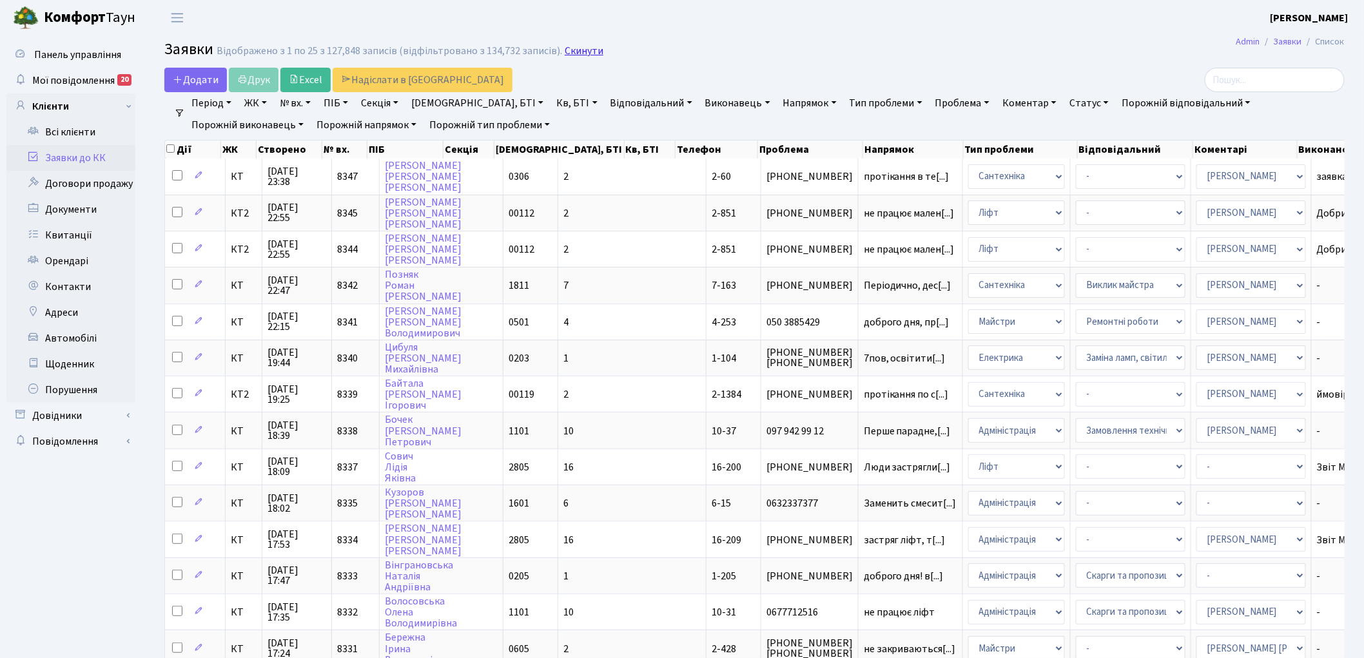
click at [571, 52] on link "Скинути" at bounding box center [584, 51] width 39 height 12
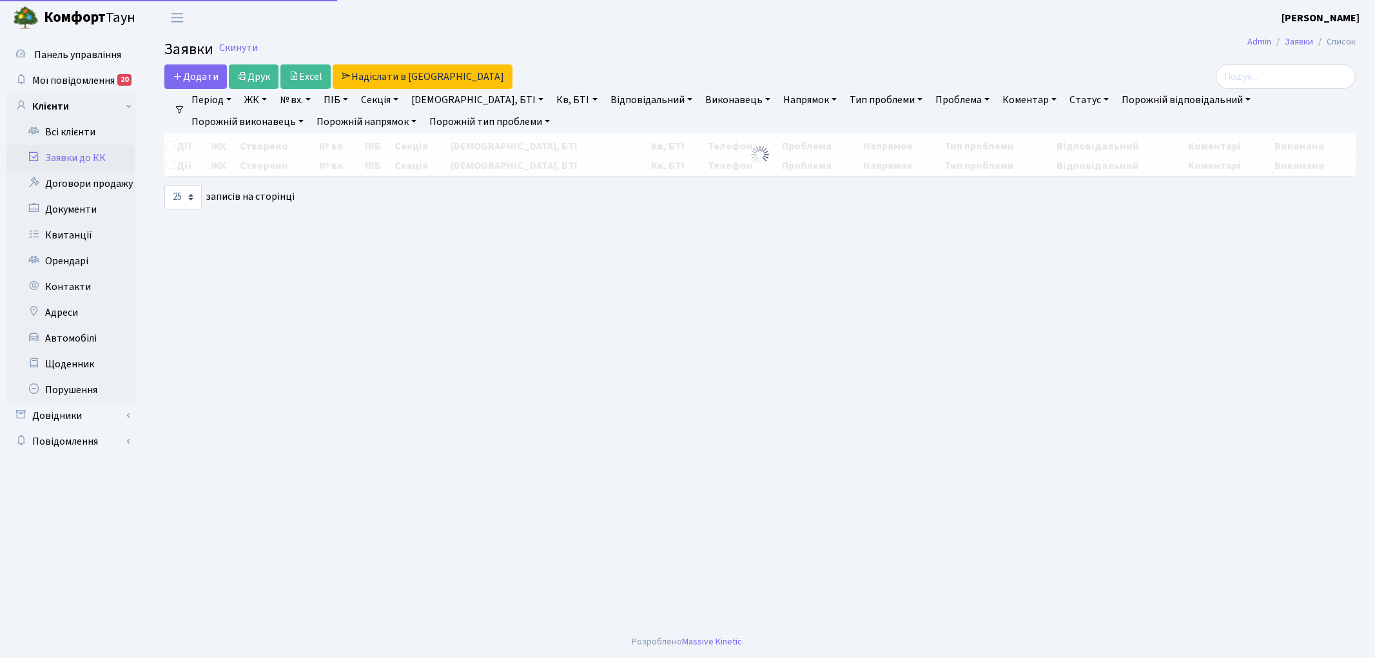
select select "25"
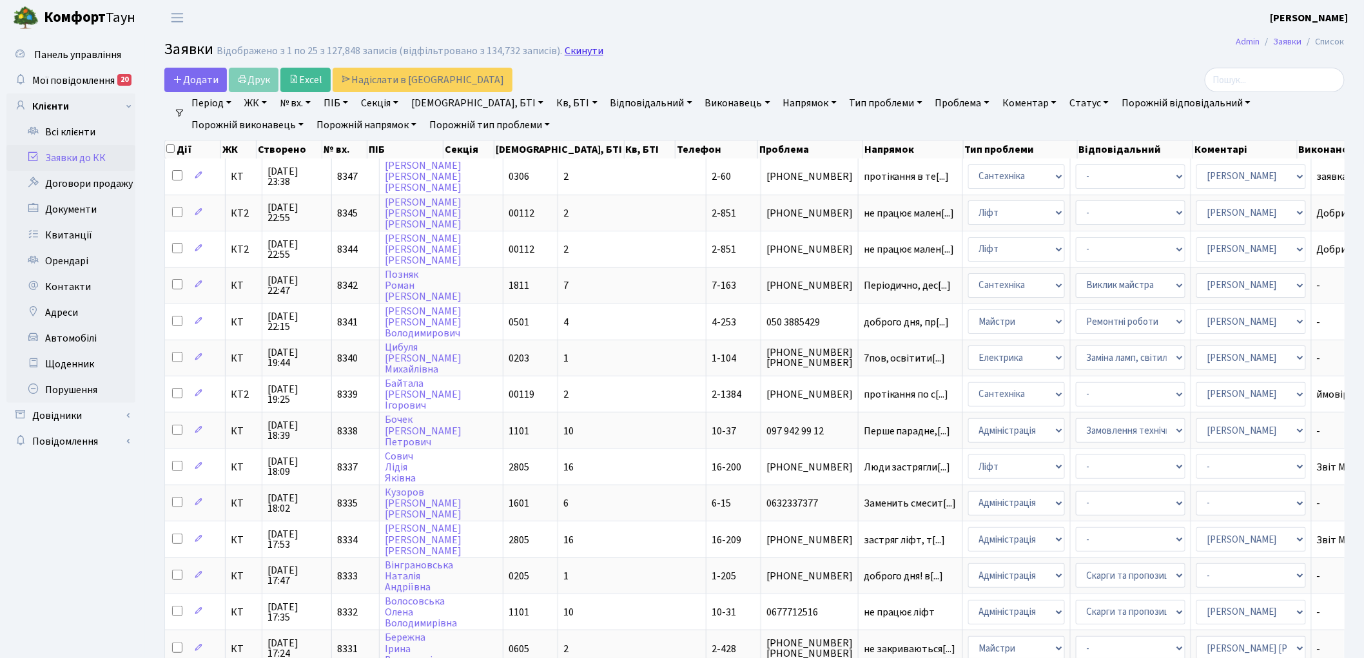
click at [585, 54] on link "Скинути" at bounding box center [584, 51] width 39 height 12
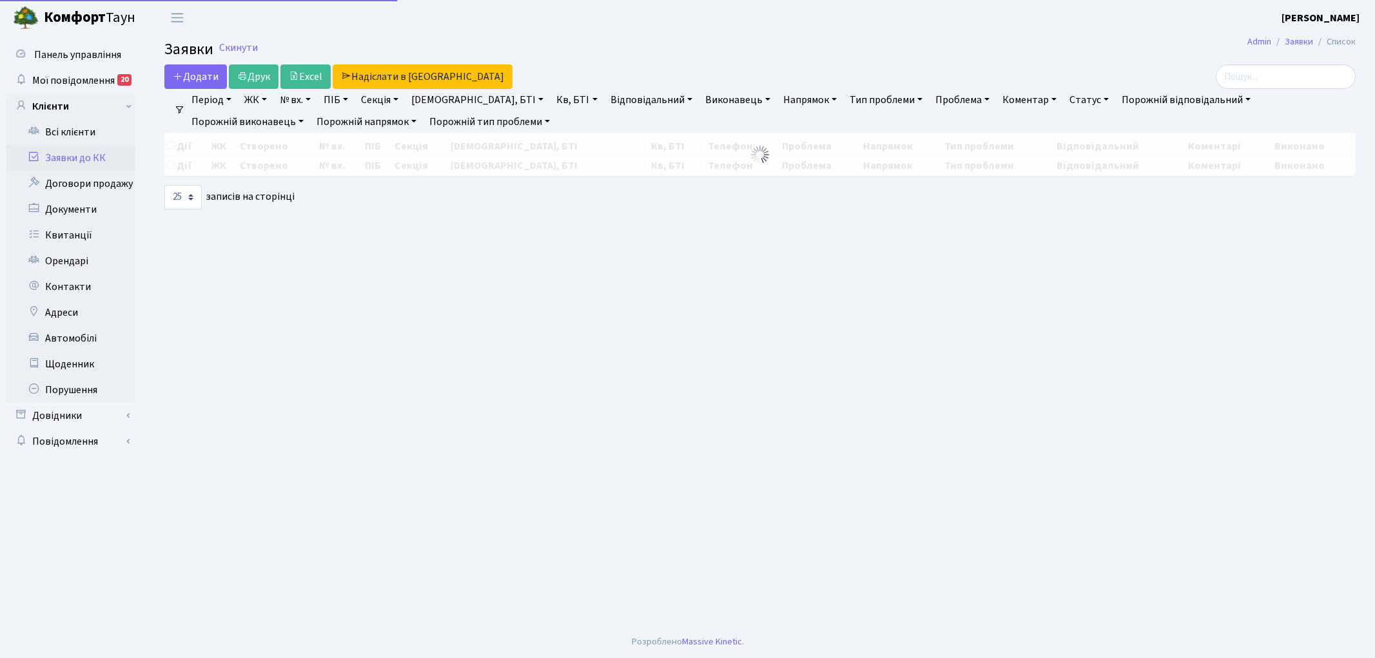
select select "25"
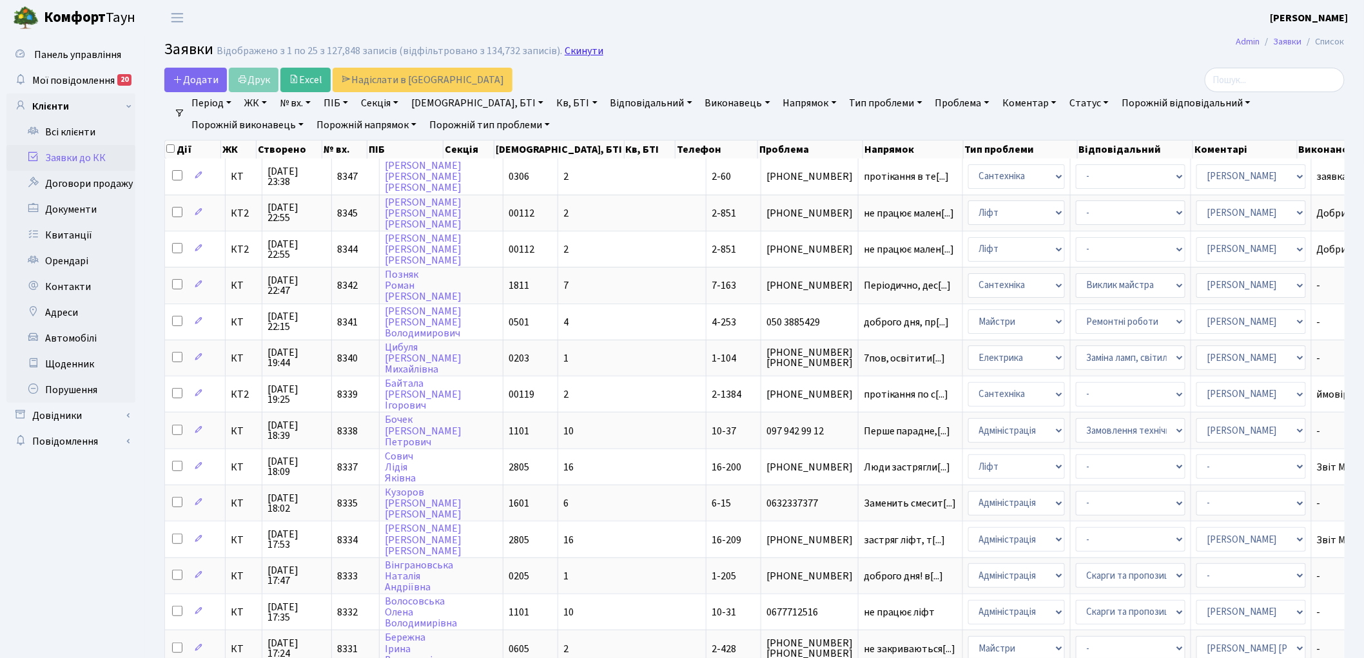
click at [574, 49] on link "Скинути" at bounding box center [584, 51] width 39 height 12
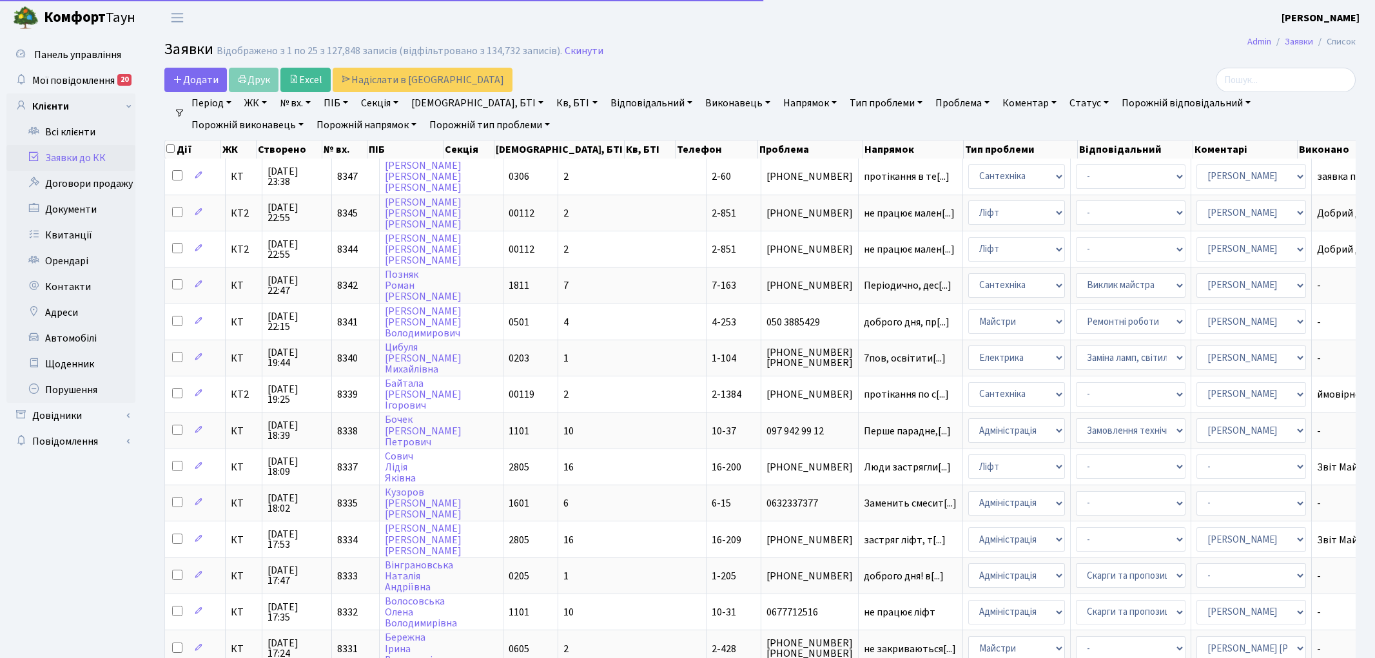
select select "25"
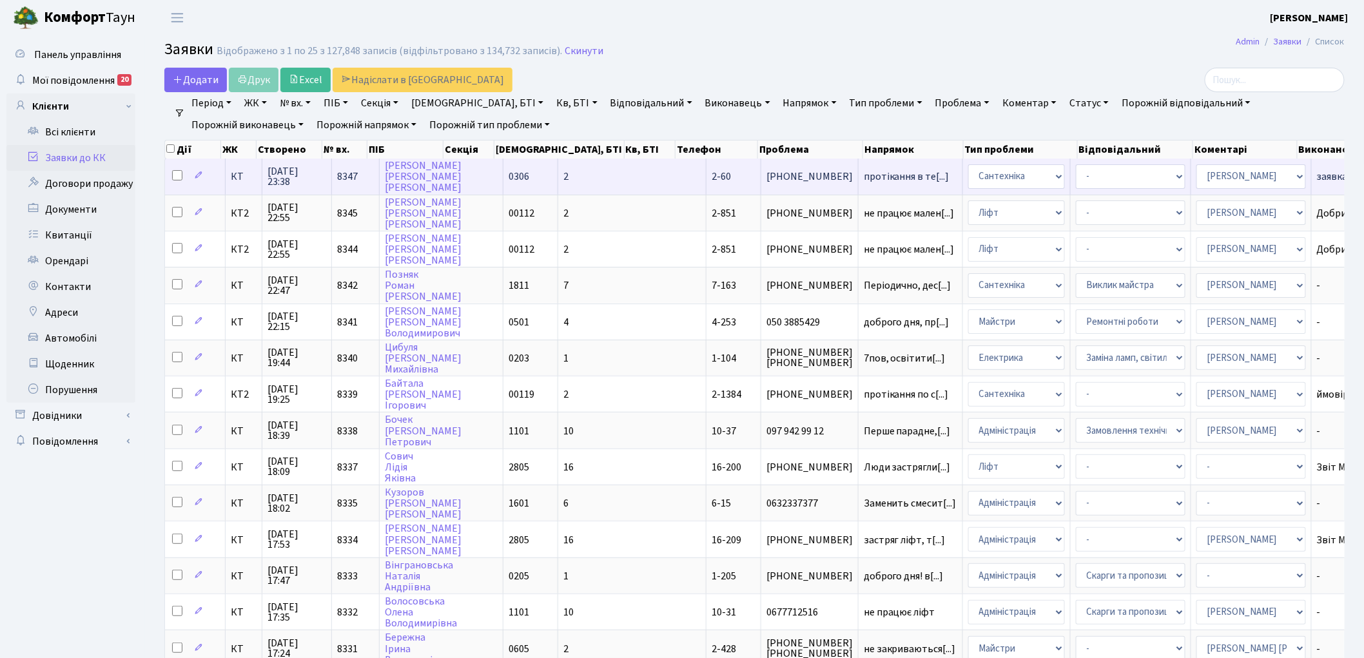
click at [347, 177] on span "8347" at bounding box center [347, 177] width 21 height 14
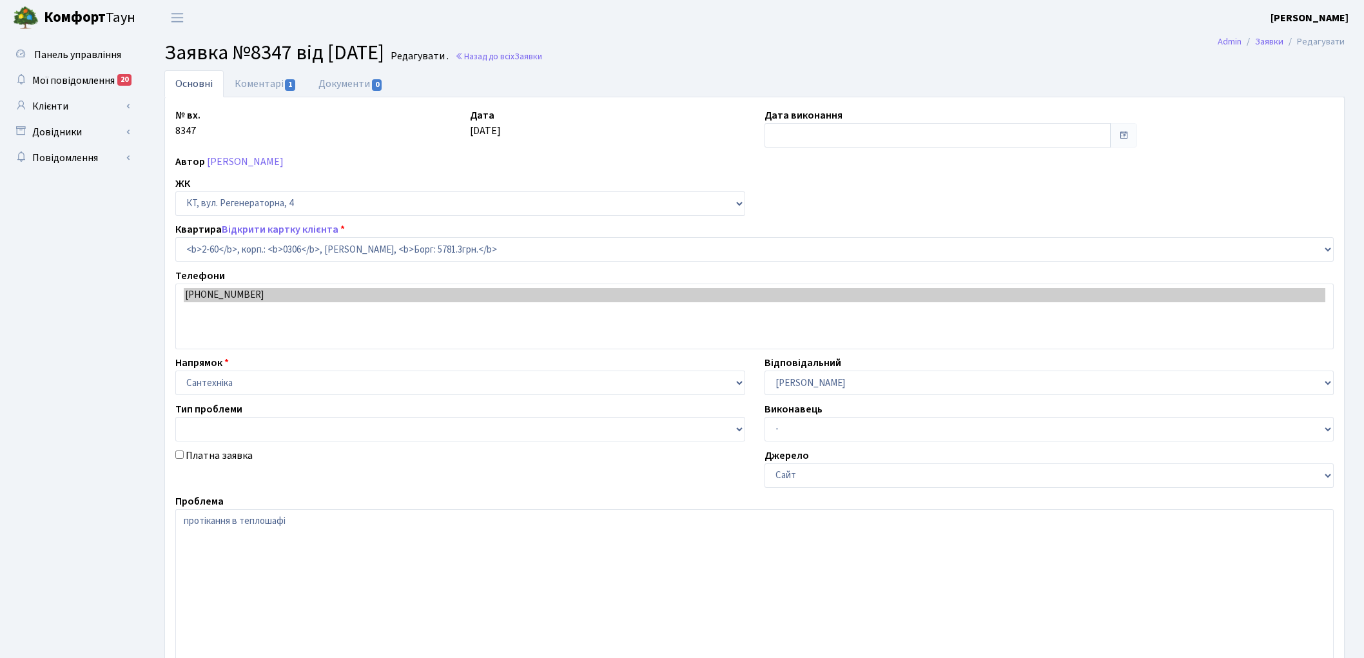
select select "691"
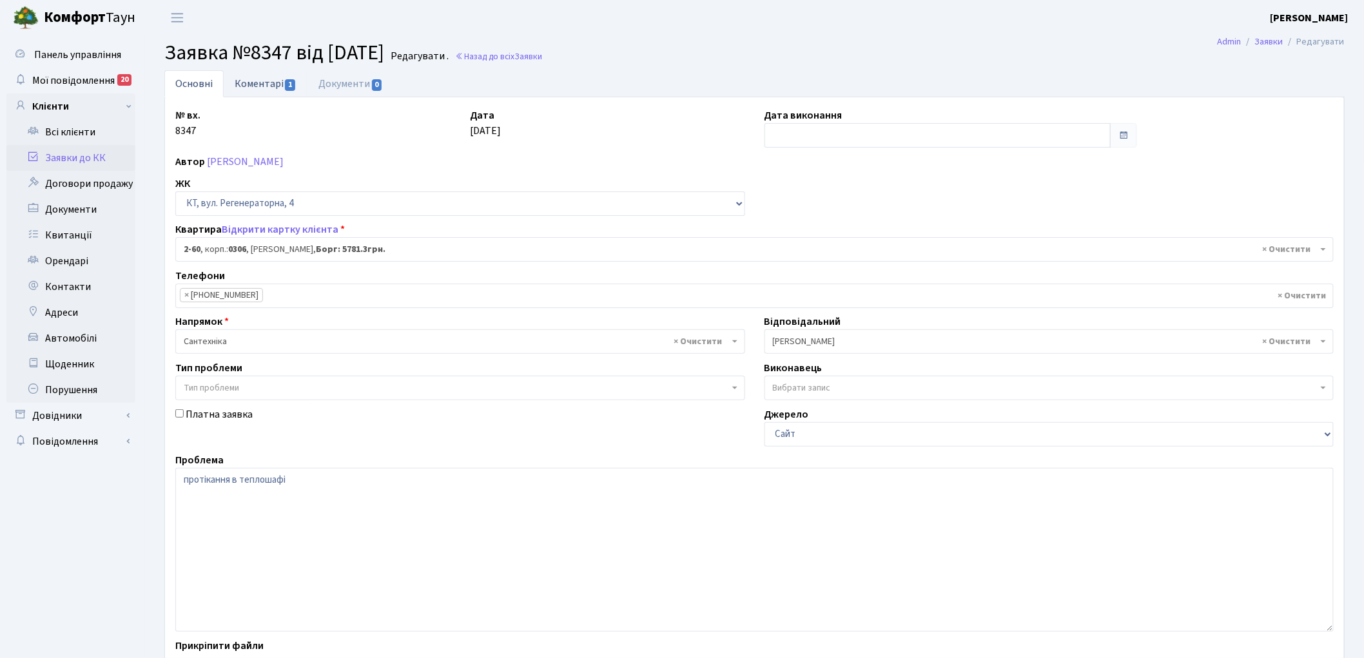
click at [265, 80] on link "Коментарі 1" at bounding box center [266, 83] width 84 height 26
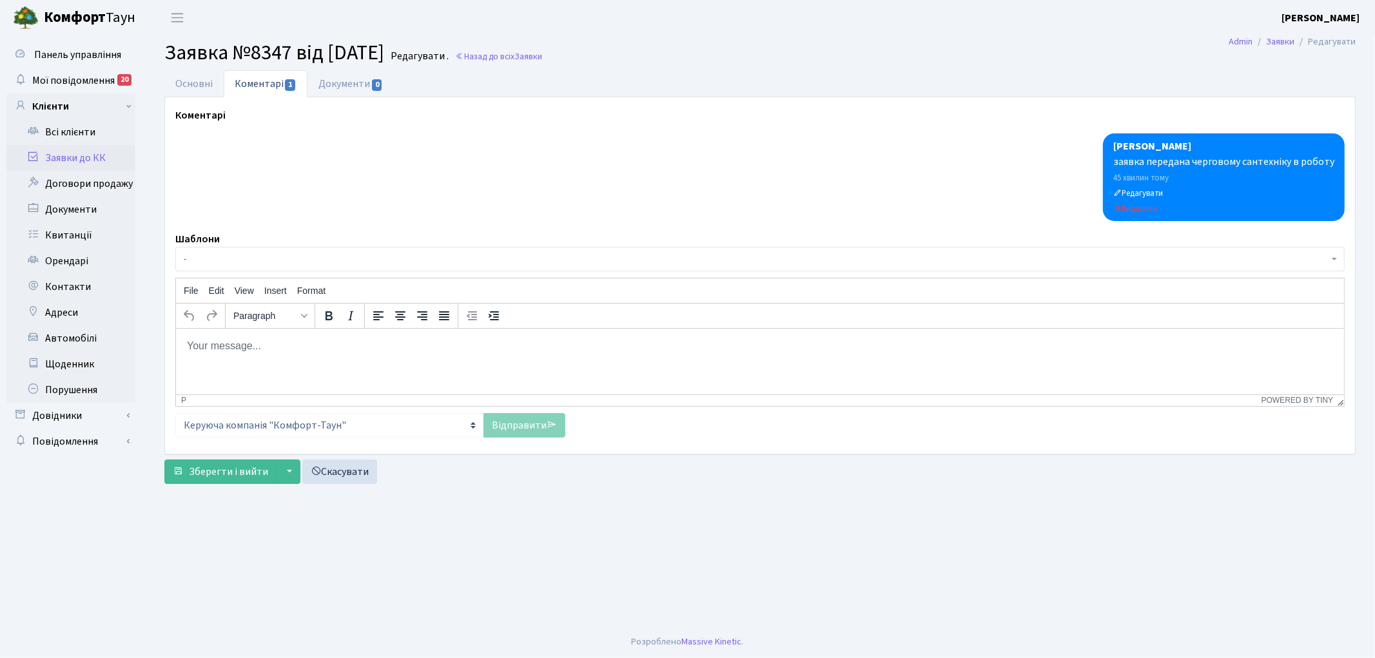
click at [261, 363] on html at bounding box center [759, 345] width 1168 height 35
click at [497, 424] on link "Відправити" at bounding box center [525, 425] width 82 height 25
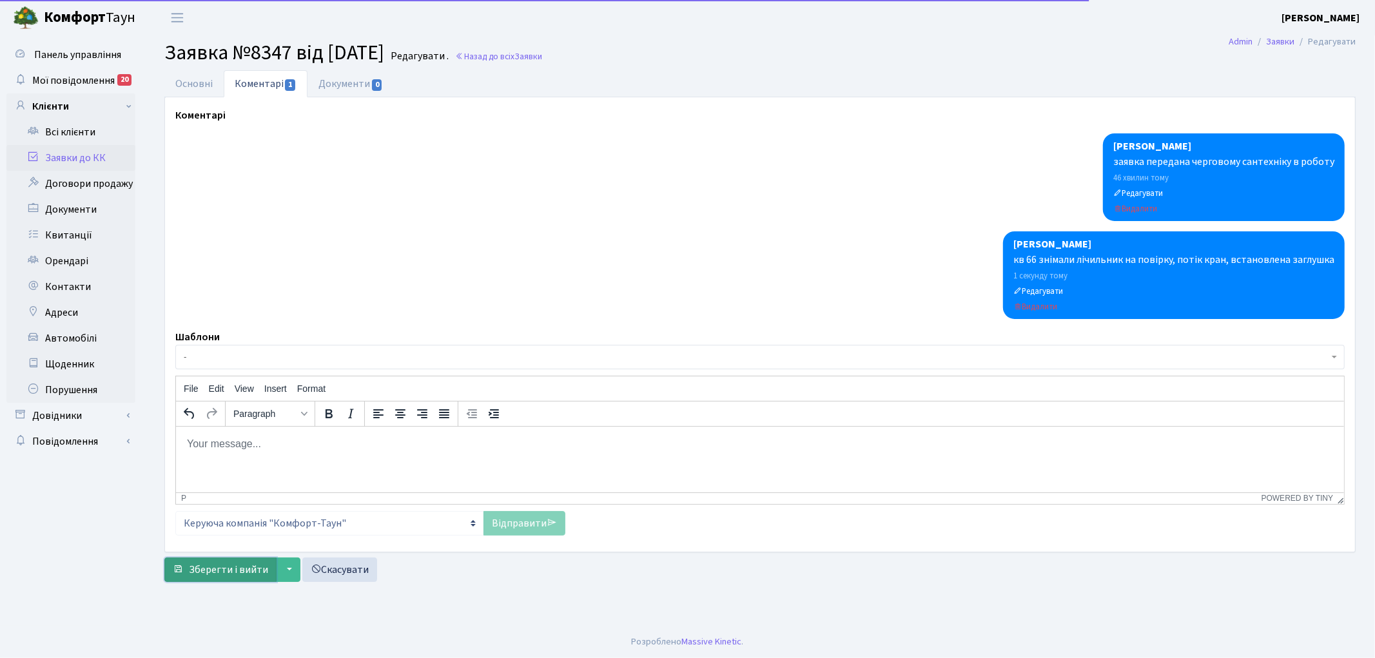
click at [216, 568] on span "Зберегти і вийти" at bounding box center [228, 570] width 79 height 14
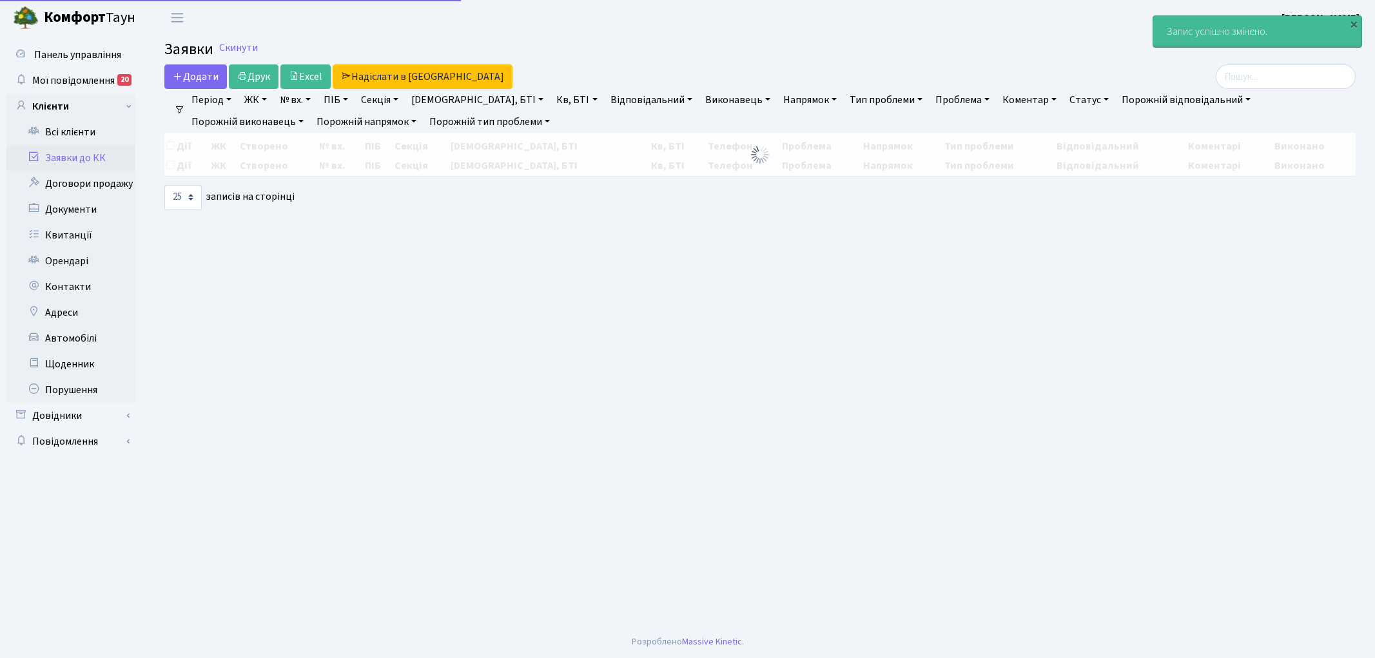
select select "25"
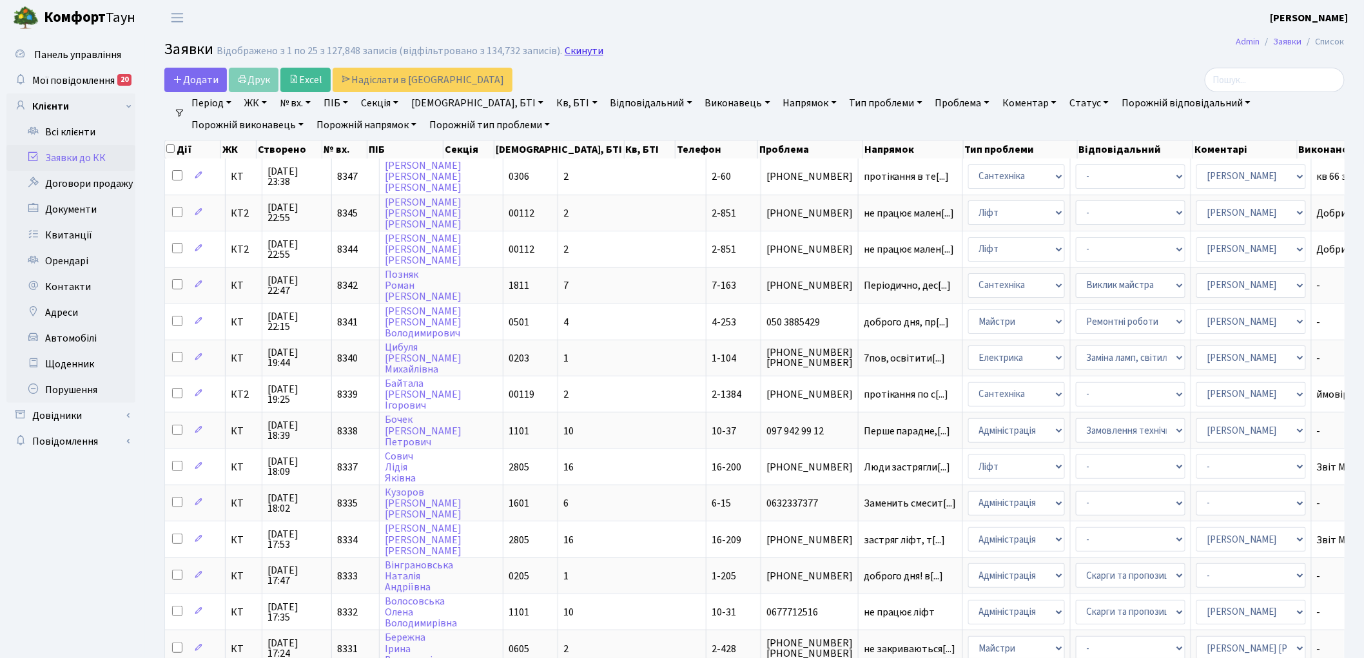
click at [576, 46] on link "Скинути" at bounding box center [584, 51] width 39 height 12
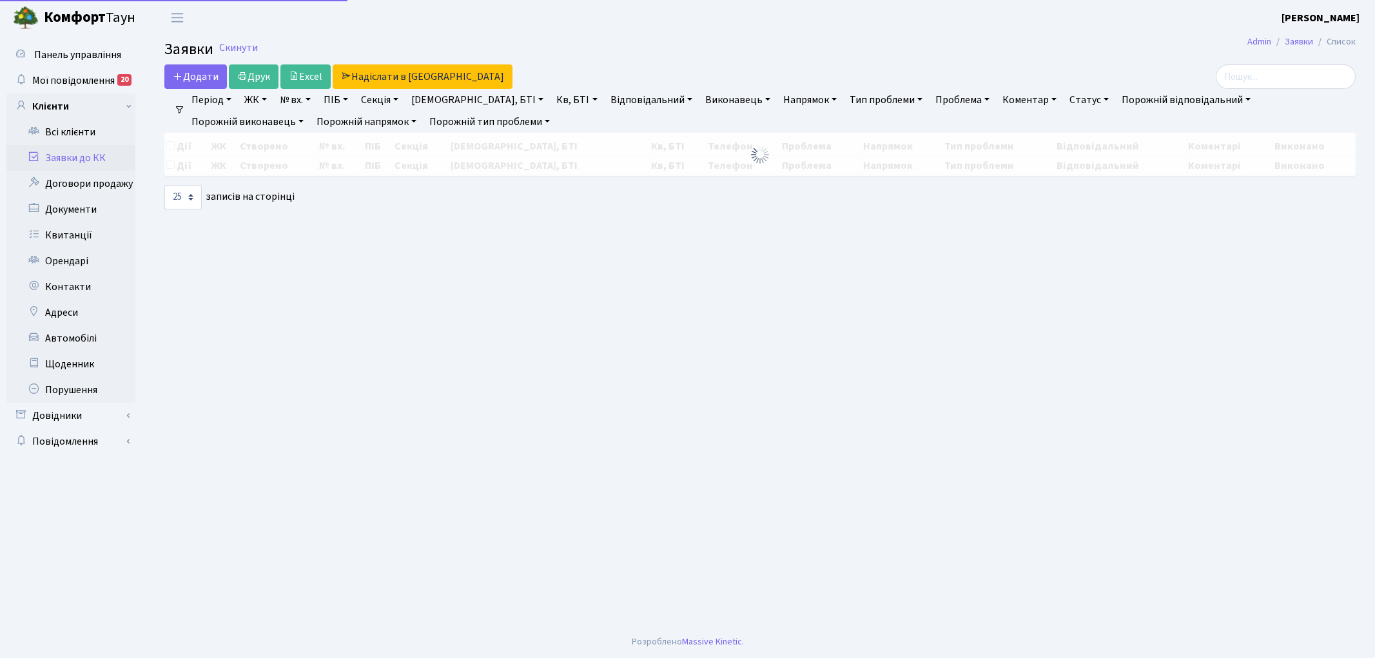
select select "25"
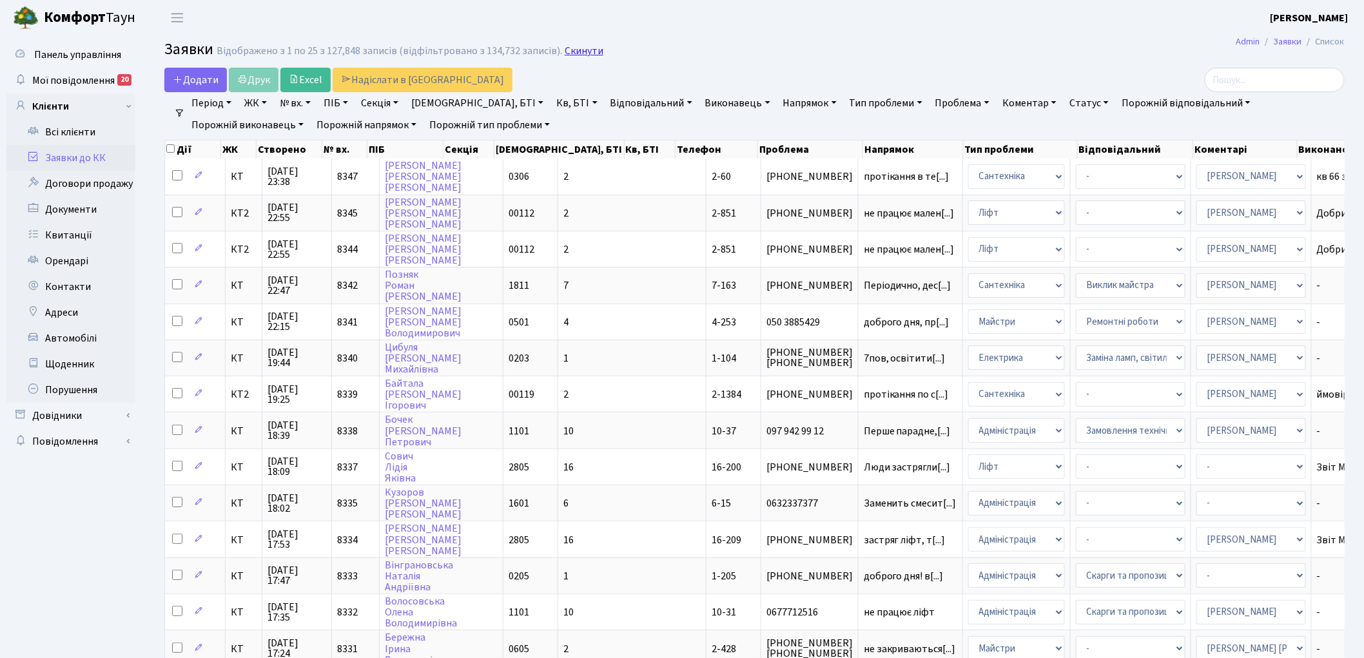
click at [566, 54] on link "Скинути" at bounding box center [584, 51] width 39 height 12
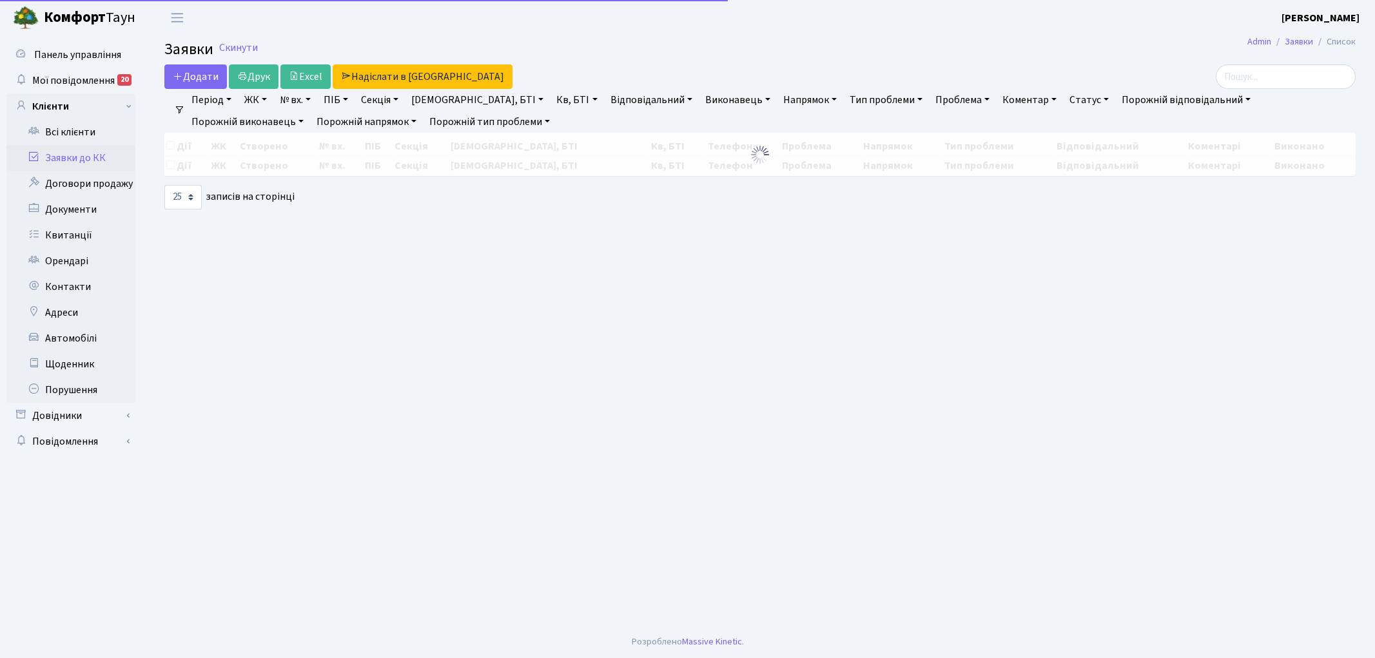
select select "25"
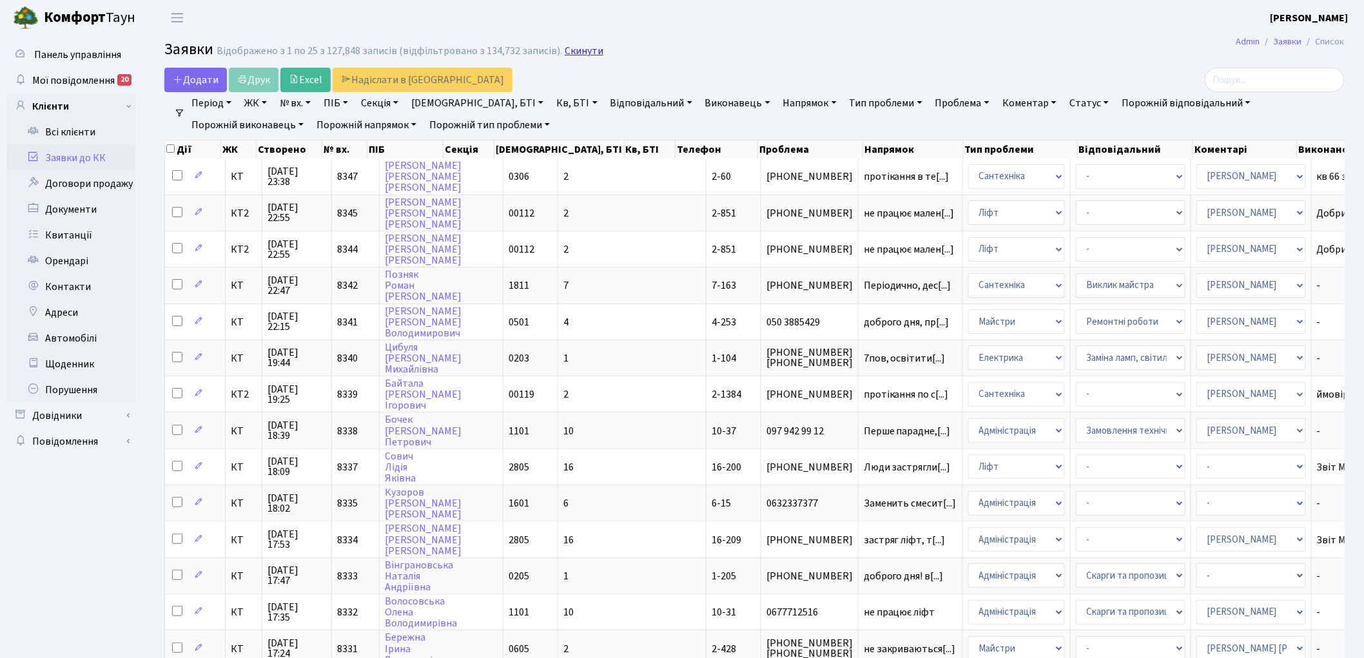
click at [568, 55] on link "Скинути" at bounding box center [584, 51] width 39 height 12
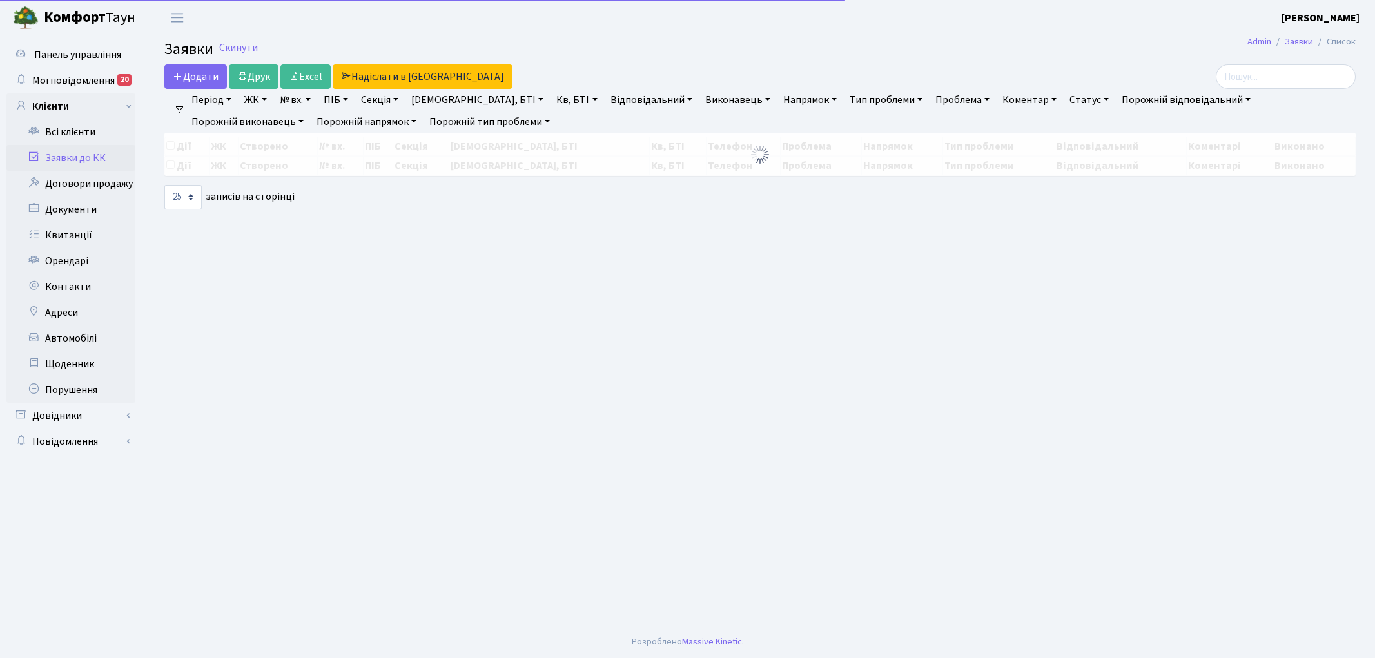
select select "25"
